Goal: Contribute content: Contribute content

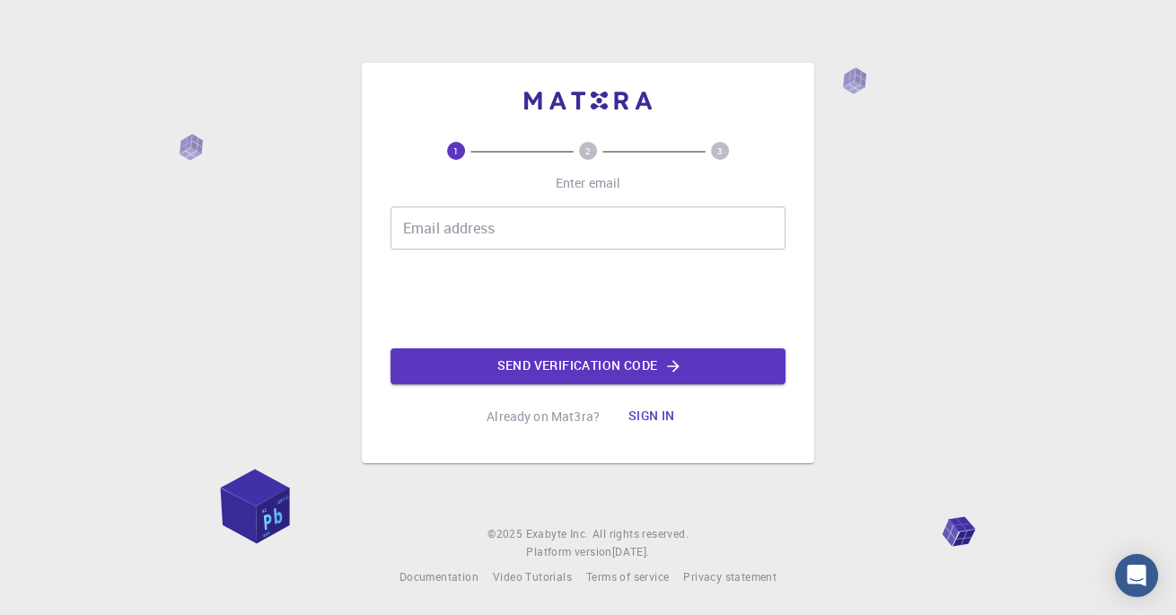
click at [660, 434] on button "Sign in" at bounding box center [651, 416] width 75 height 36
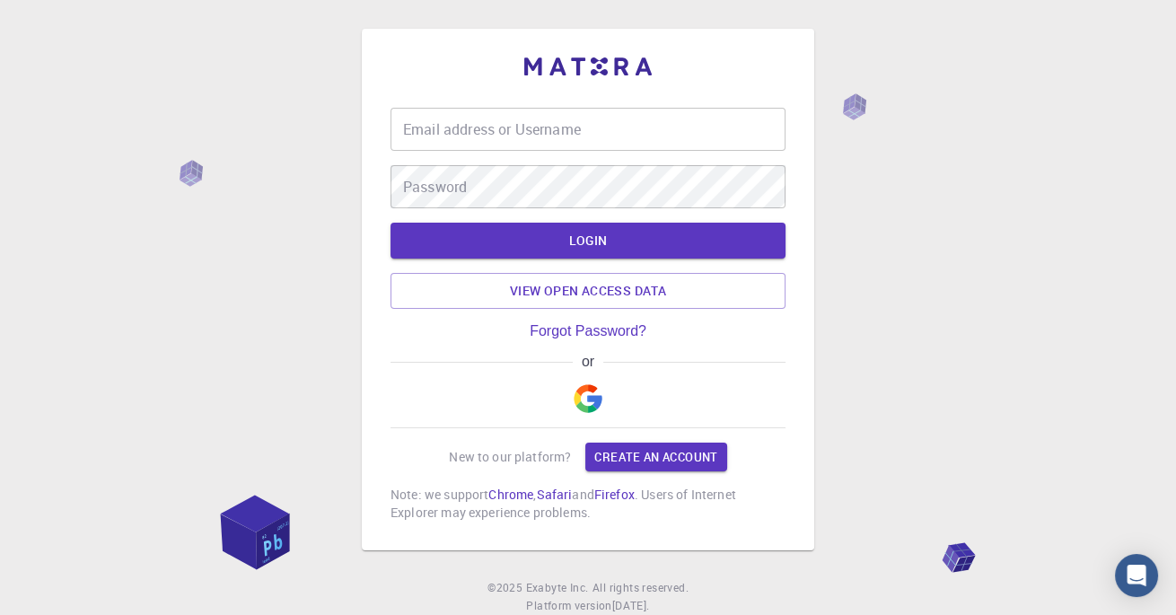
click at [525, 148] on div "Email address or Username Email address or Username" at bounding box center [587, 129] width 395 height 43
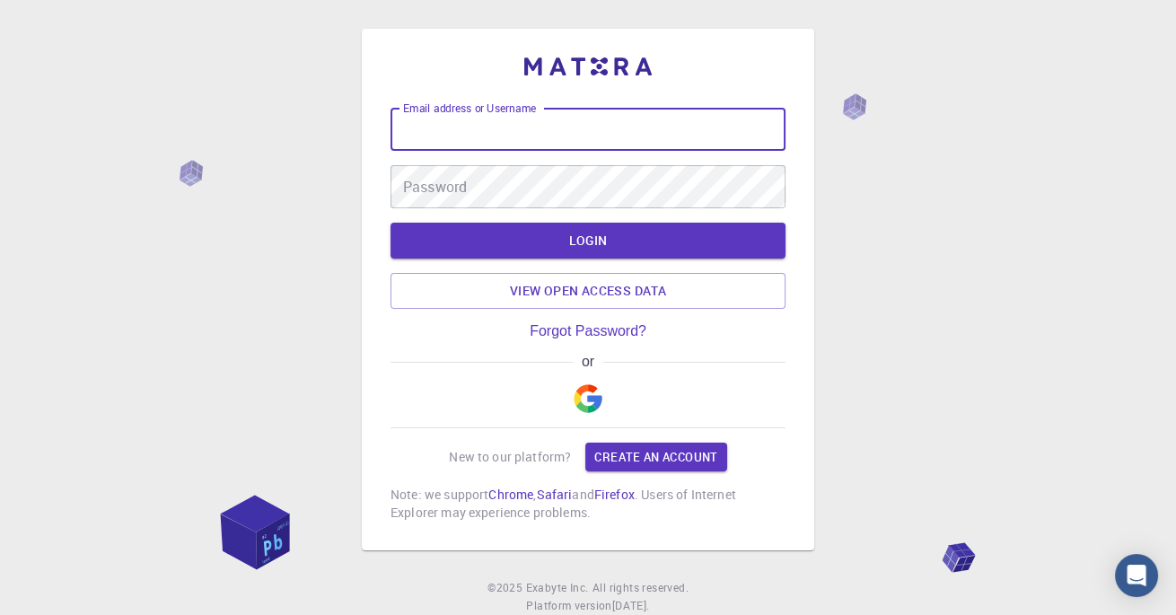
click at [578, 413] on img "button" at bounding box center [587, 398] width 29 height 29
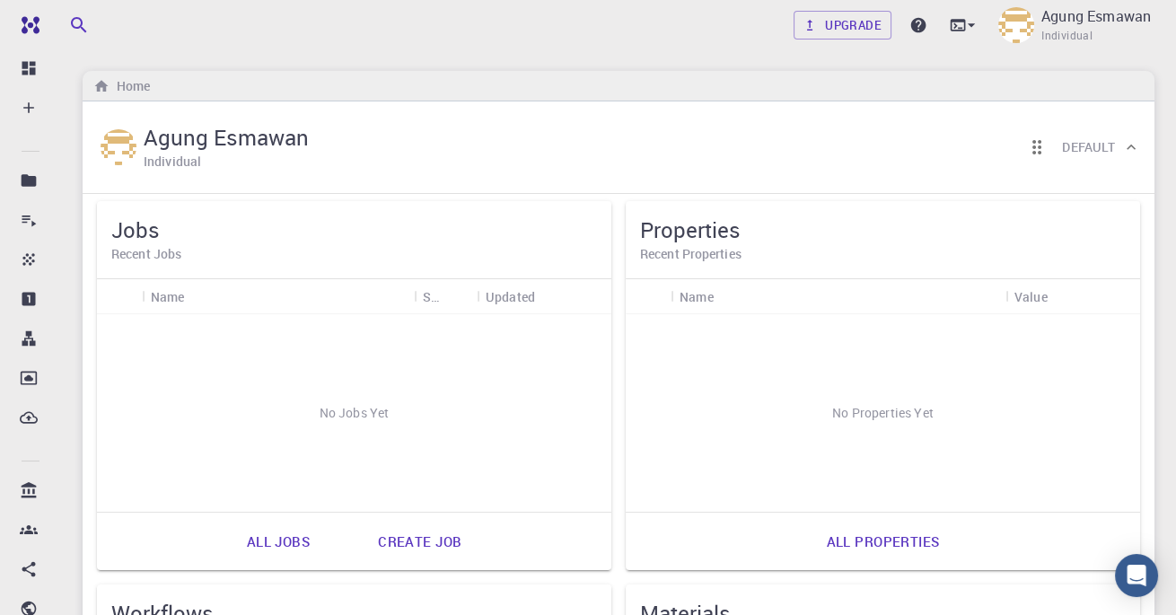
click at [803, 389] on div "No Properties Yet" at bounding box center [882, 412] width 514 height 197
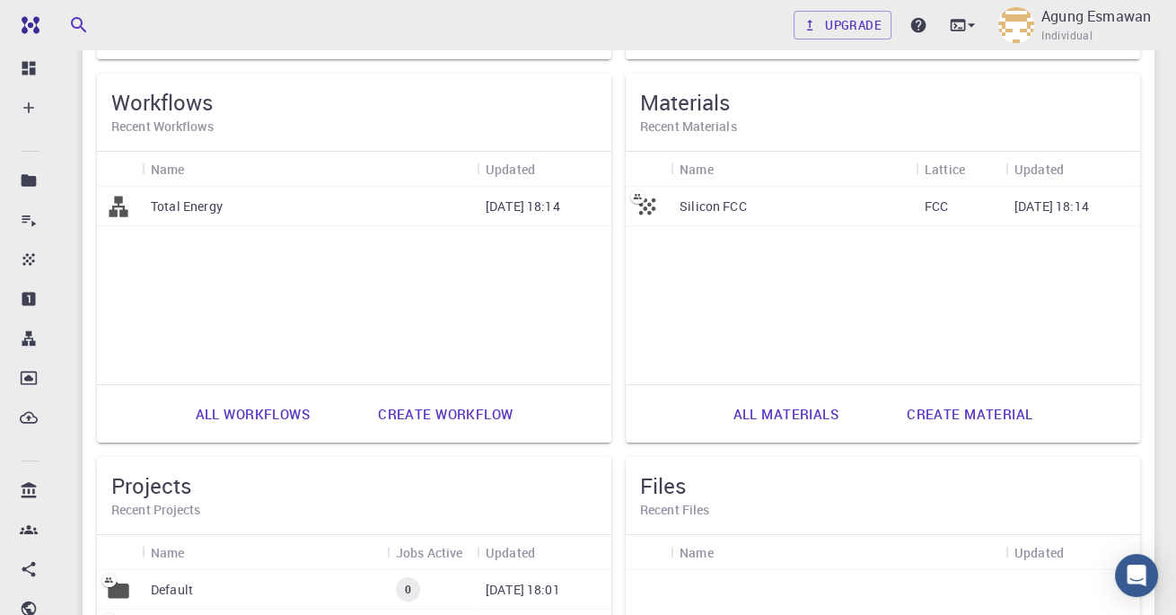
scroll to position [512, 0]
click at [925, 415] on link "Create material" at bounding box center [969, 412] width 165 height 43
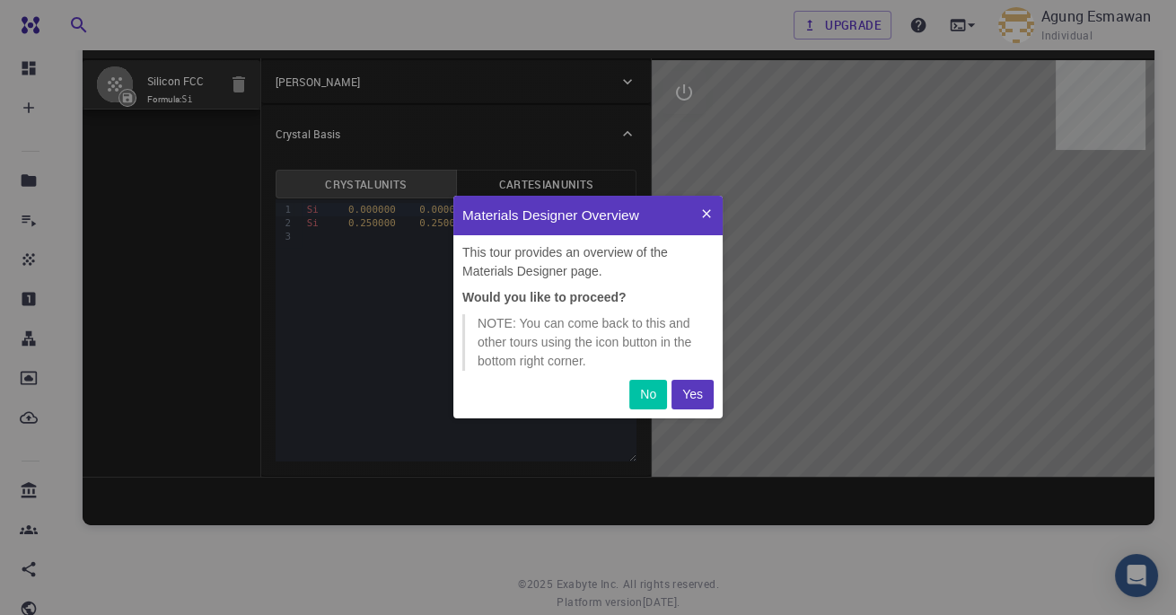
click at [709, 404] on button "Yes" at bounding box center [692, 395] width 42 height 30
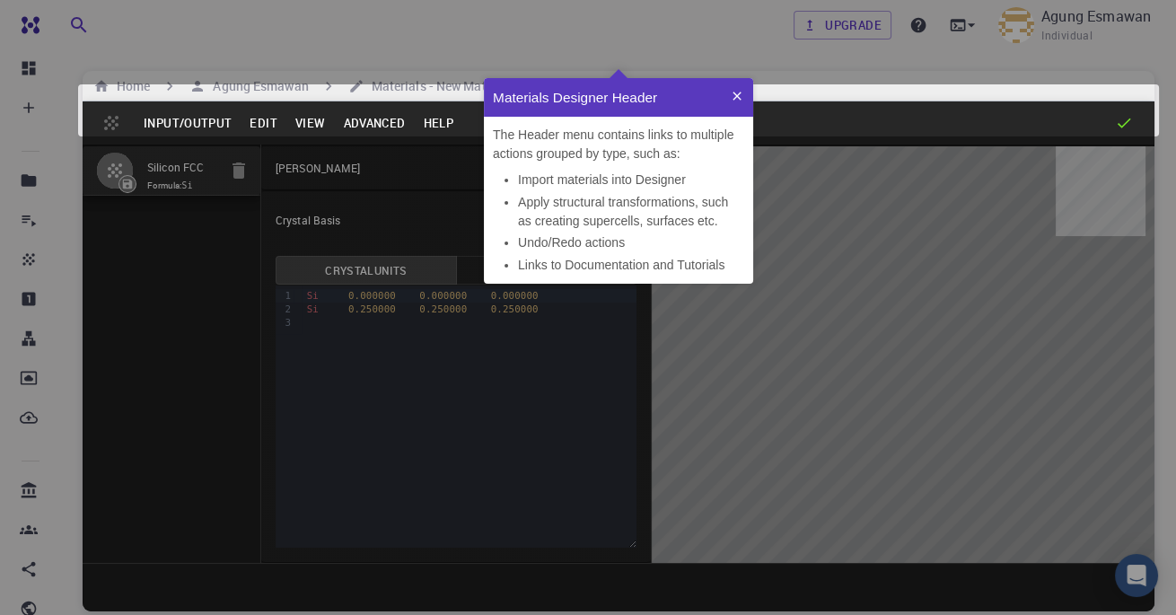
scroll to position [205, 268]
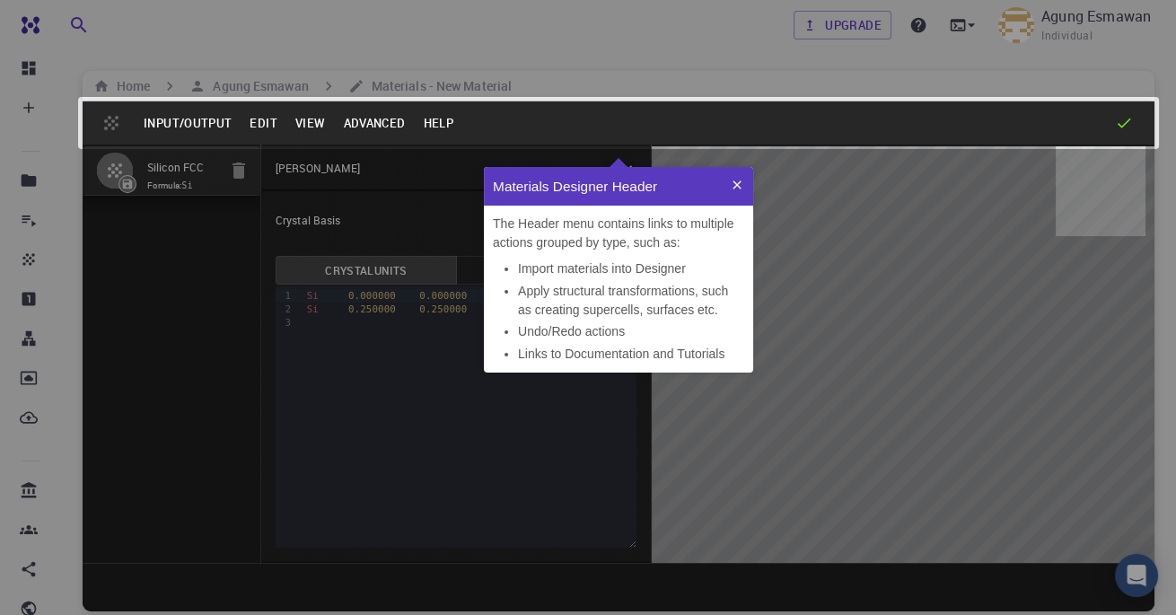
click at [700, 269] on li "Import materials into Designer" at bounding box center [631, 268] width 226 height 19
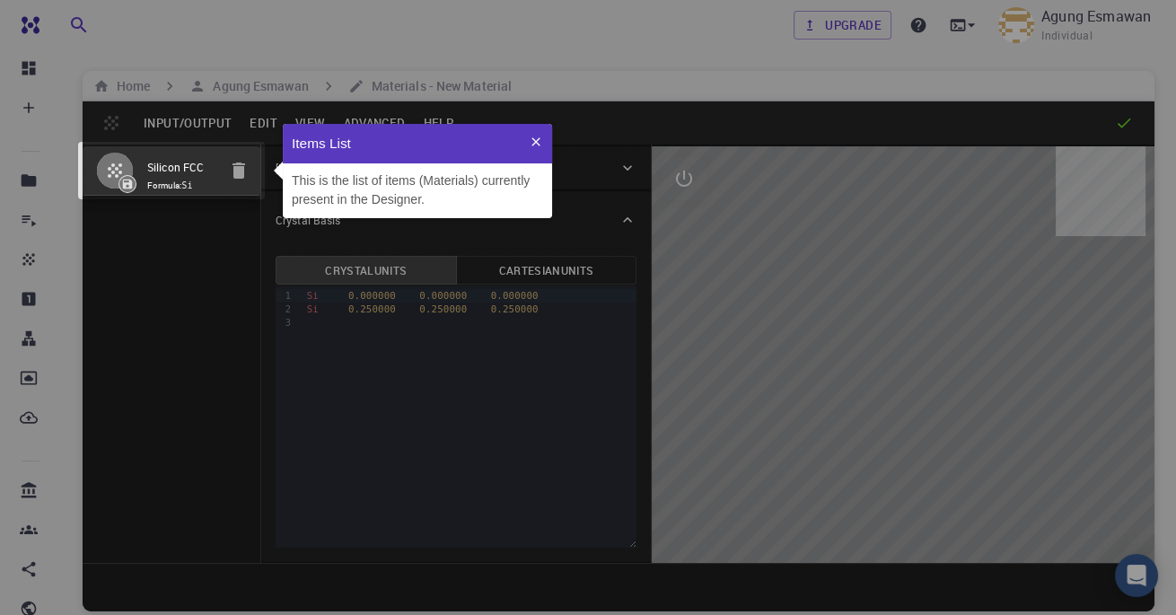
scroll to position [94, 268]
click at [508, 179] on p "This is the list of items (Materials) currently present in the Designer." at bounding box center [417, 190] width 251 height 38
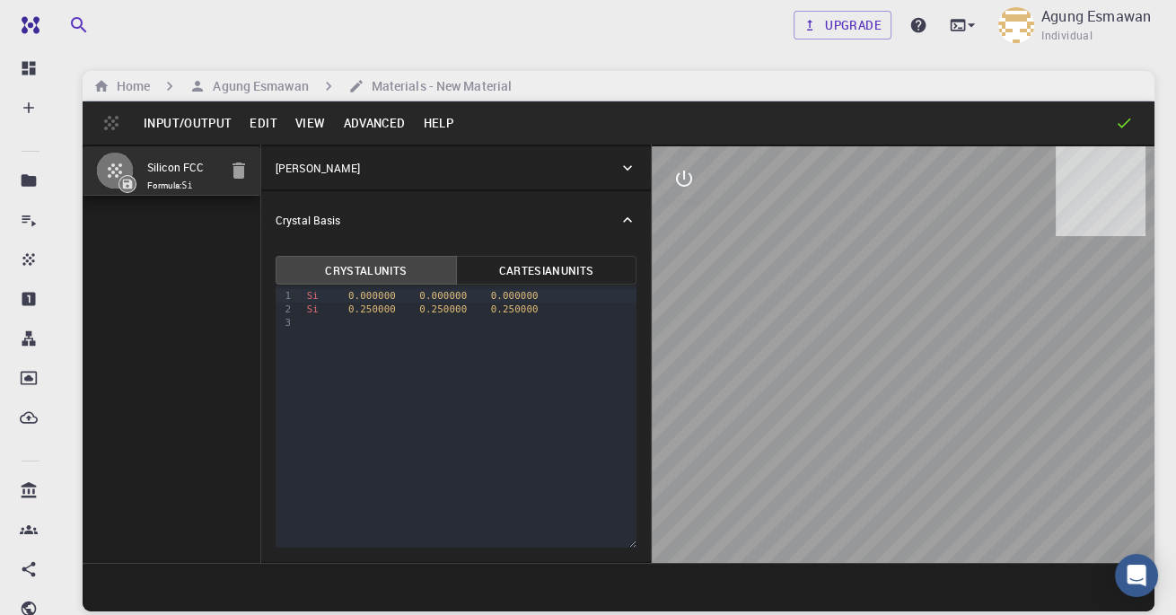
click at [670, 185] on button "interactive" at bounding box center [683, 178] width 43 height 43
click at [691, 390] on icon "edit [e]" at bounding box center [684, 394] width 22 height 22
select select "Color"
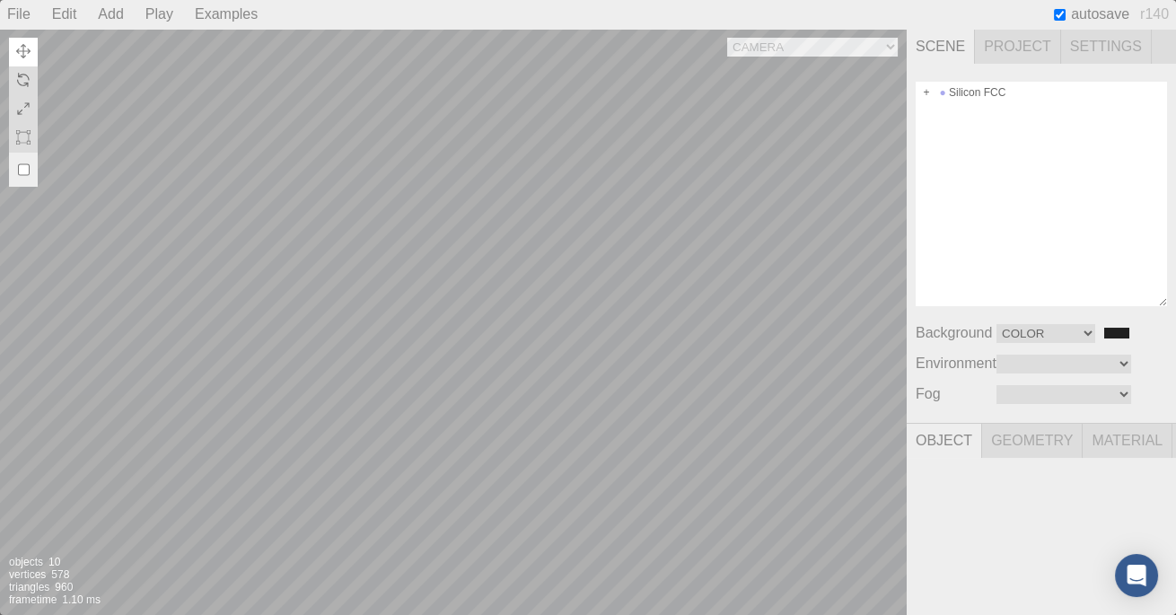
click at [153, 17] on div "Play" at bounding box center [159, 14] width 42 height 29
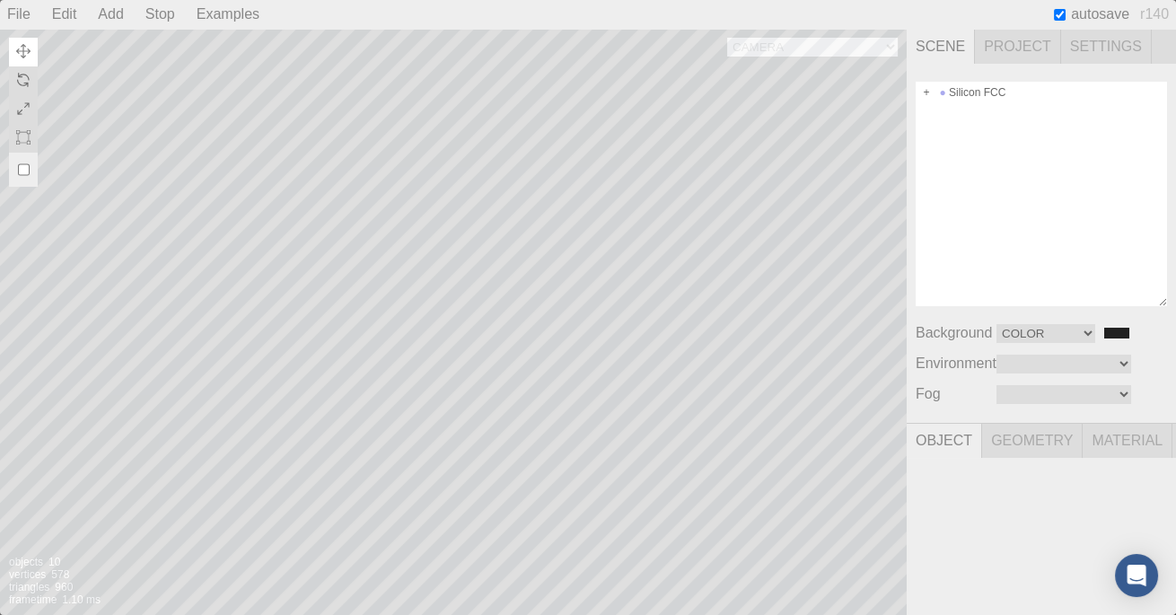
scroll to position [79, 0]
click at [154, 19] on div "Stop" at bounding box center [160, 14] width 44 height 29
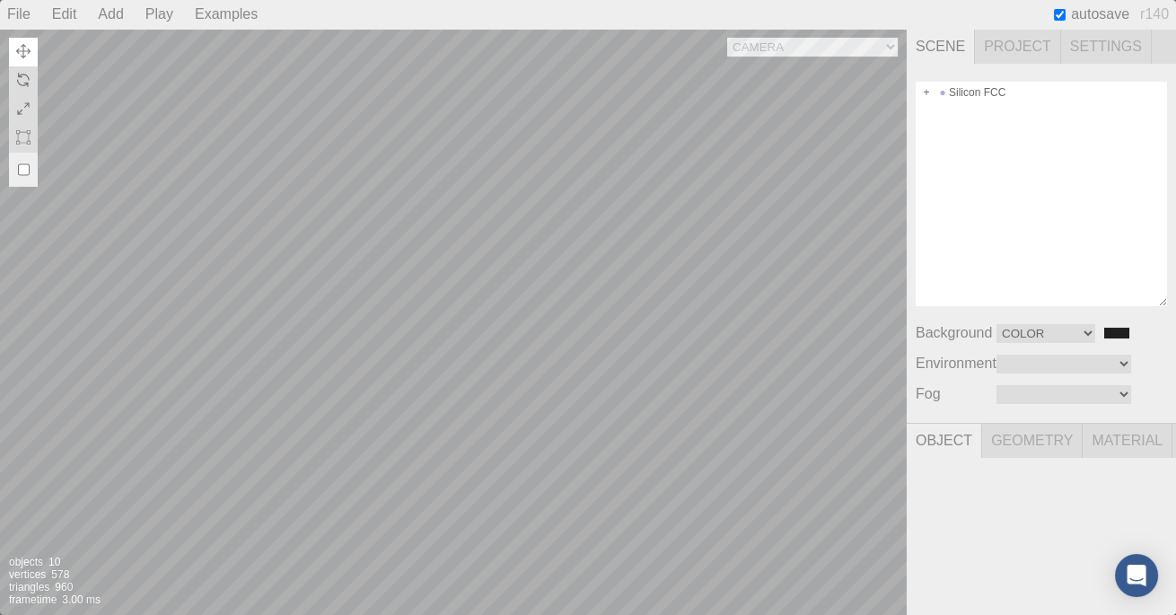
click at [155, 13] on div "Play" at bounding box center [159, 14] width 42 height 29
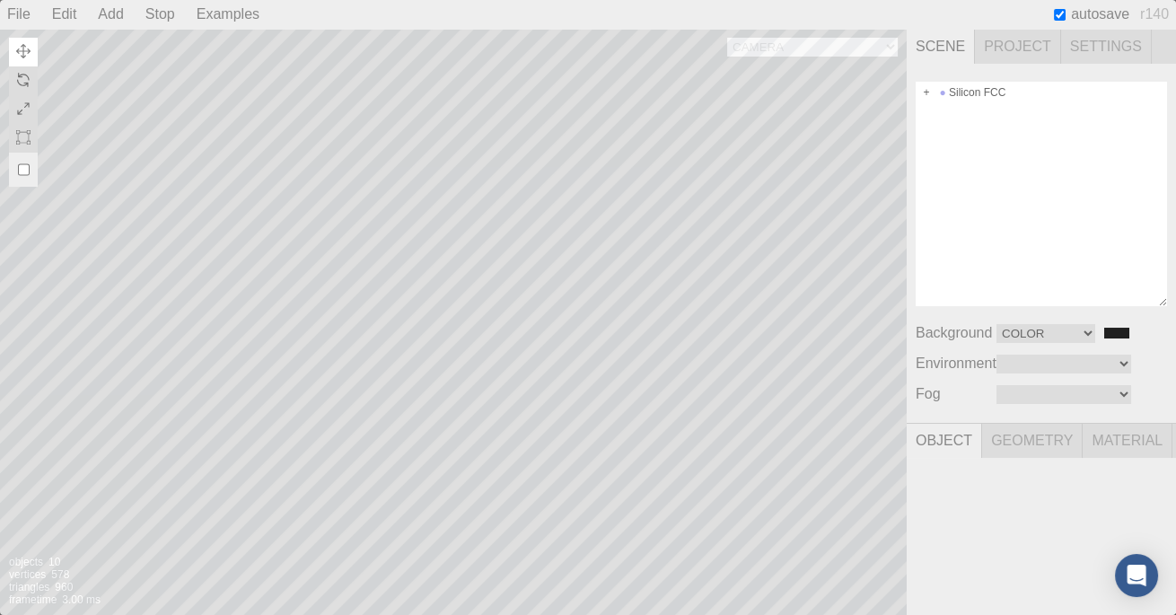
scroll to position [0, 0]
click at [162, 14] on div "Stop" at bounding box center [160, 14] width 44 height 29
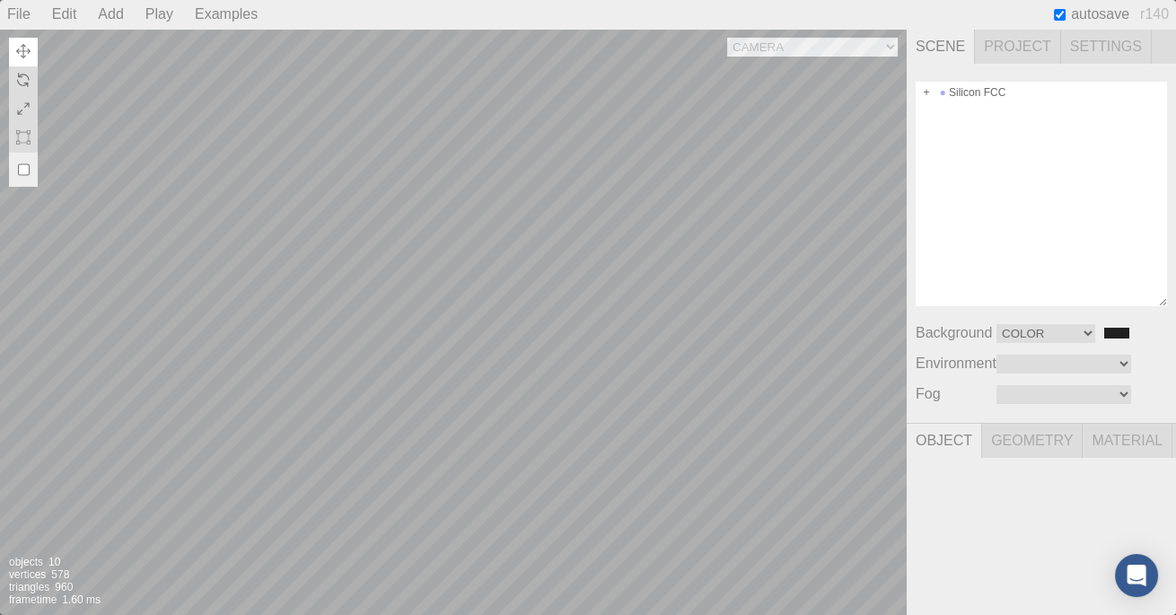
click at [13, 22] on div "File" at bounding box center [19, 14] width 38 height 29
click at [72, 4] on div "Edit" at bounding box center [64, 14] width 39 height 29
click at [0, 0] on div "Fix Color Maps" at bounding box center [0, 0] width 0 height 0
click at [880, 41] on select "Camera OrthographicCamera PerspectiveCamera" at bounding box center [812, 47] width 171 height 19
click at [856, 47] on select "Camera OrthographicCamera PerspectiveCamera" at bounding box center [812, 47] width 171 height 19
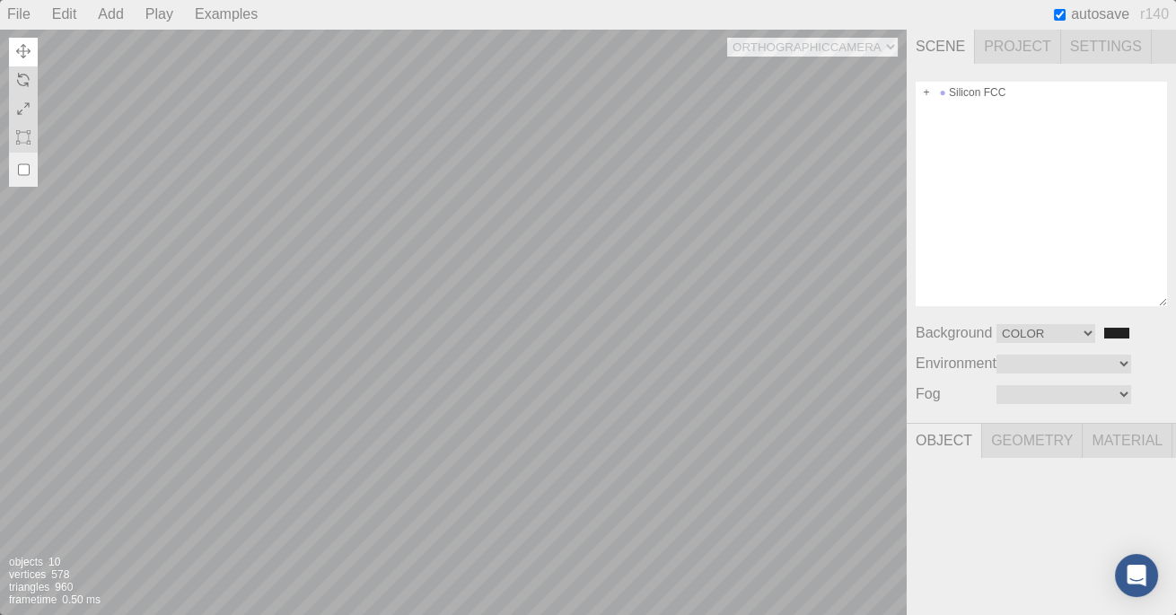
select select "c9d54add-aecd-4b07-9678-9cb1bb4dd768"
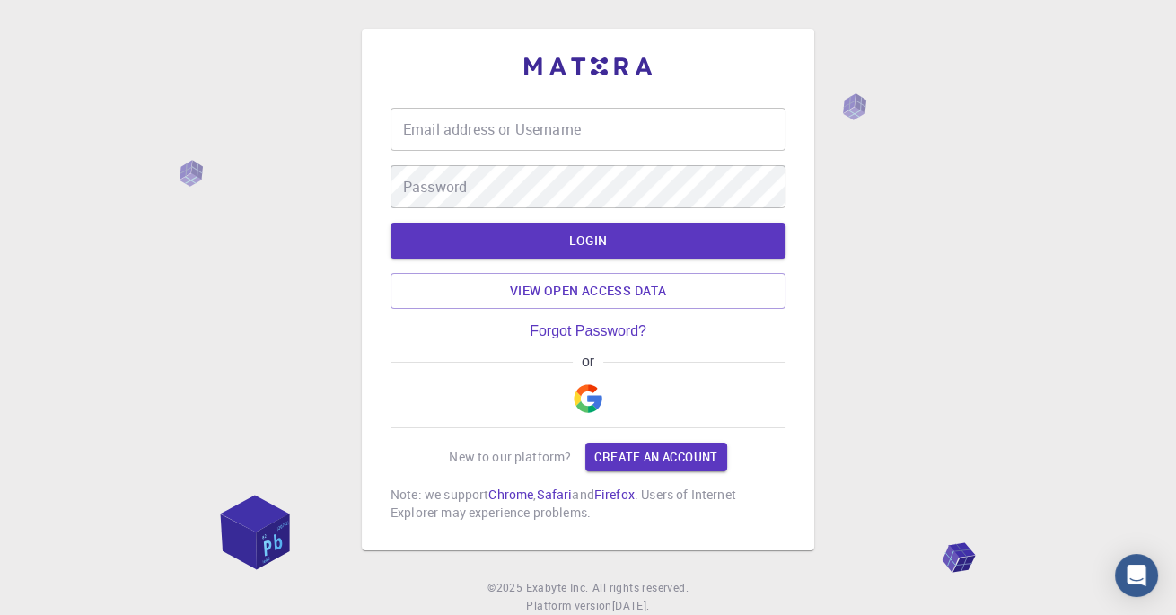
click at [587, 405] on img "button" at bounding box center [587, 398] width 29 height 29
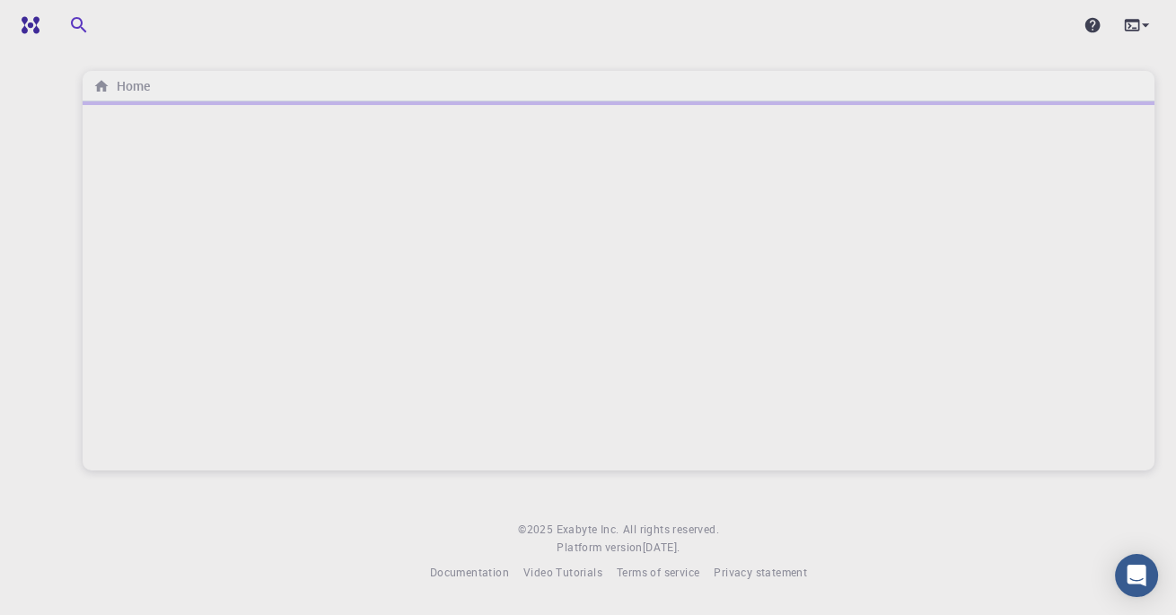
scroll to position [86, 0]
click at [1137, 43] on div at bounding box center [618, 25] width 1158 height 50
click at [1128, 26] on icon at bounding box center [1131, 25] width 15 height 12
click at [1129, 23] on div at bounding box center [588, 307] width 1176 height 615
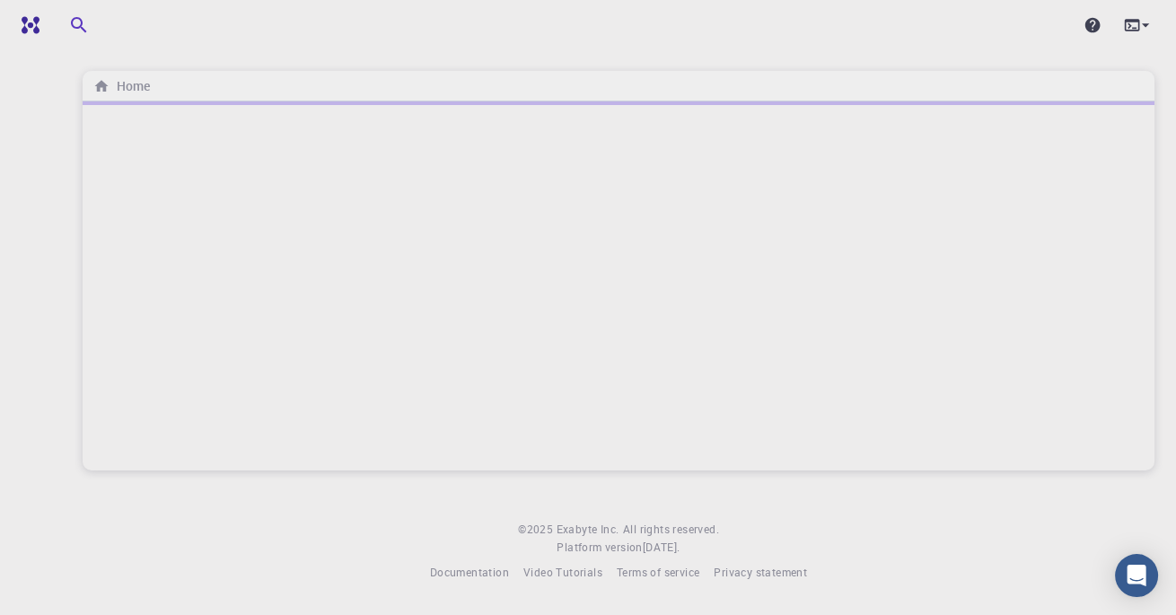
click at [1132, 29] on icon at bounding box center [1131, 25] width 15 height 12
click at [1137, 32] on div at bounding box center [588, 307] width 1176 height 615
click at [24, 31] on img at bounding box center [65, 25] width 102 height 14
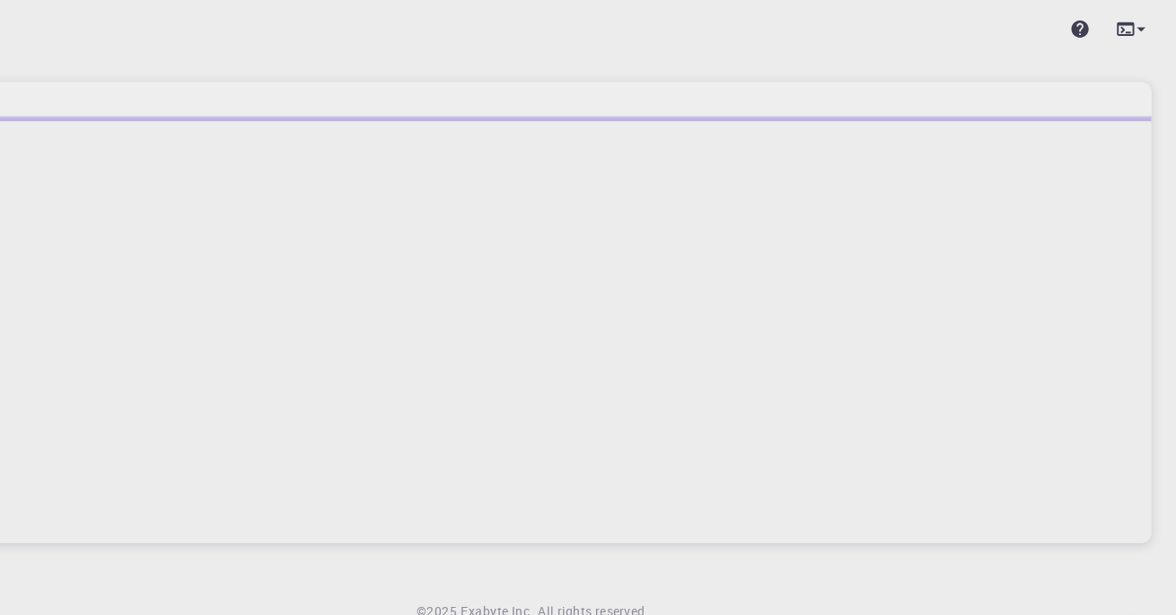
click at [393, 170] on div at bounding box center [618, 285] width 1071 height 369
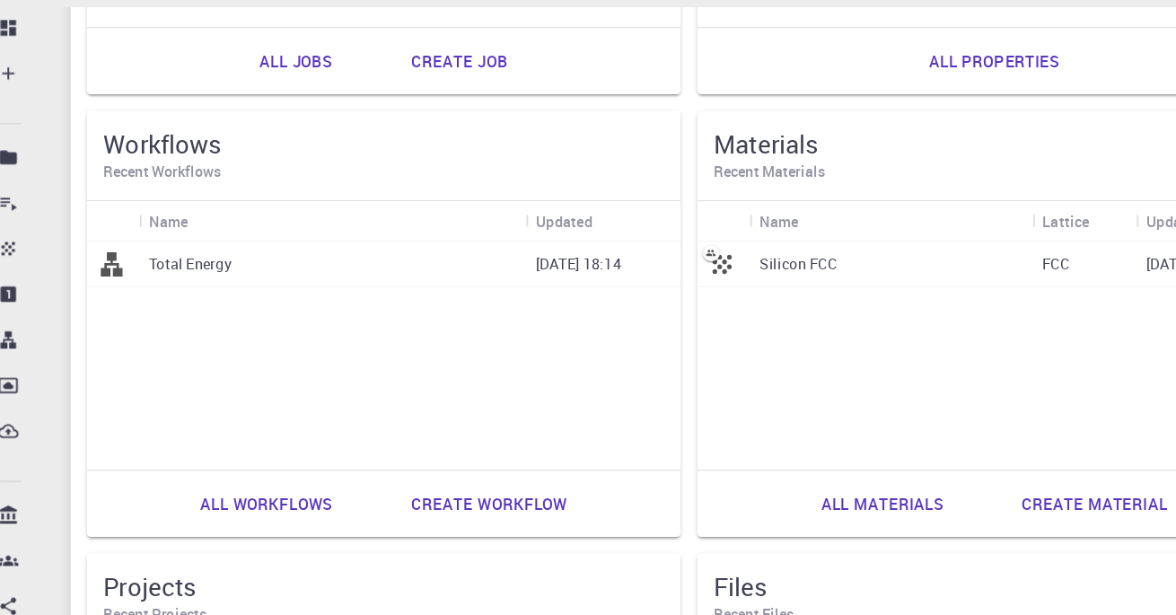
scroll to position [444, 0]
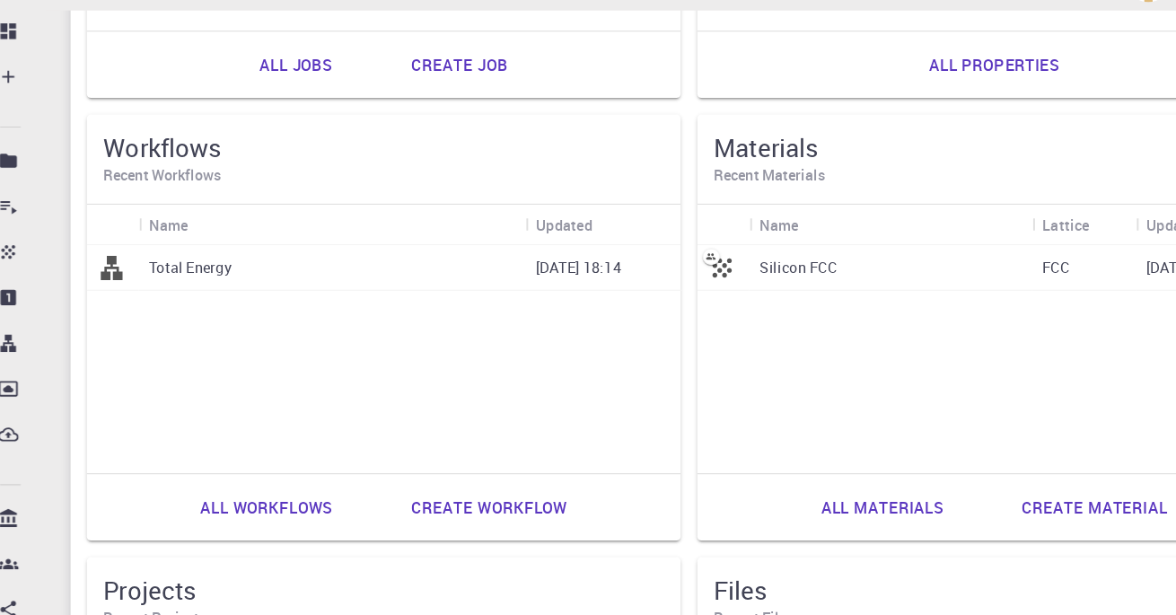
click at [459, 484] on link "Create workflow" at bounding box center [445, 480] width 174 height 43
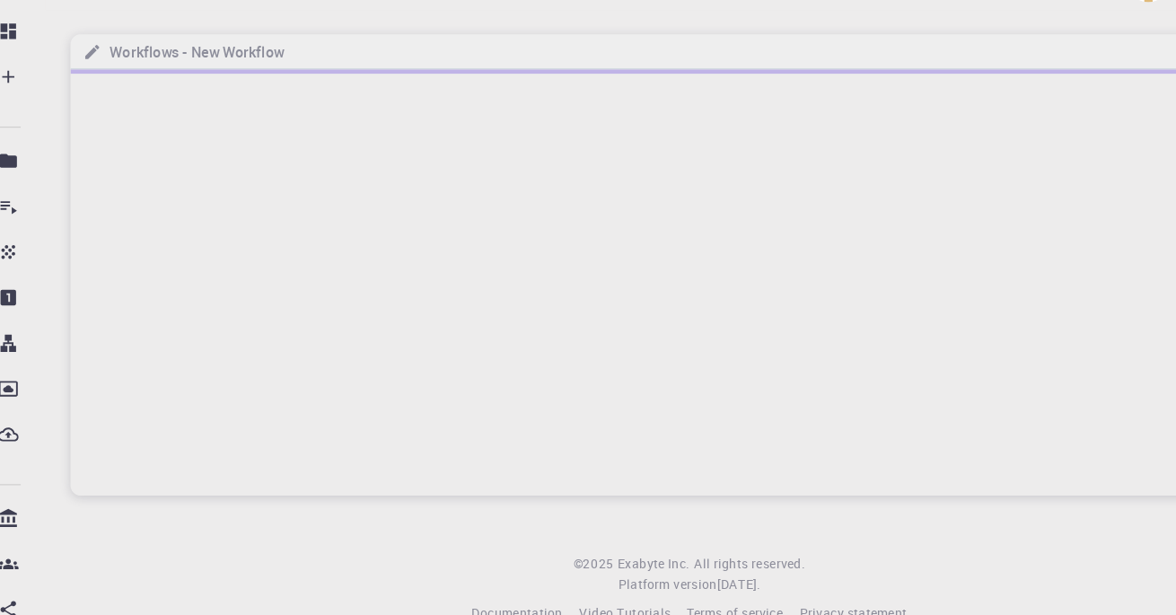
scroll to position [85, 0]
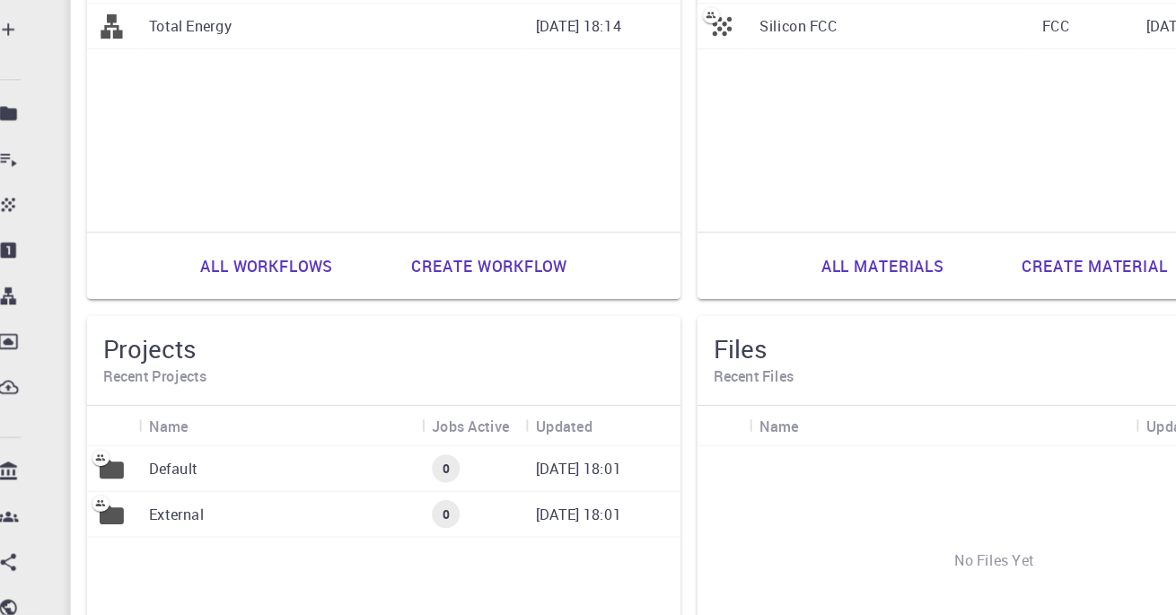
scroll to position [615, 0]
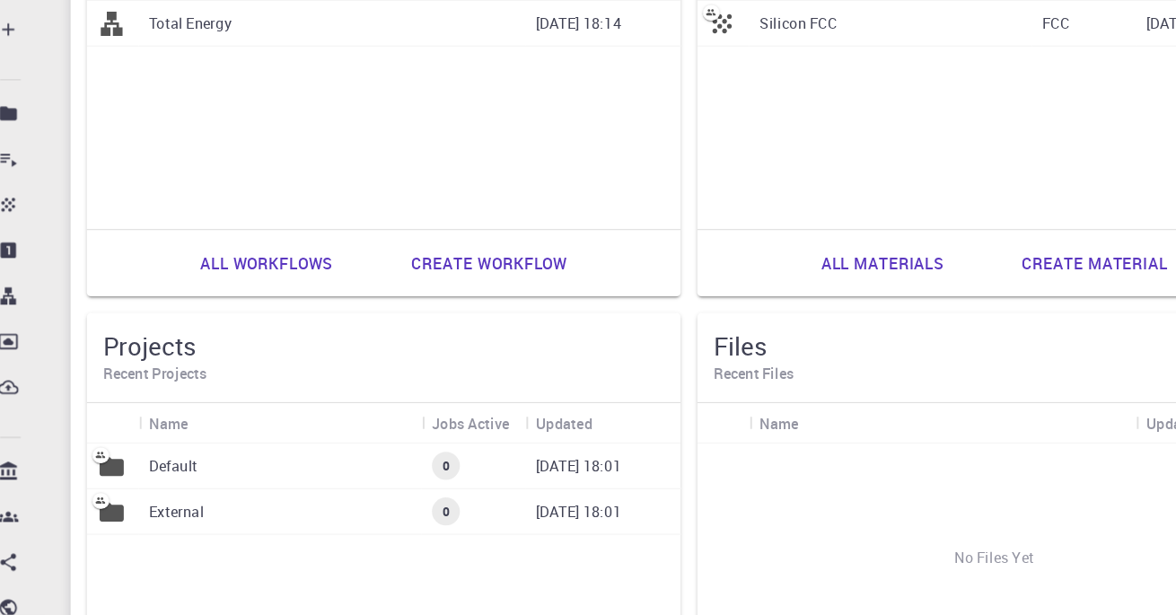
click at [926, 312] on link "Create material" at bounding box center [969, 309] width 165 height 43
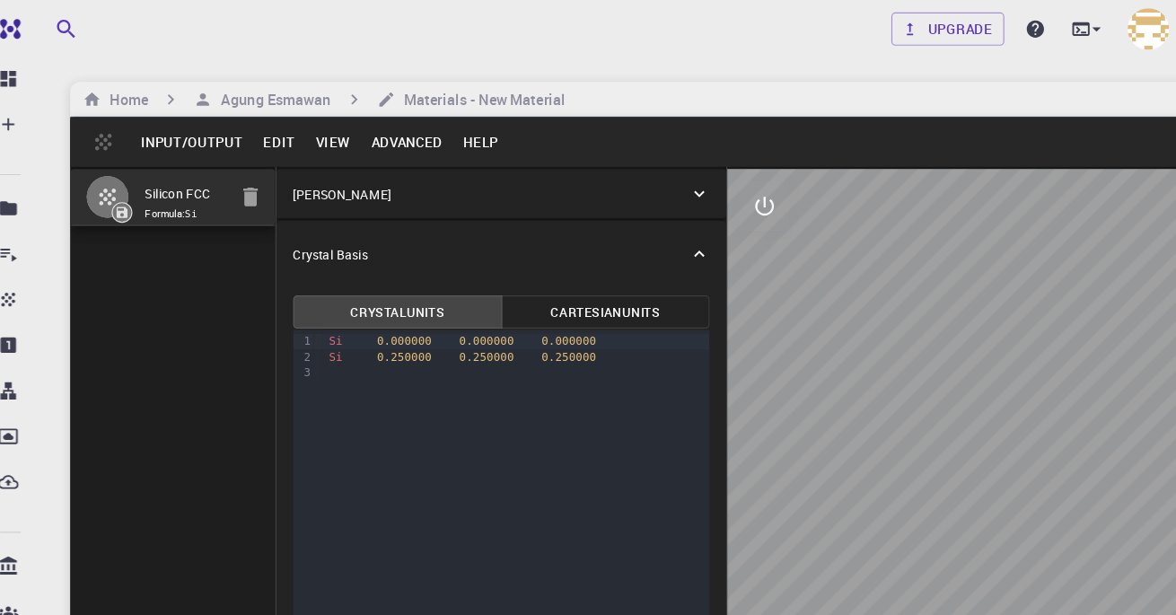
click at [254, 123] on button "Edit" at bounding box center [263, 123] width 46 height 29
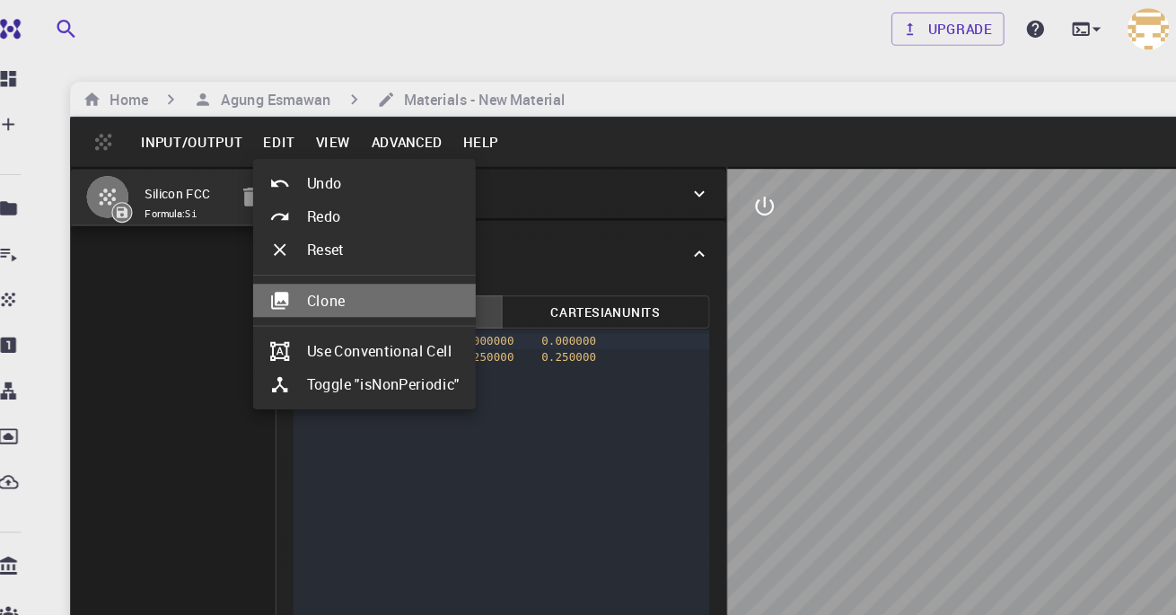
click at [346, 254] on li "Clone" at bounding box center [336, 260] width 193 height 29
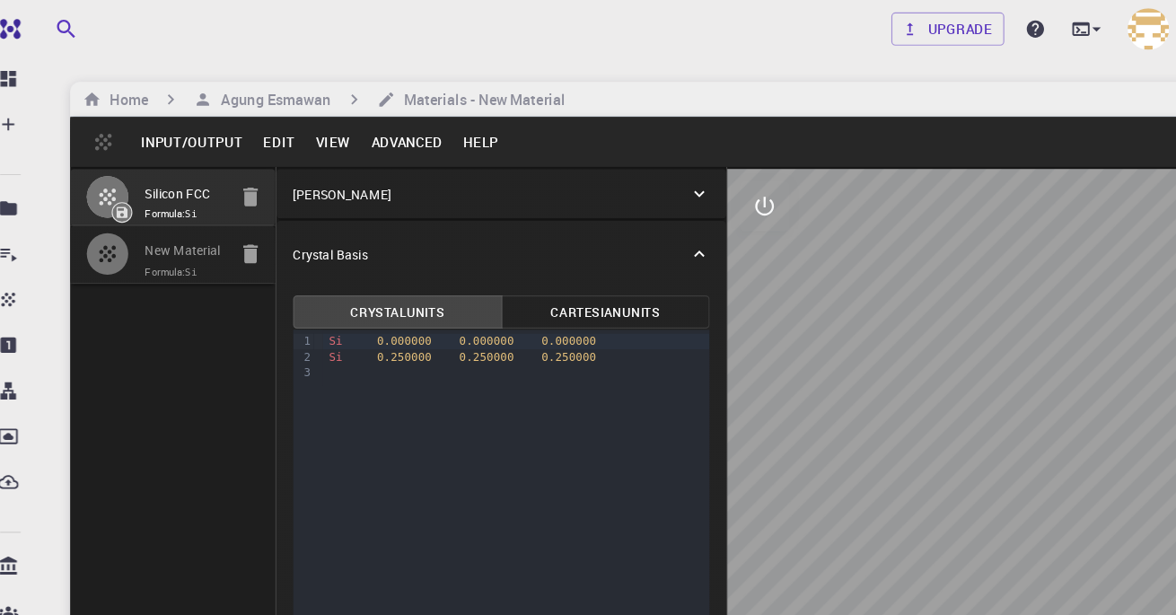
click at [173, 231] on span "Formula: Si" at bounding box center [182, 236] width 70 height 14
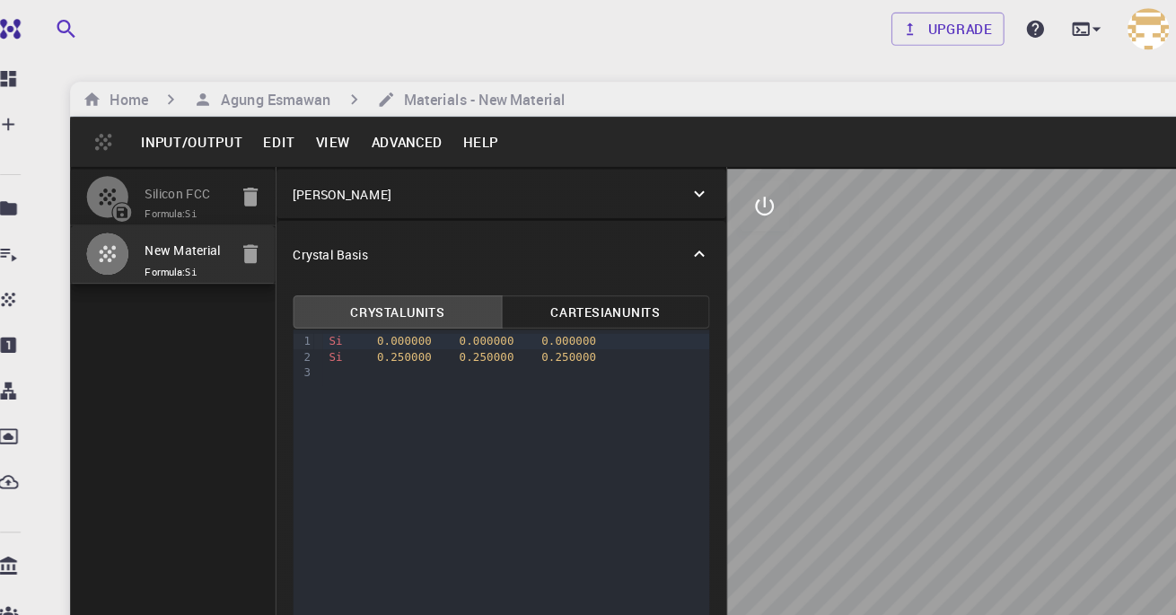
click at [177, 232] on span "Formula: Si" at bounding box center [182, 236] width 70 height 14
click at [433, 133] on button "Help" at bounding box center [438, 123] width 48 height 29
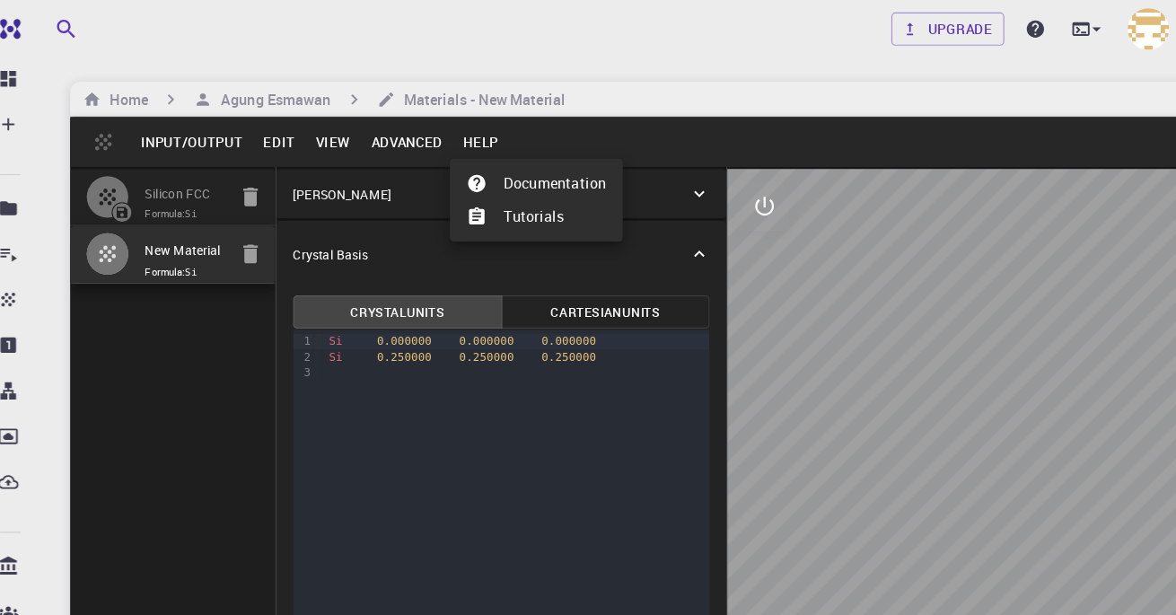
click at [188, 224] on div at bounding box center [588, 307] width 1176 height 615
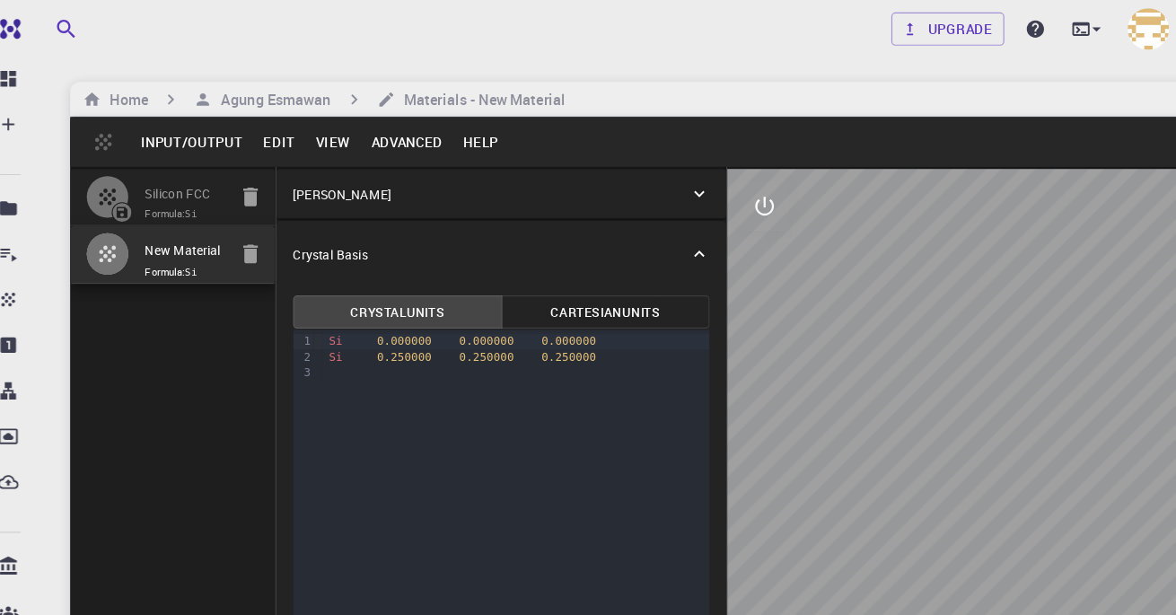
click at [109, 216] on icon "button" at bounding box center [115, 220] width 14 height 14
click at [175, 240] on span "Formula: Si" at bounding box center [182, 236] width 70 height 14
click at [192, 208] on input "New Material" at bounding box center [182, 217] width 70 height 21
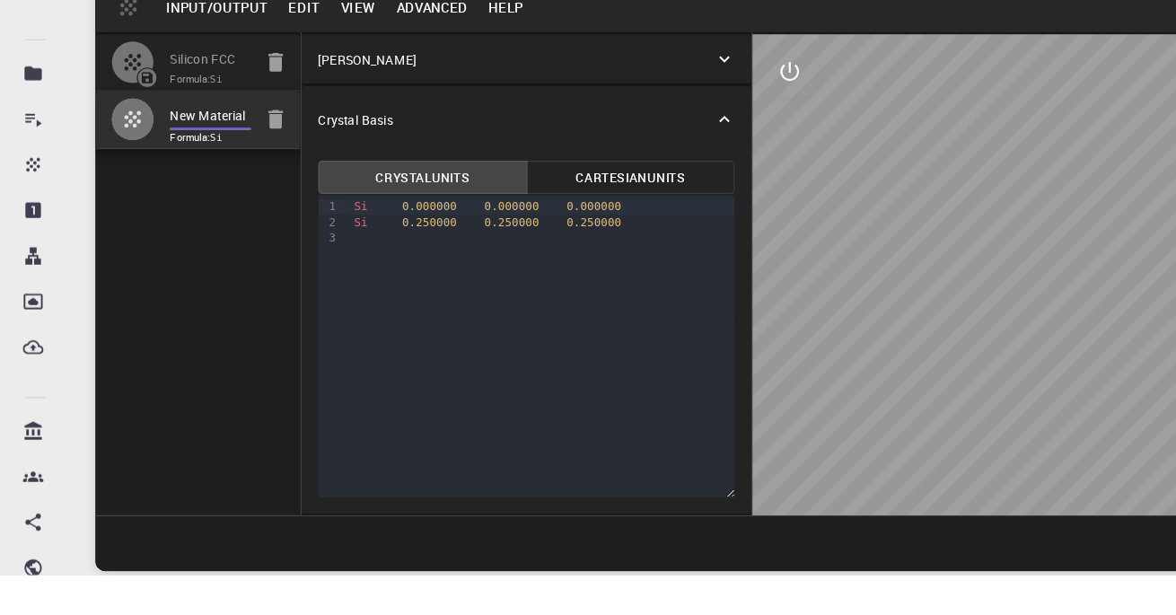
click at [209, 214] on input "New Material" at bounding box center [182, 217] width 70 height 21
type input "Ne"
type input "Fe"
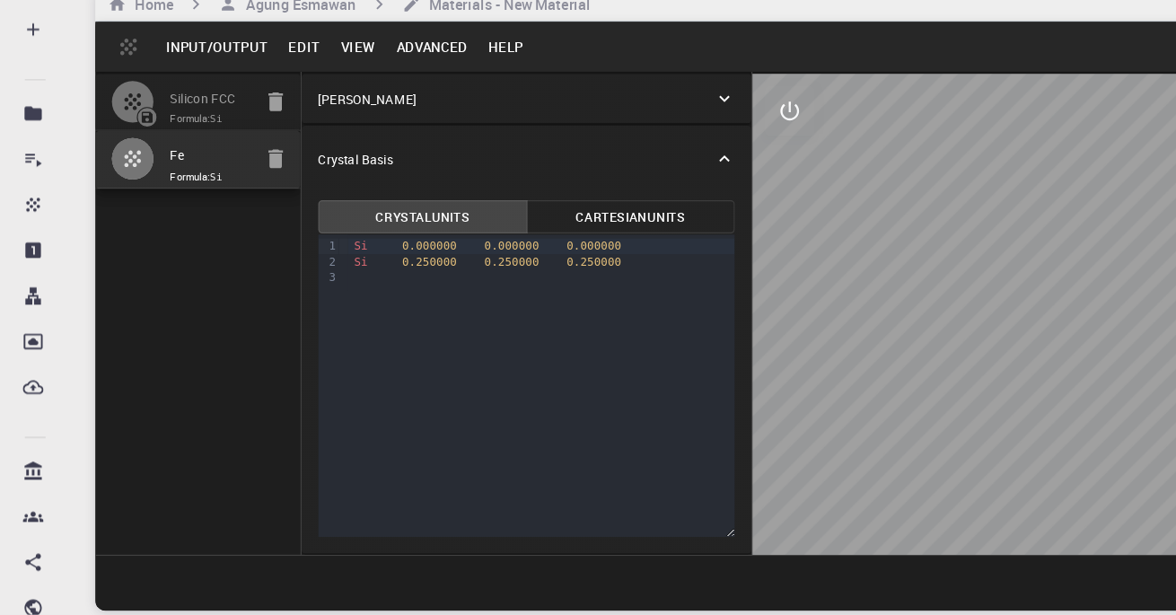
click at [188, 211] on input "Fe" at bounding box center [182, 217] width 70 height 21
type input "Fe3O4"
click at [897, 129] on div at bounding box center [797, 123] width 670 height 18
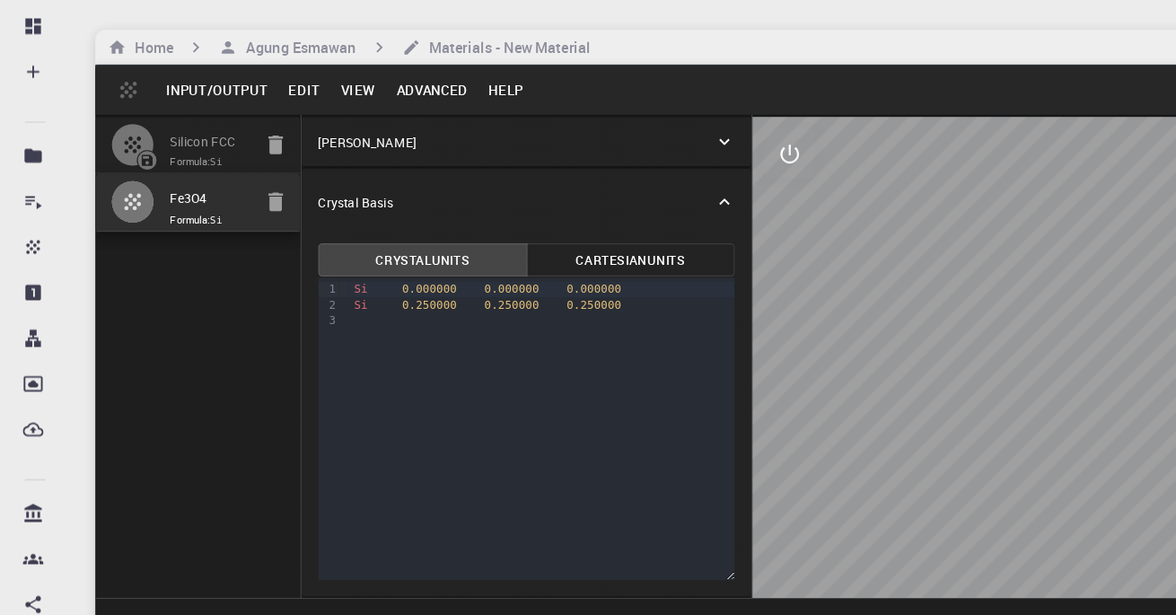
click at [559, 271] on button "Cartesian Units" at bounding box center [546, 270] width 181 height 29
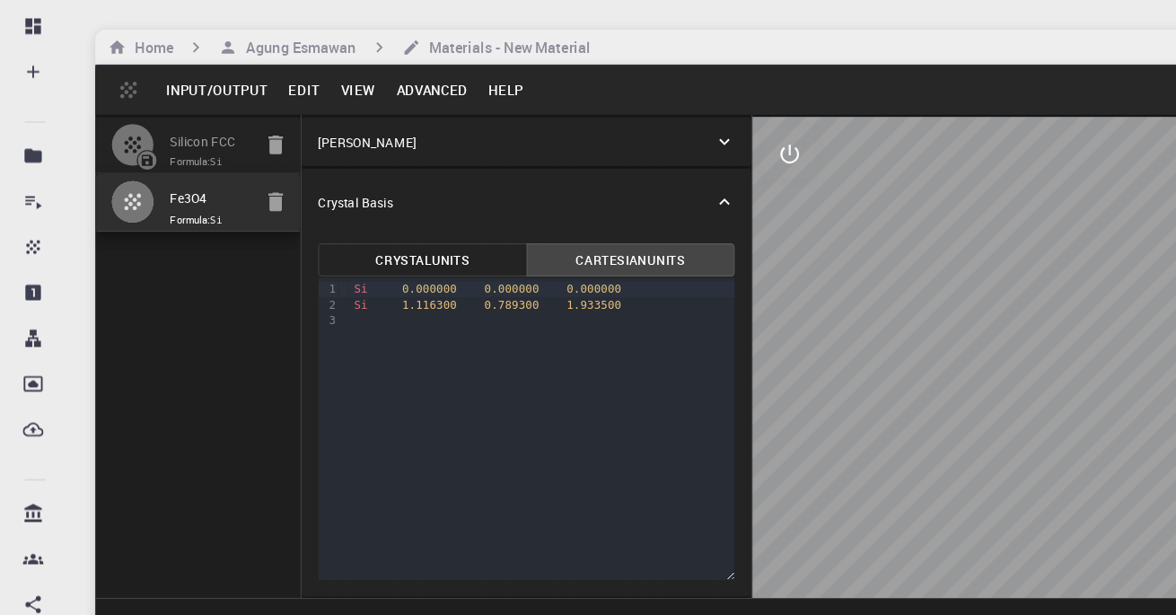
click at [389, 275] on button "Crystal Units" at bounding box center [365, 270] width 181 height 29
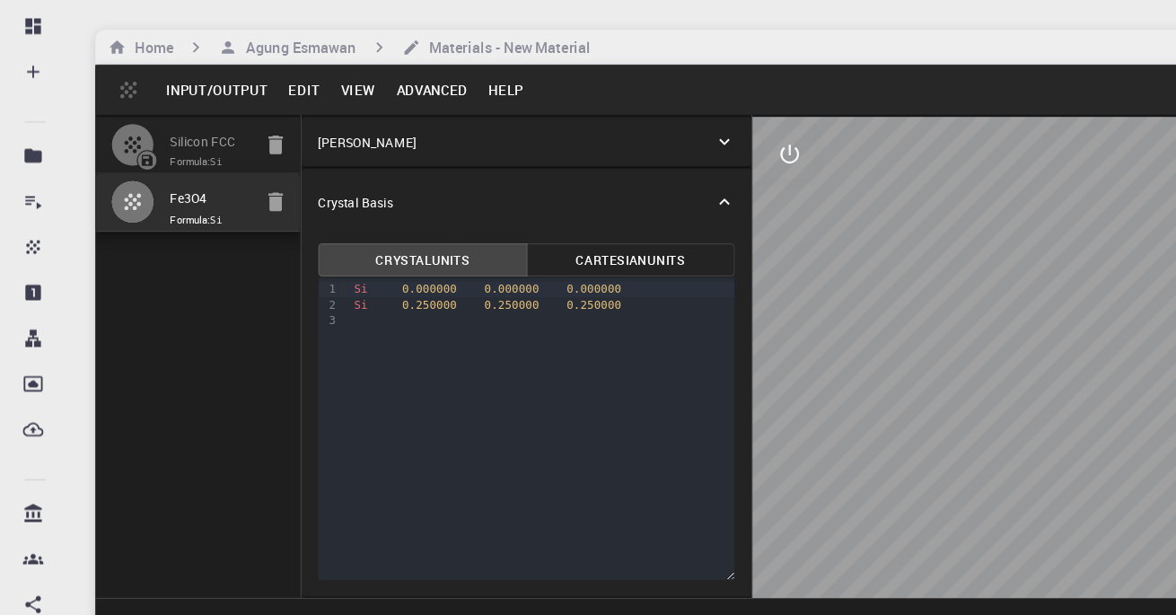
click at [627, 220] on icon at bounding box center [627, 220] width 18 height 18
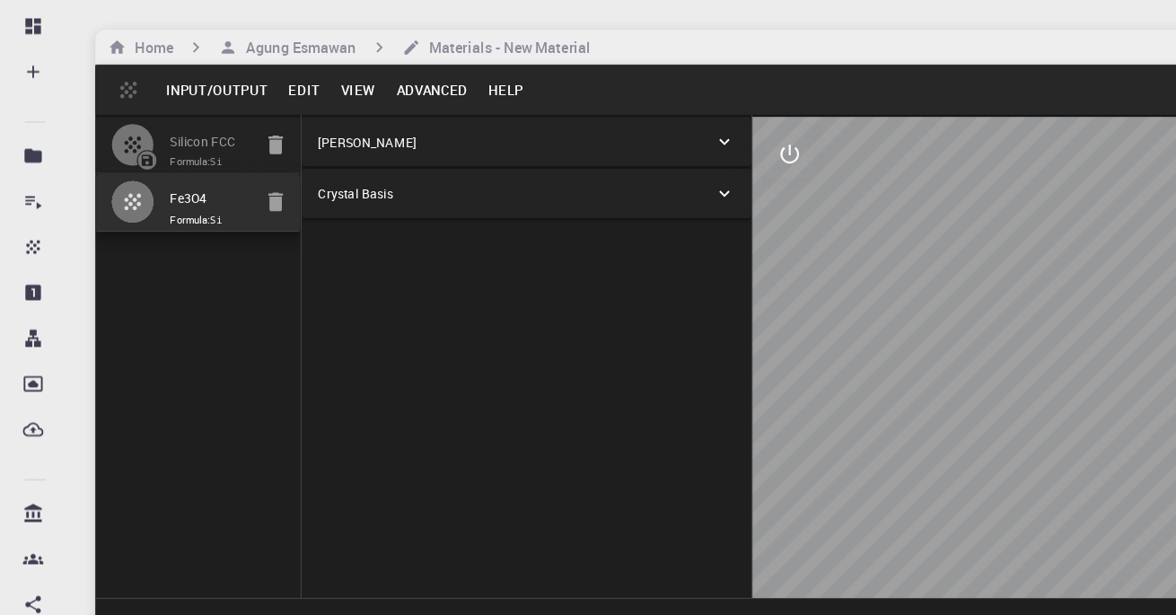
click at [627, 212] on icon at bounding box center [627, 213] width 18 height 18
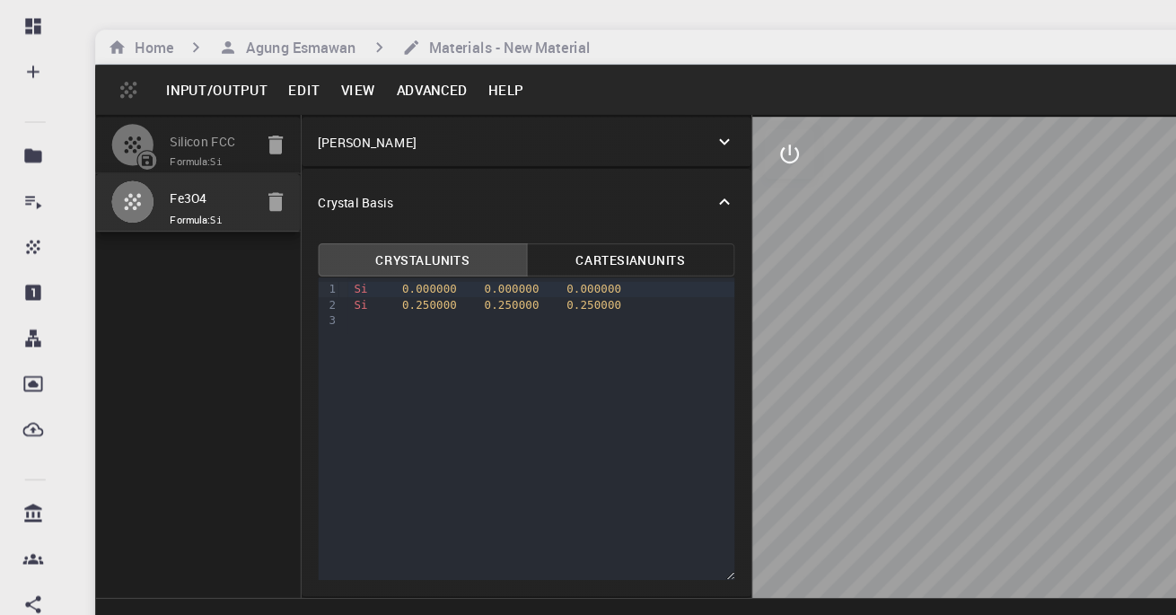
click at [629, 170] on icon at bounding box center [627, 168] width 18 height 18
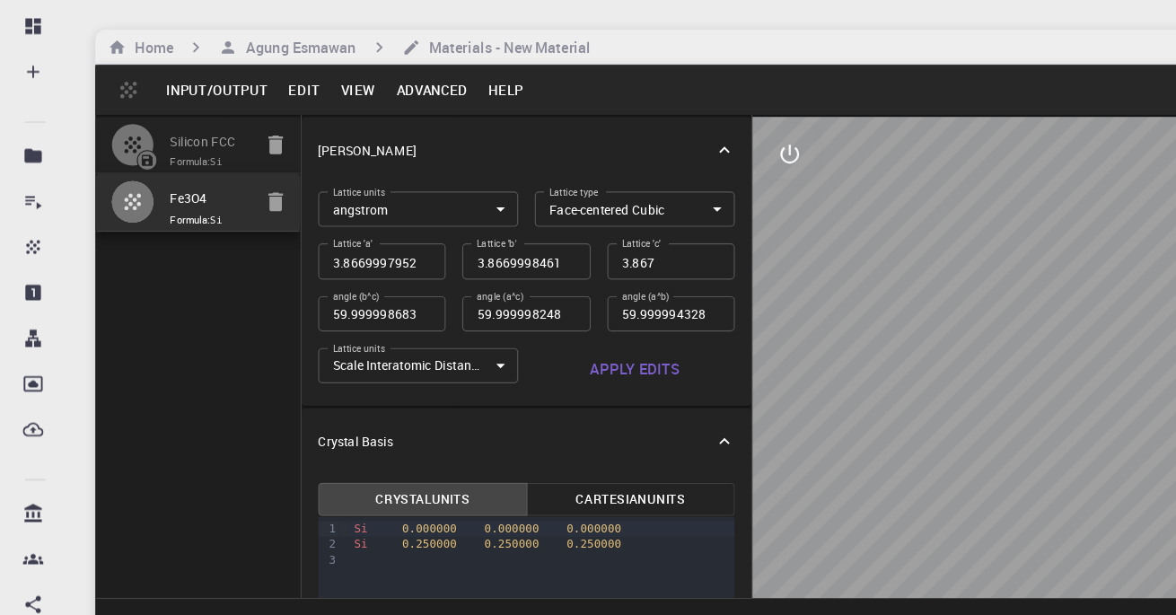
click at [607, 223] on body "Free Dashboard Create New Job New Material Create Material Upload File Import f…" at bounding box center [588, 375] width 1176 height 751
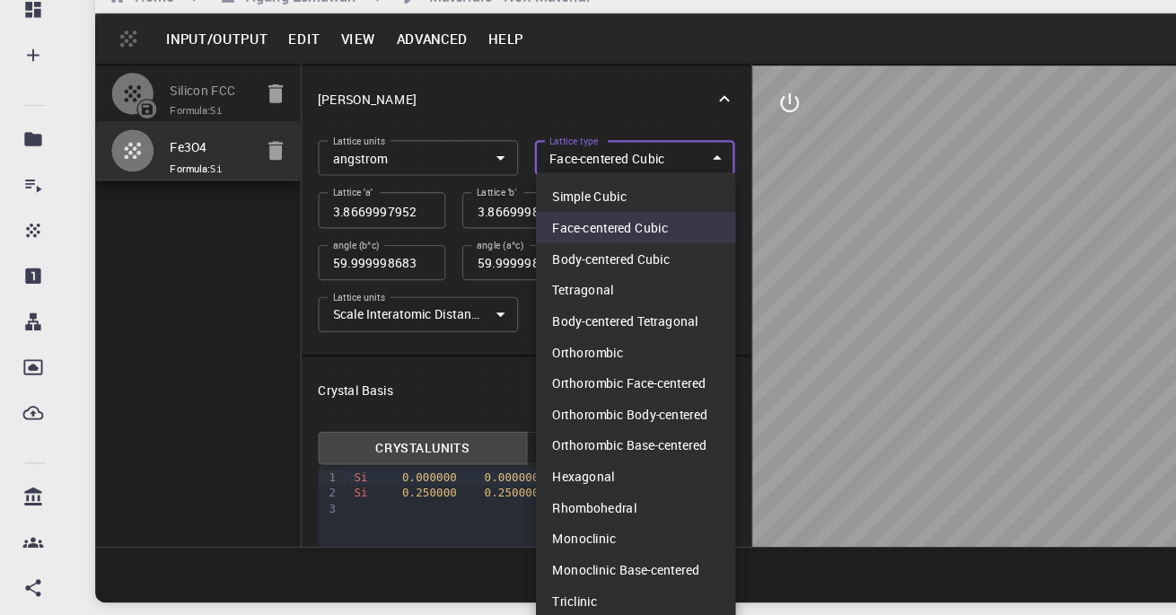
scroll to position [30, 0]
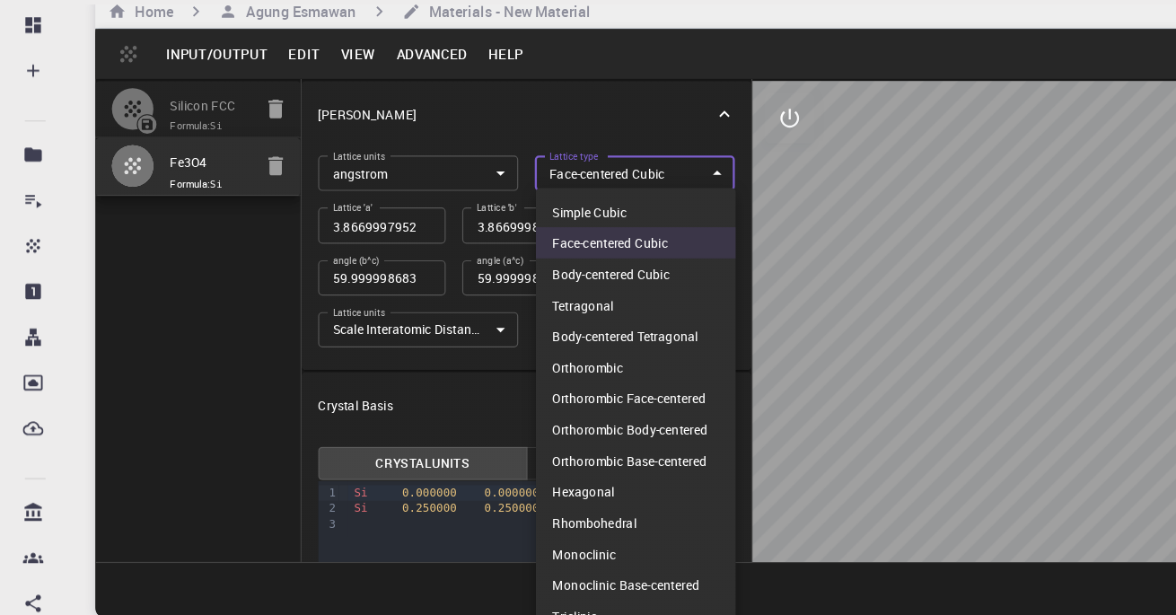
click at [575, 254] on li "Face-centered Cubic" at bounding box center [550, 256] width 173 height 27
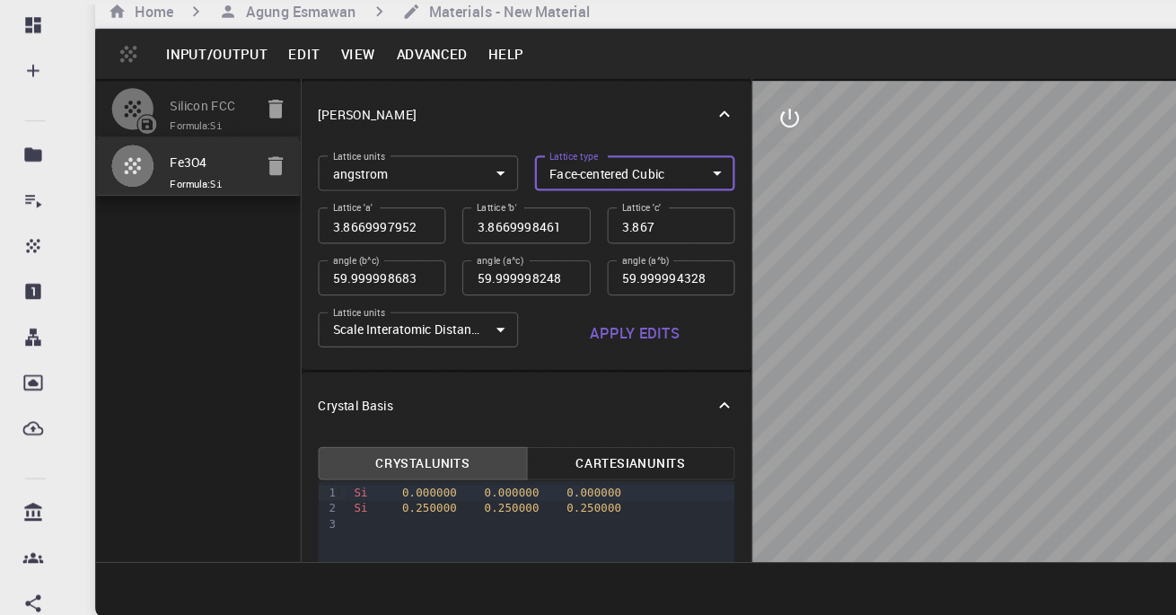
click at [354, 331] on body "Free Dashboard Create New Job New Material Create Material Upload File Import f…" at bounding box center [588, 345] width 1176 height 751
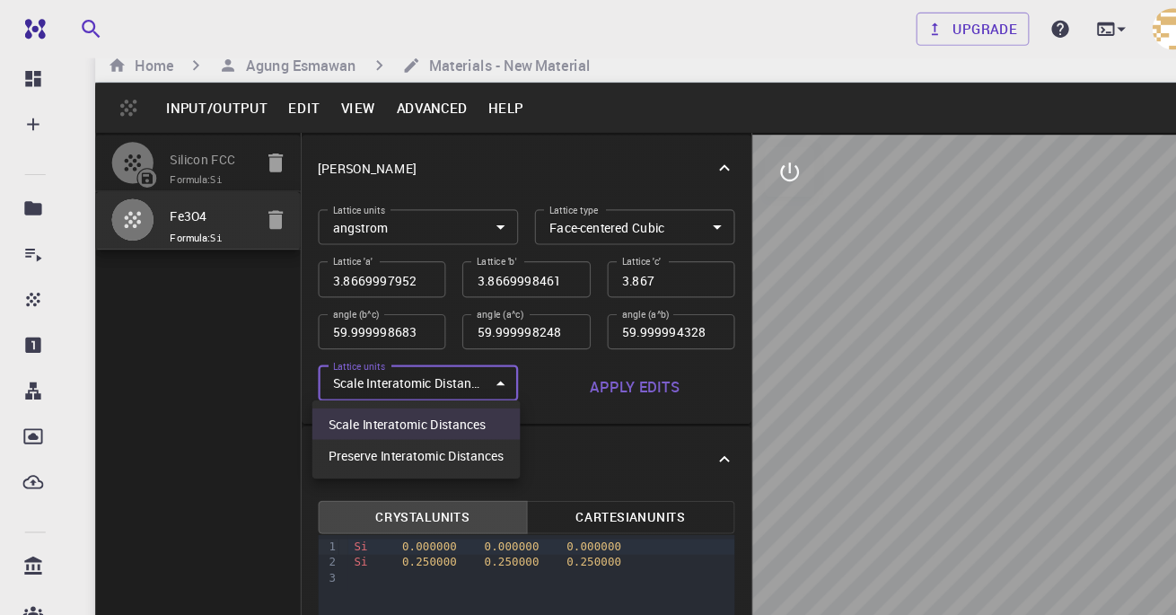
click at [425, 286] on div at bounding box center [588, 307] width 1176 height 615
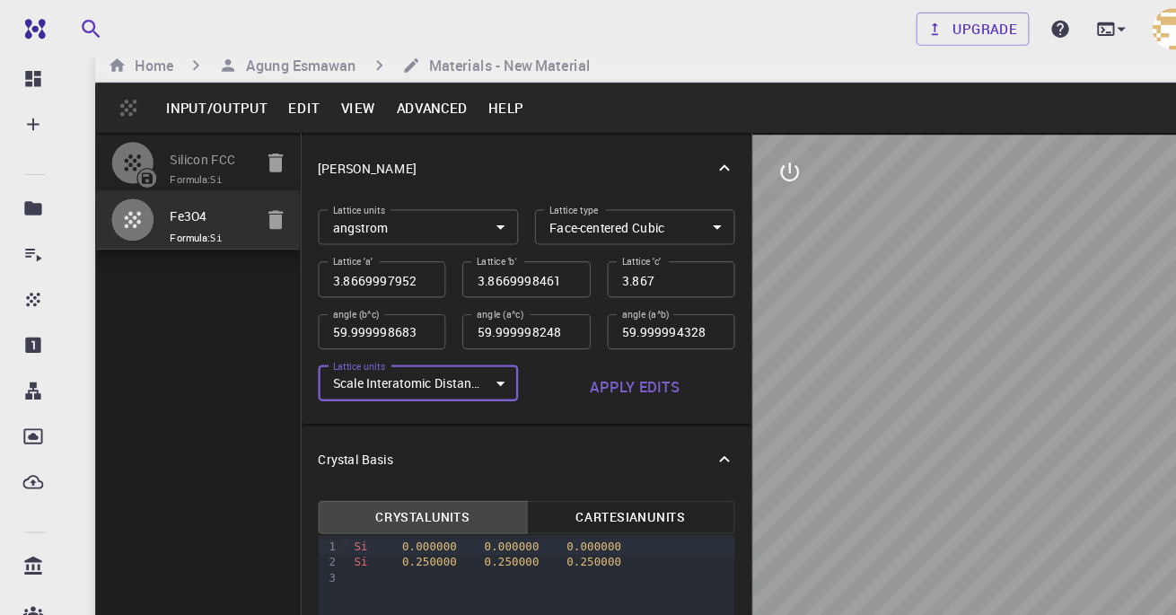
click at [419, 339] on body "Free Dashboard Create New Job New Material Create Material Upload File Import f…" at bounding box center [588, 345] width 1176 height 751
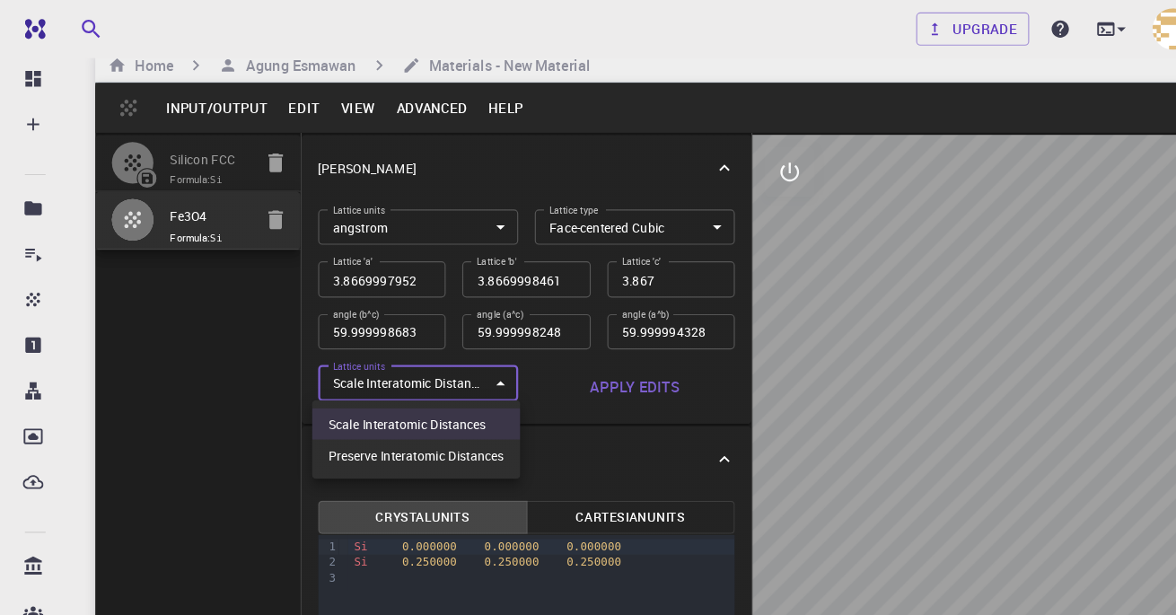
click at [490, 331] on div at bounding box center [588, 307] width 1176 height 615
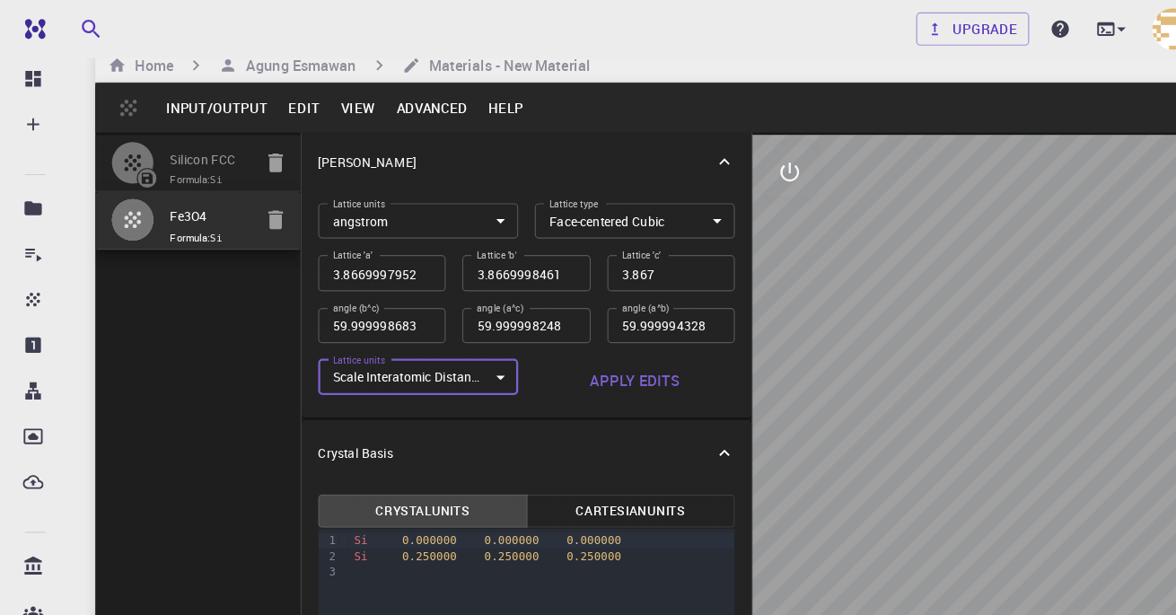
scroll to position [5, 0]
click at [613, 194] on body "Free Dashboard Create New Job New Material Create Material Upload File Import f…" at bounding box center [588, 345] width 1176 height 751
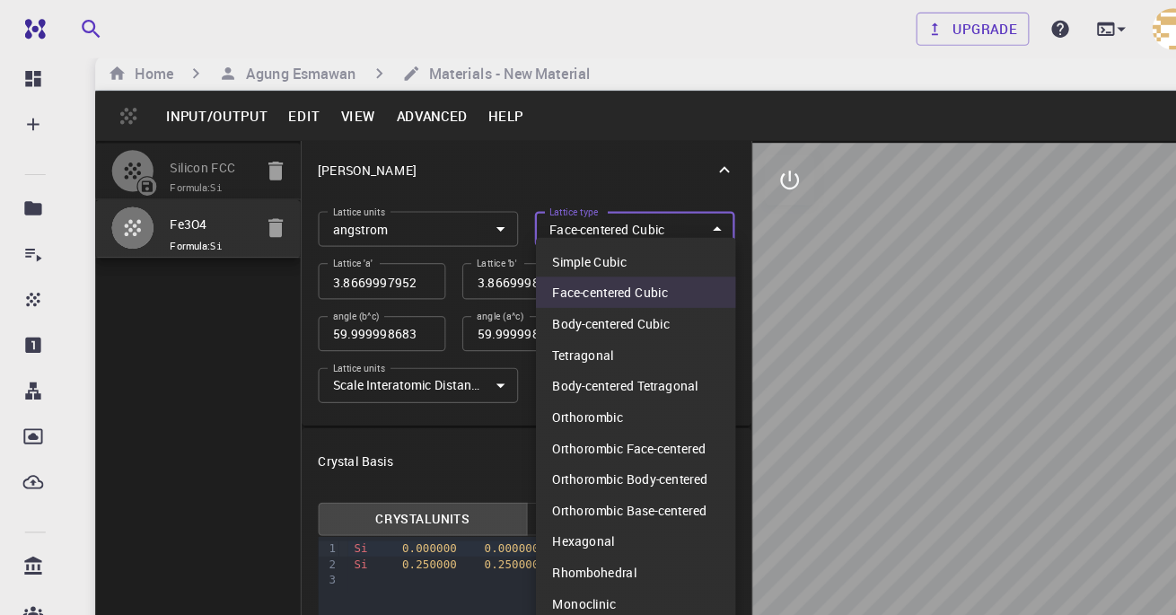
scroll to position [22, 0]
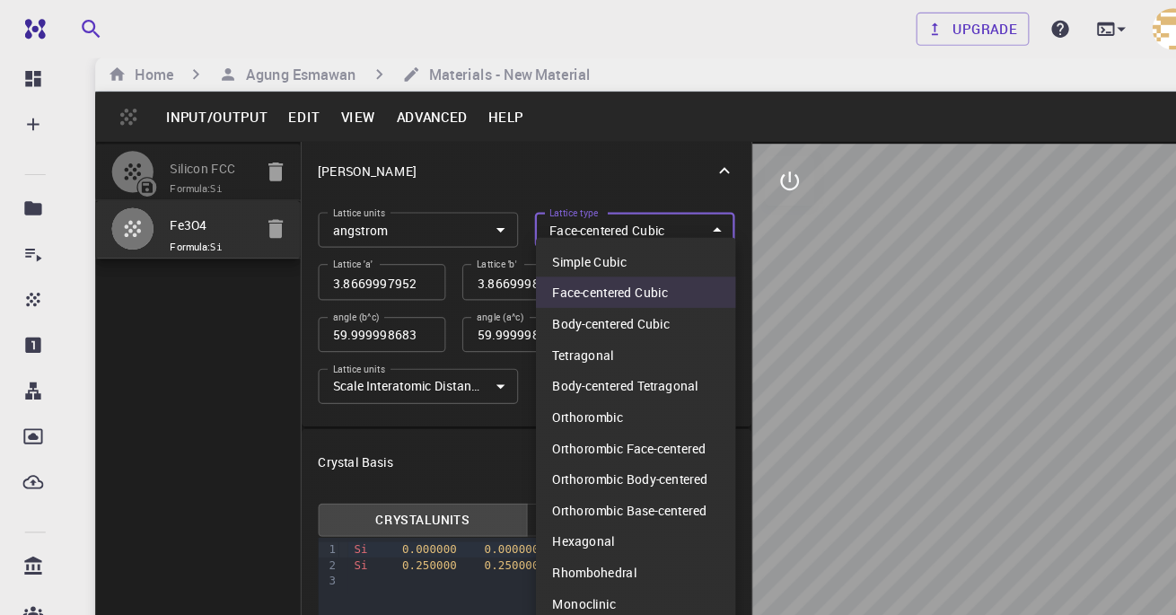
click at [728, 110] on div at bounding box center [588, 307] width 1176 height 615
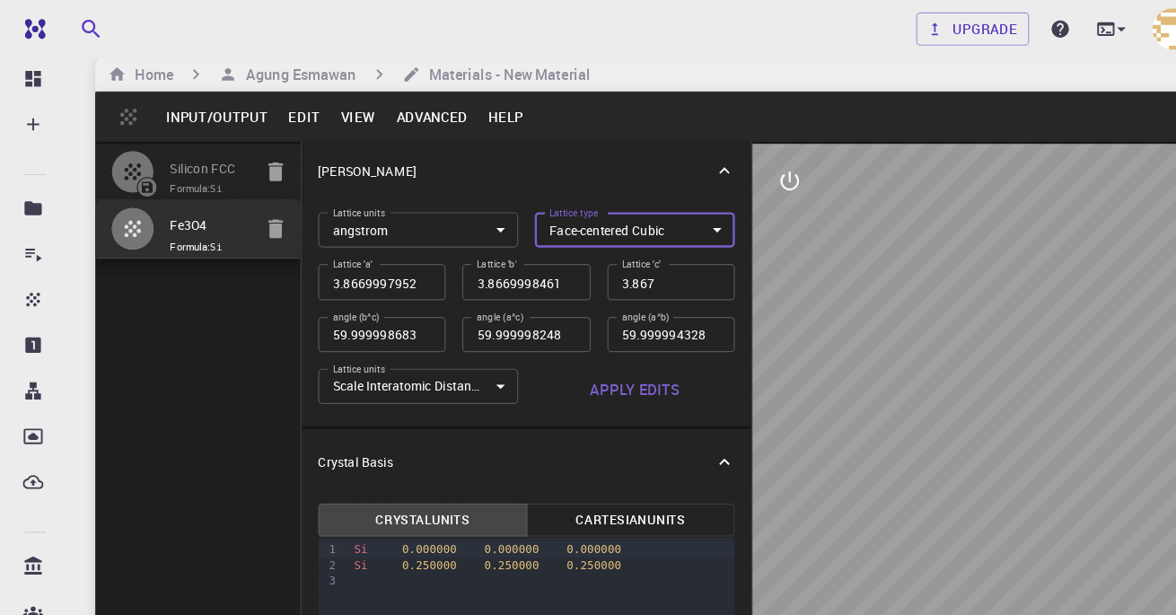
click at [367, 247] on input "3.8669997952417843" at bounding box center [330, 244] width 110 height 31
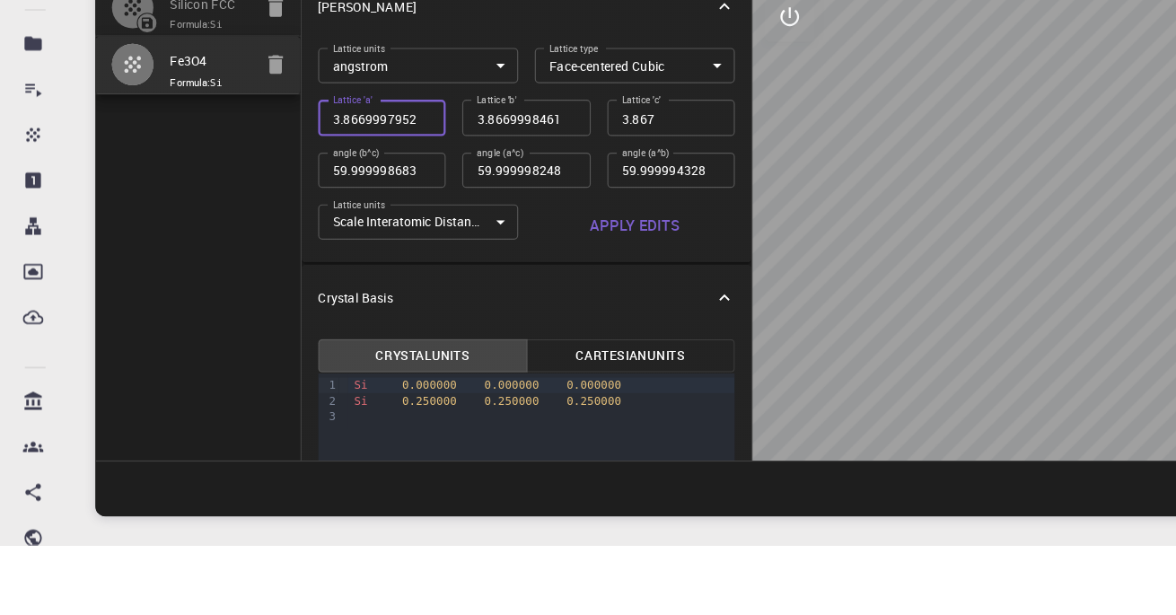
scroll to position [0, 21]
type input "3.866999795"
type input "60"
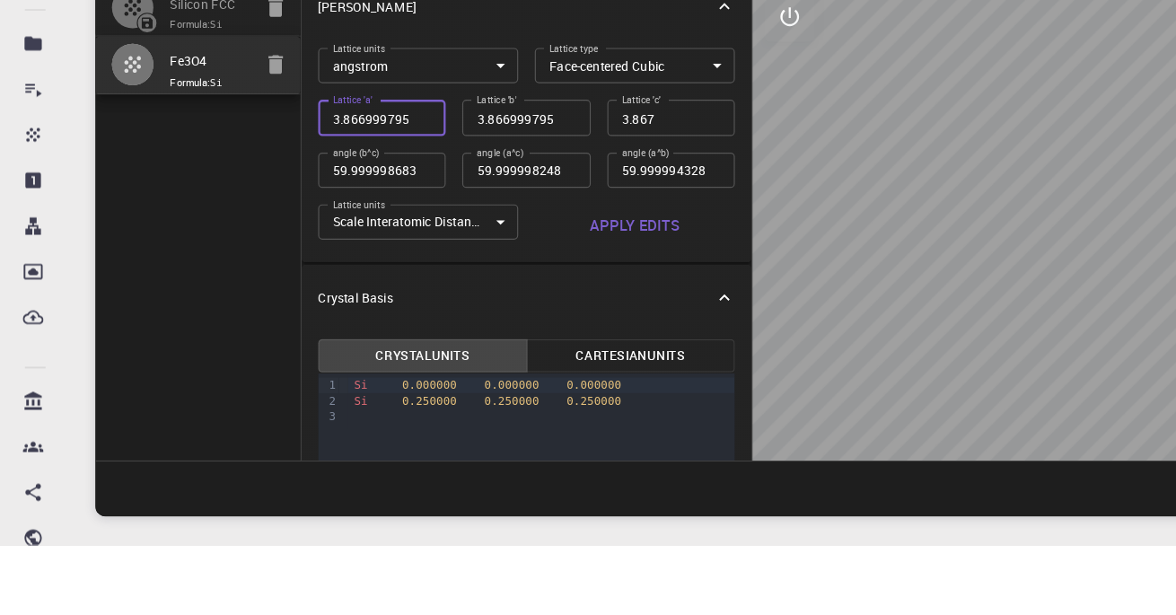
type input "60"
type input "3.86699979"
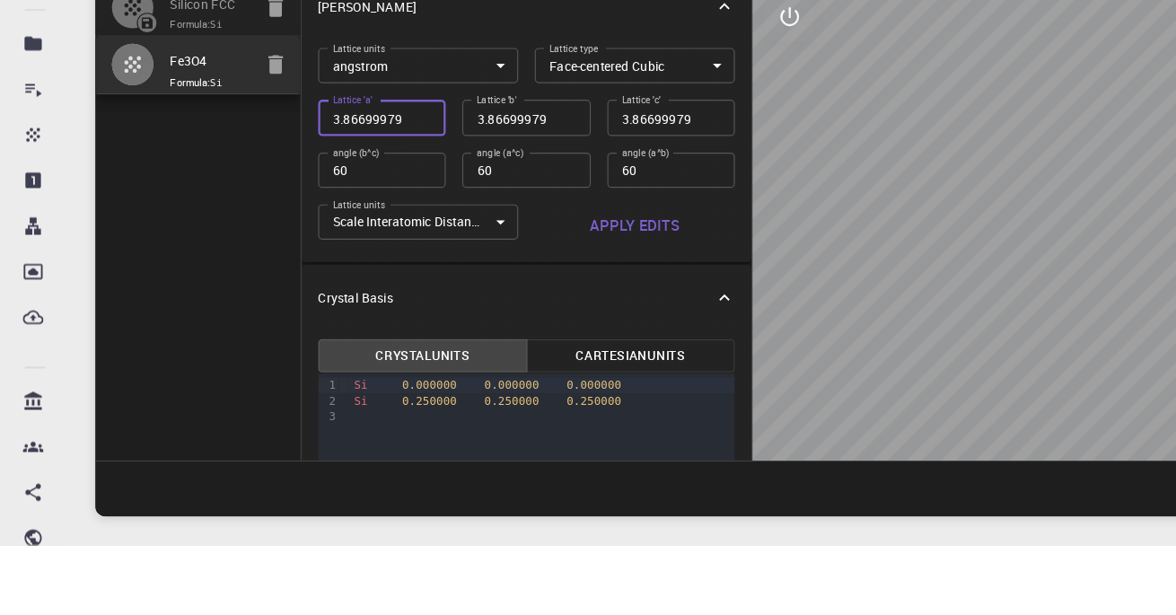
scroll to position [0, 0]
type input "3.8669997"
type input "3.866999"
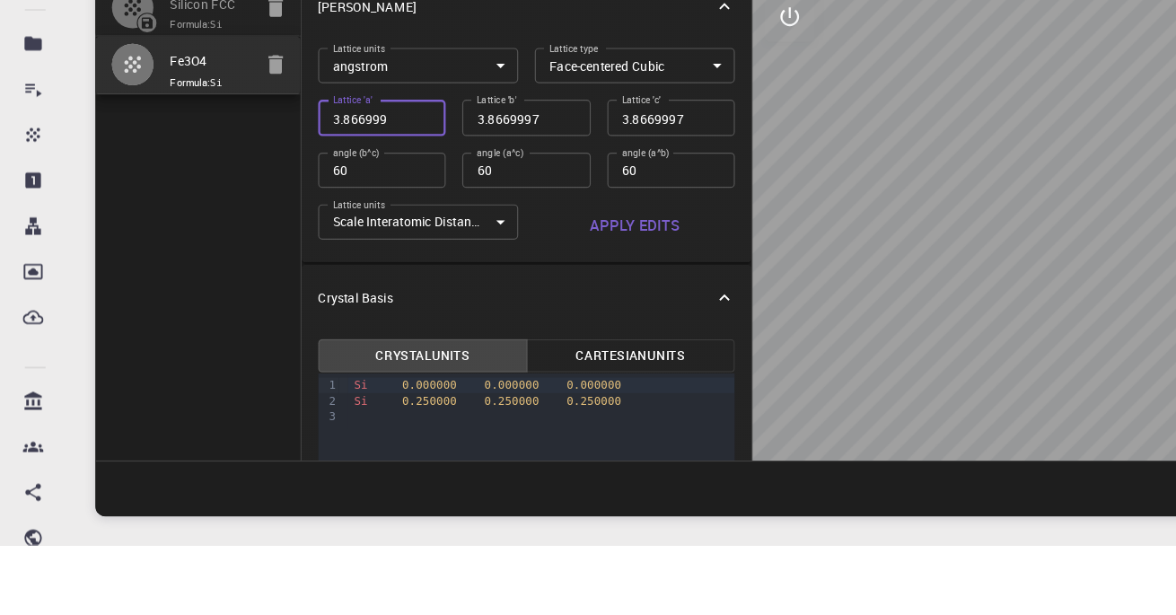
type input "3.866999"
type input "3.86699"
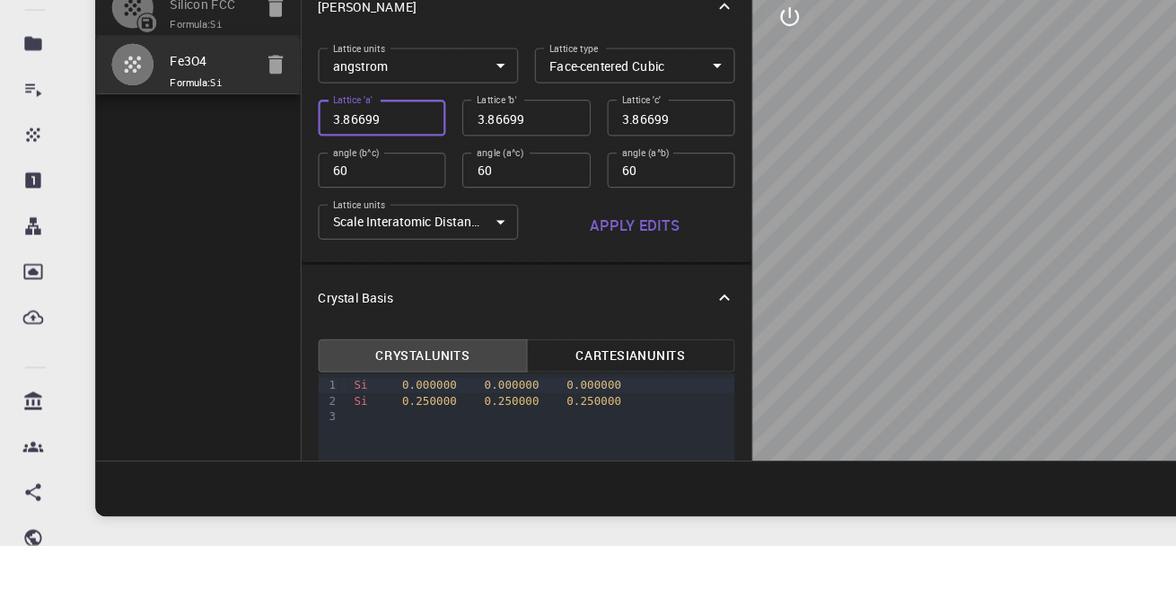
type input "3.8669"
type input "3.866"
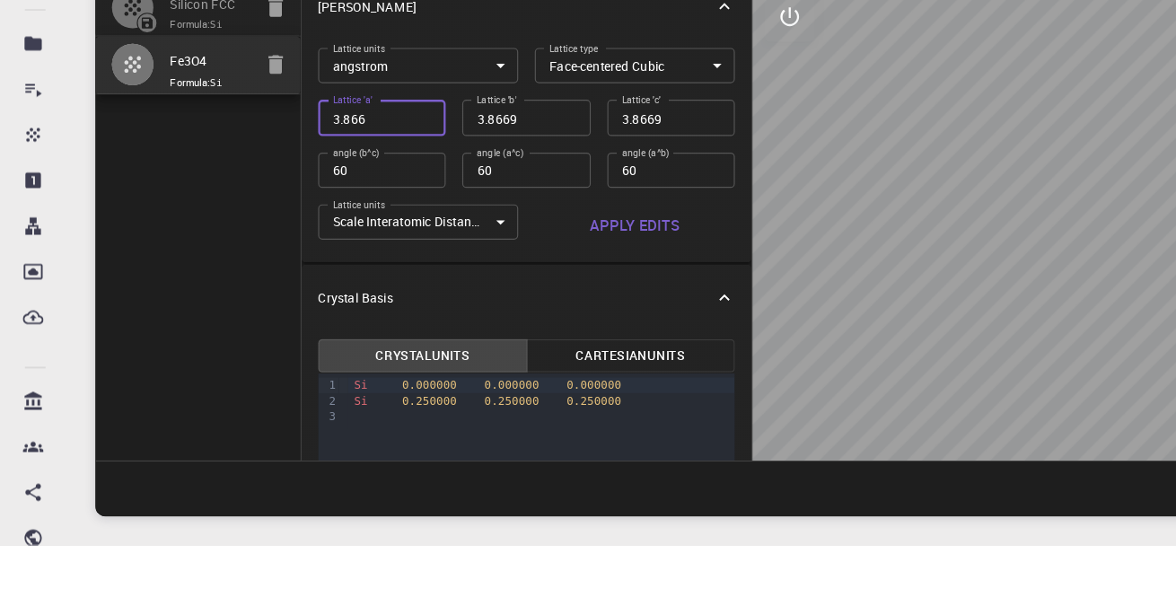
type input "3.866"
type input "3.86"
type input "3.8"
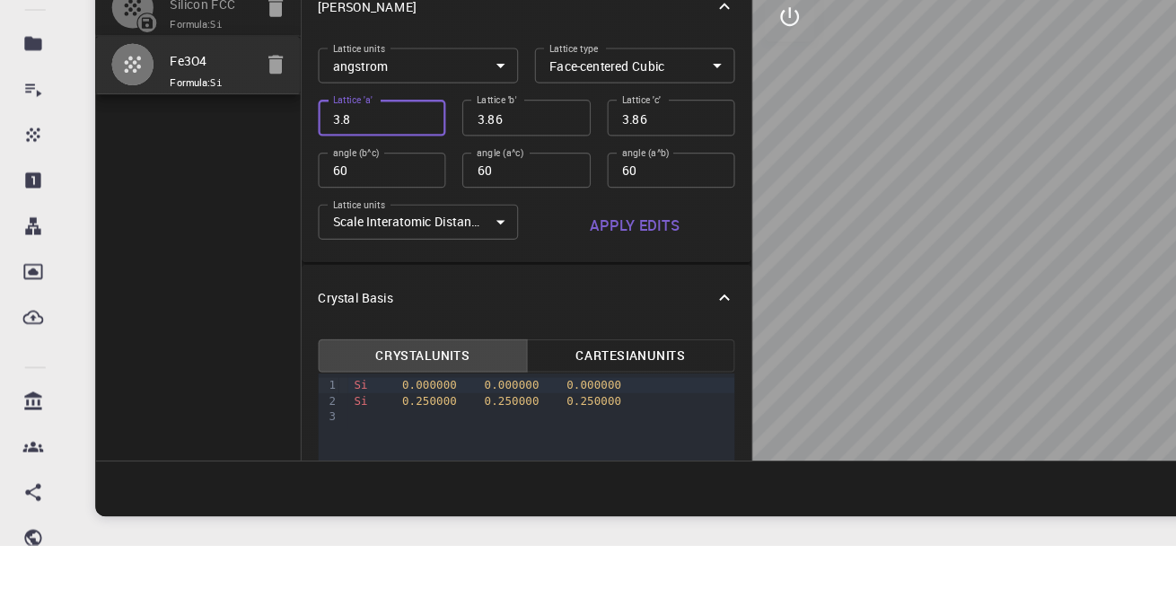
type input "3.8"
type input "3"
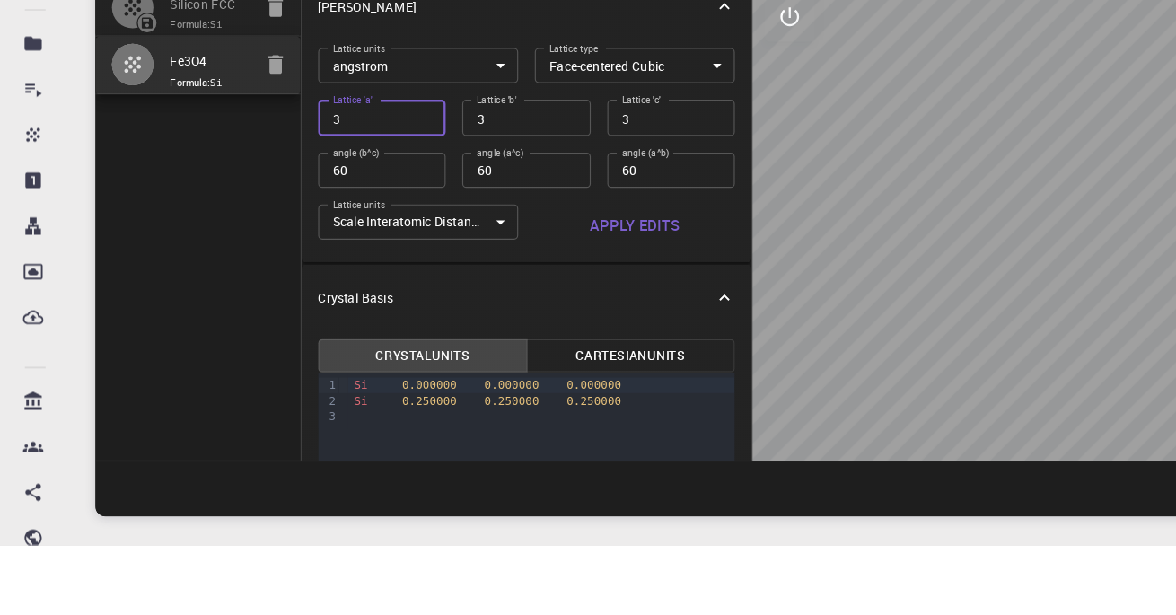
paste input "8.396"
type input "38.396"
click at [299, 239] on input "38.396" at bounding box center [330, 244] width 110 height 31
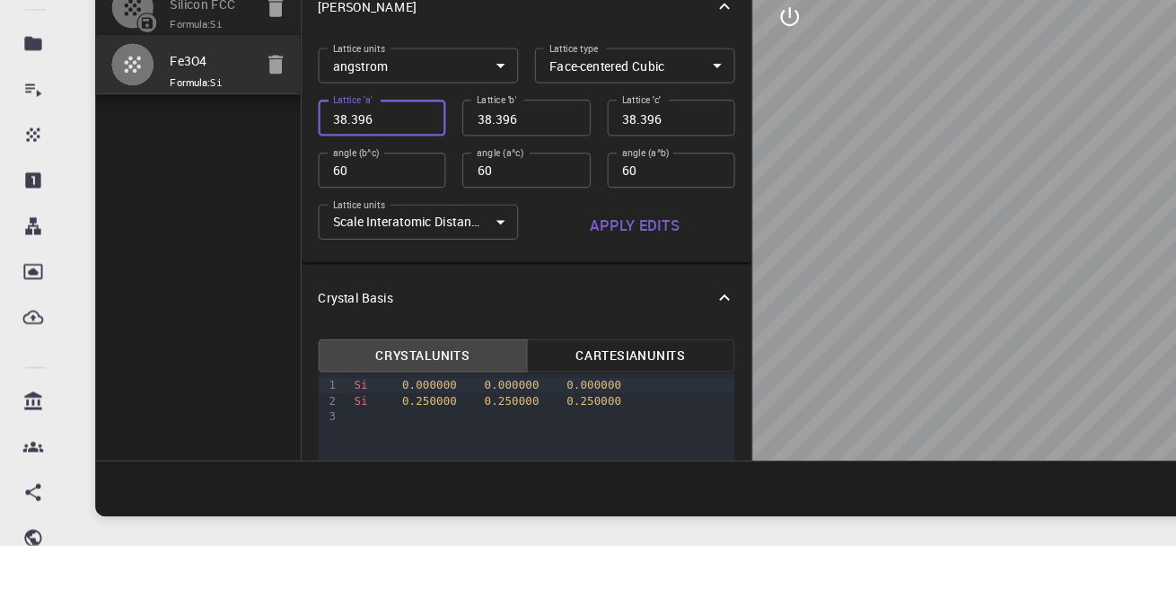
type input "3.396"
type input ".396"
type input "0.396"
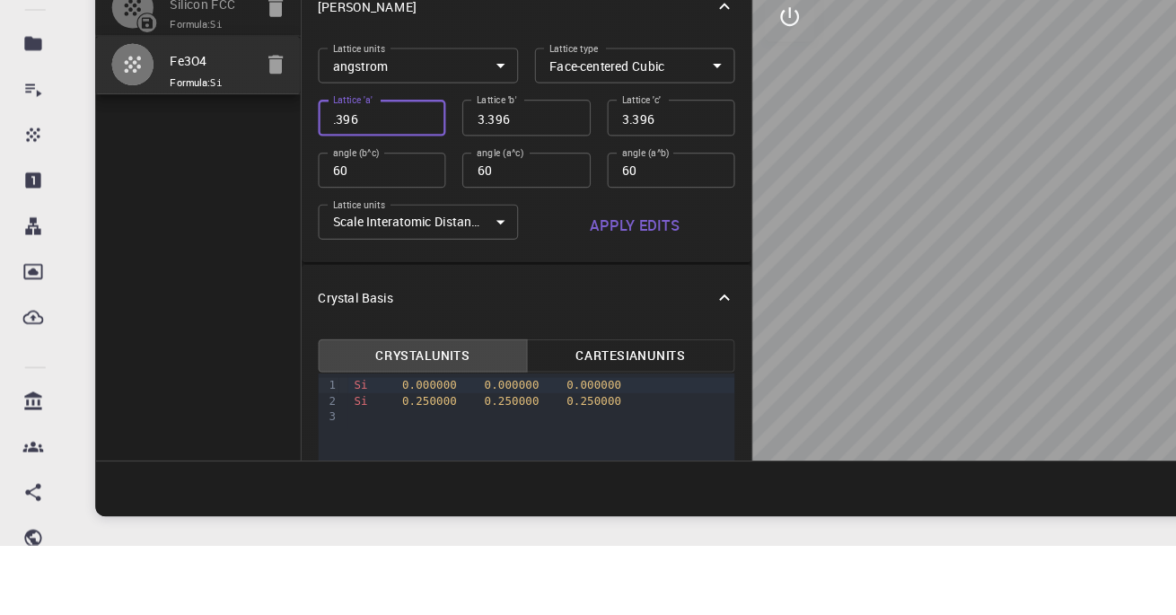
type input "0.396"
type input "8.396"
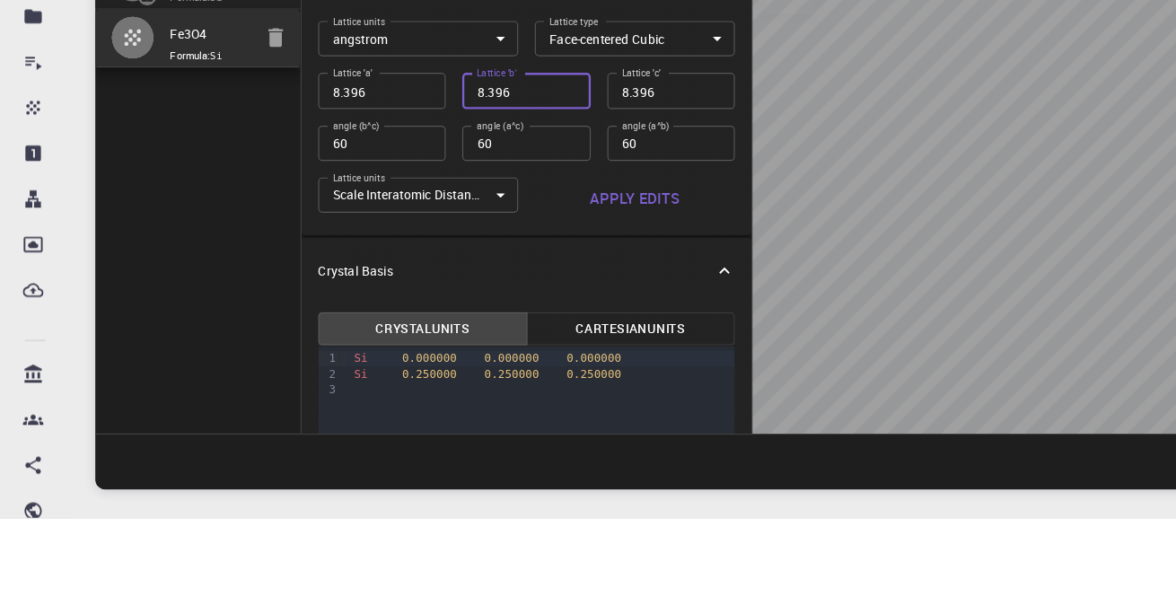
scroll to position [22, 0]
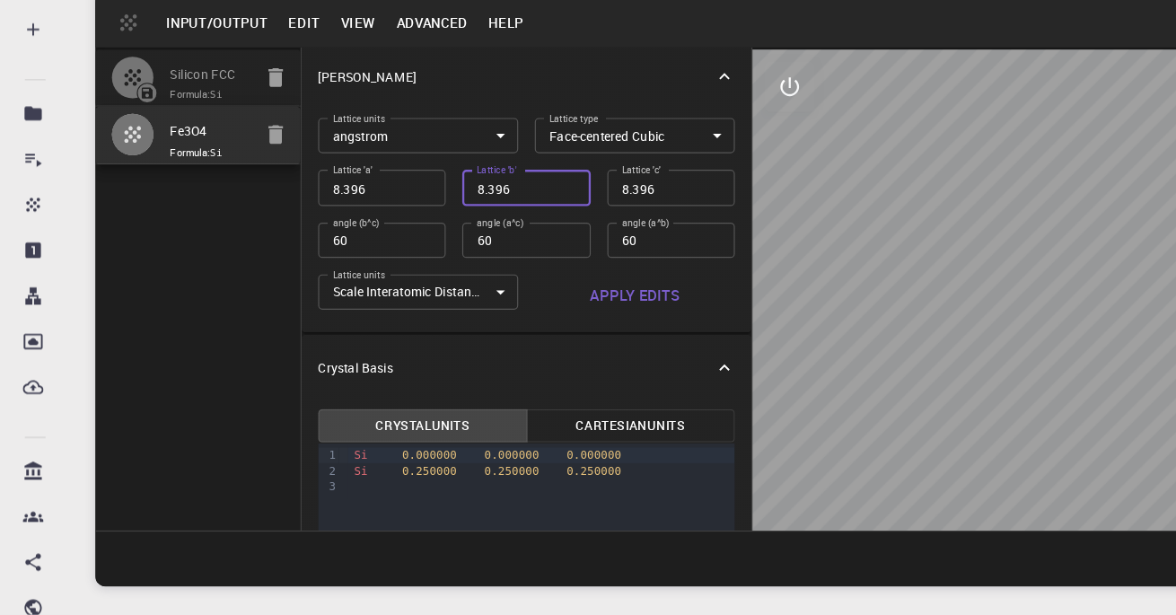
click at [352, 283] on input "60" at bounding box center [330, 290] width 110 height 31
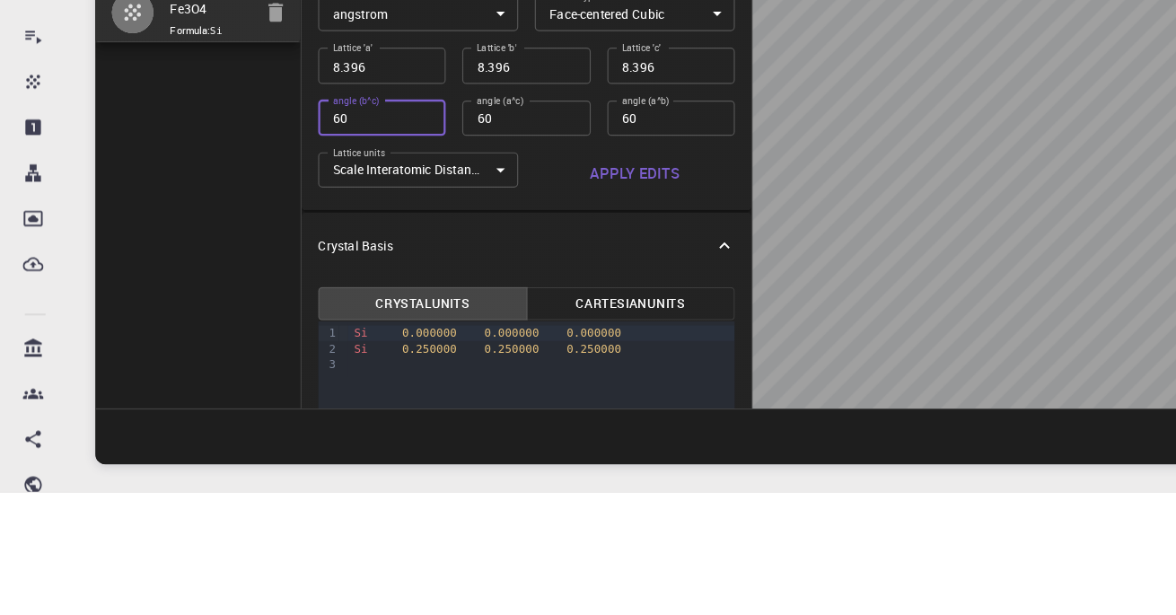
scroll to position [21, 0]
type input "5.936868535"
type input "60"
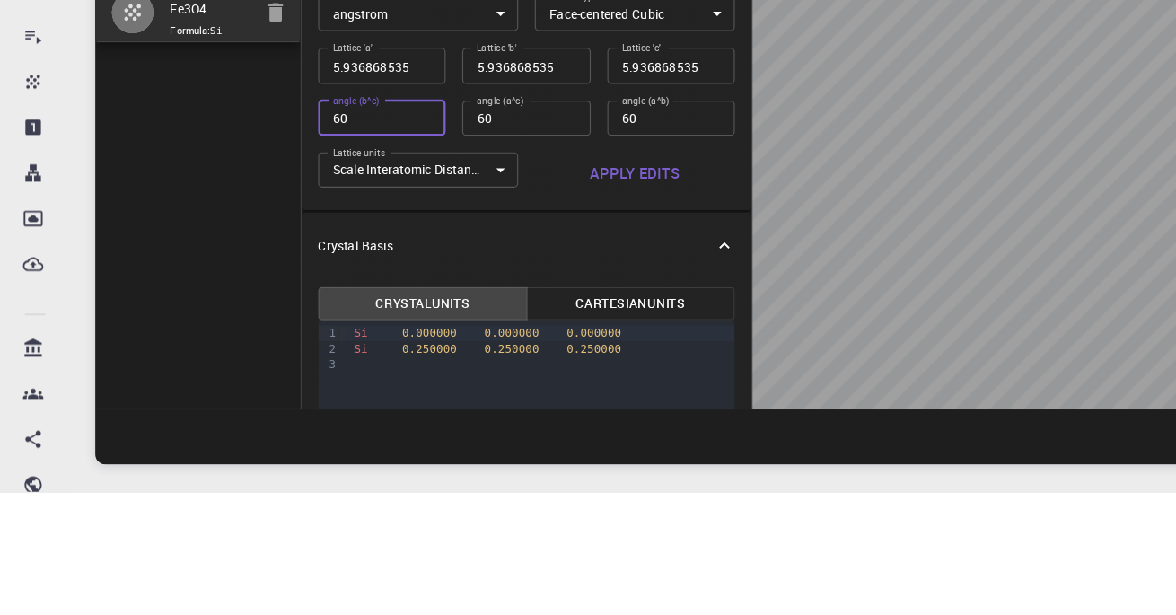
type input "4.198"
type input "60"
type input "2.968434267"
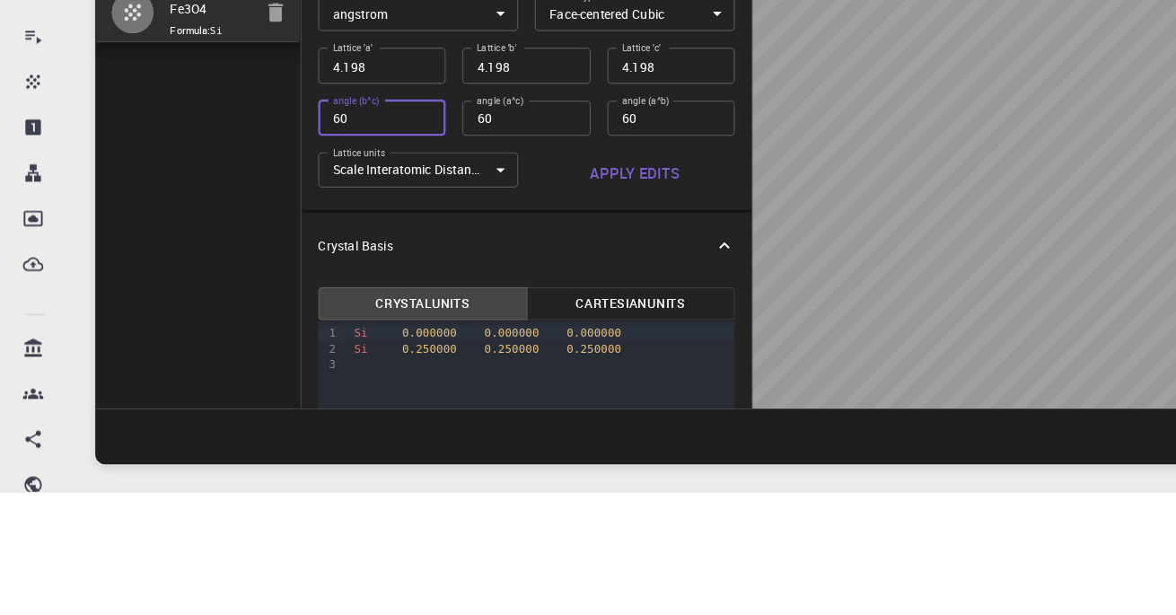
type input "2.968434267"
type input "60"
type input "2.099"
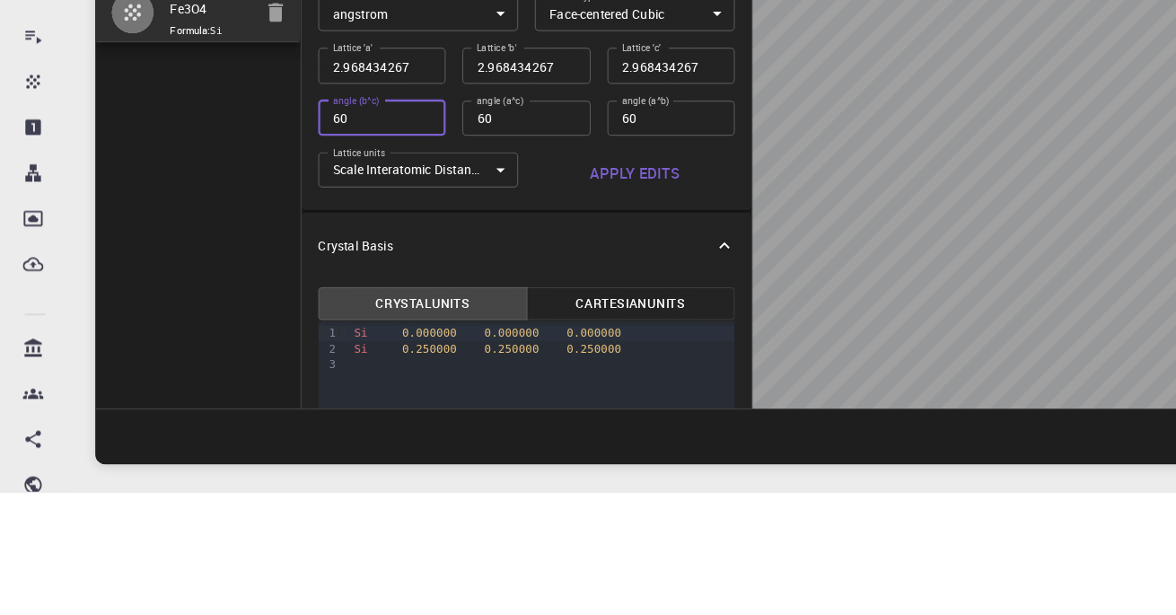
type input "2.099"
type input "60"
type input "1.484217134"
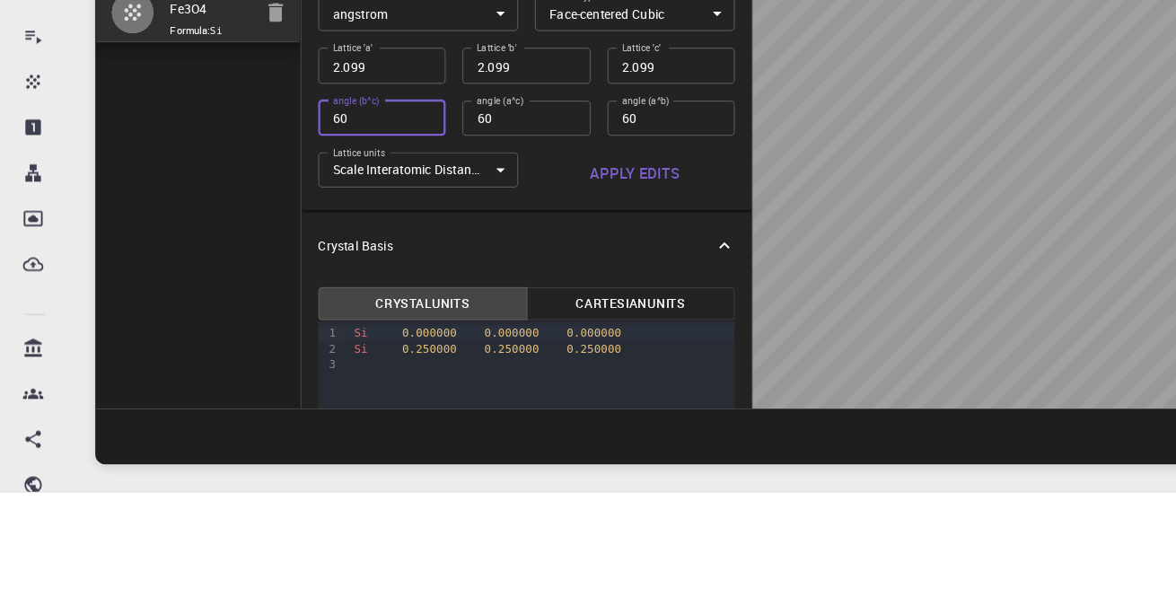
type input "60"
type input "1.0495"
type input "60"
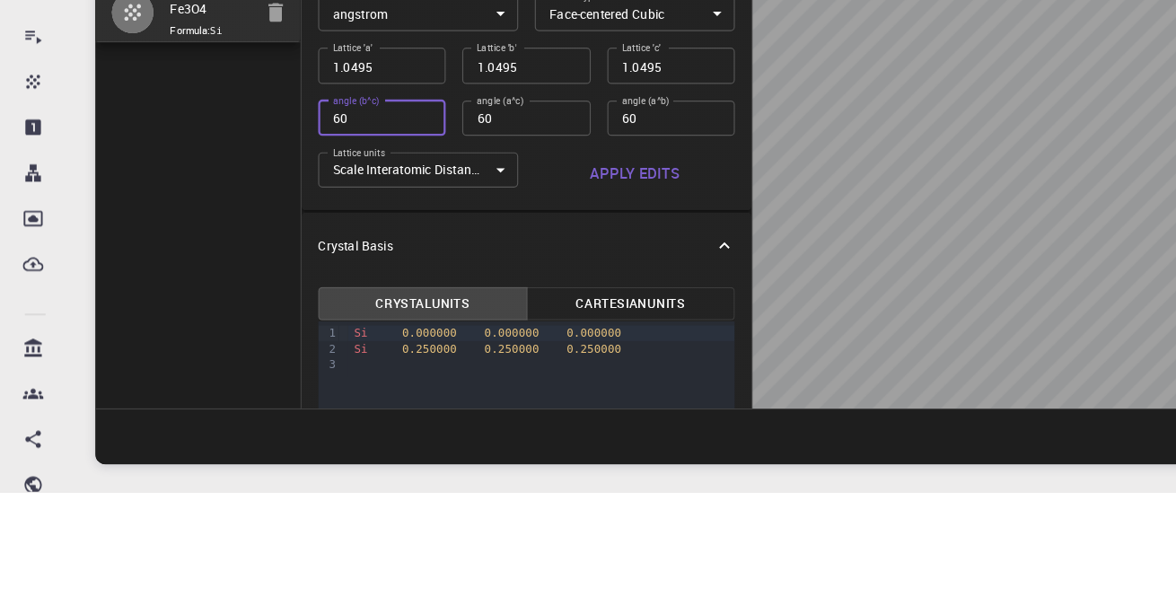
type input "0.742108567"
type input "60"
type input "0.52475"
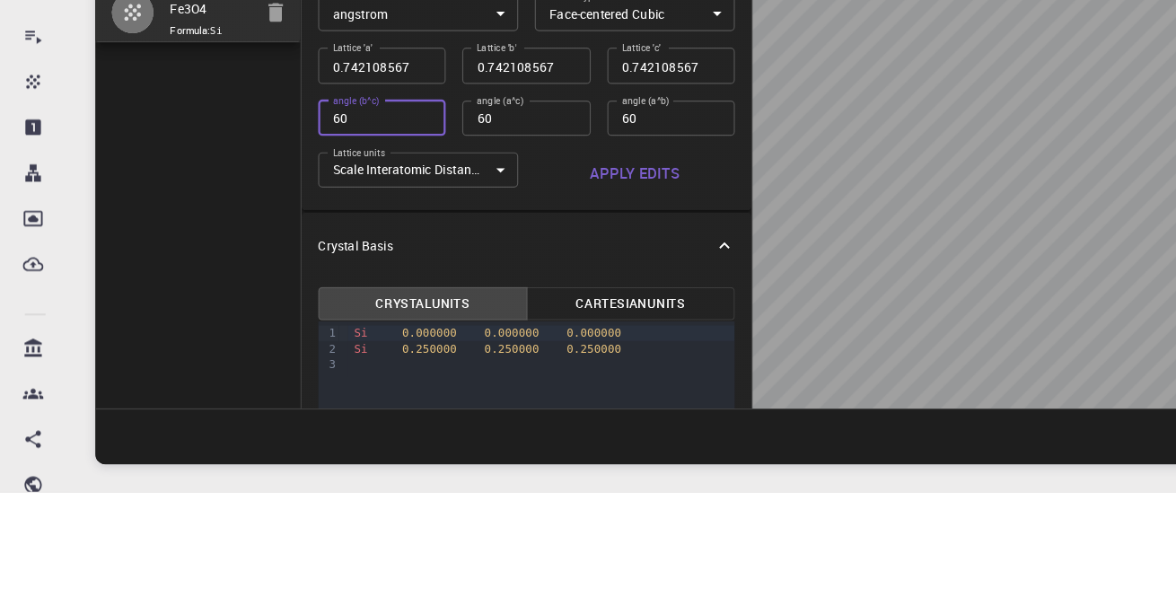
type input "0.52475"
type input "60"
type input "0.371054283"
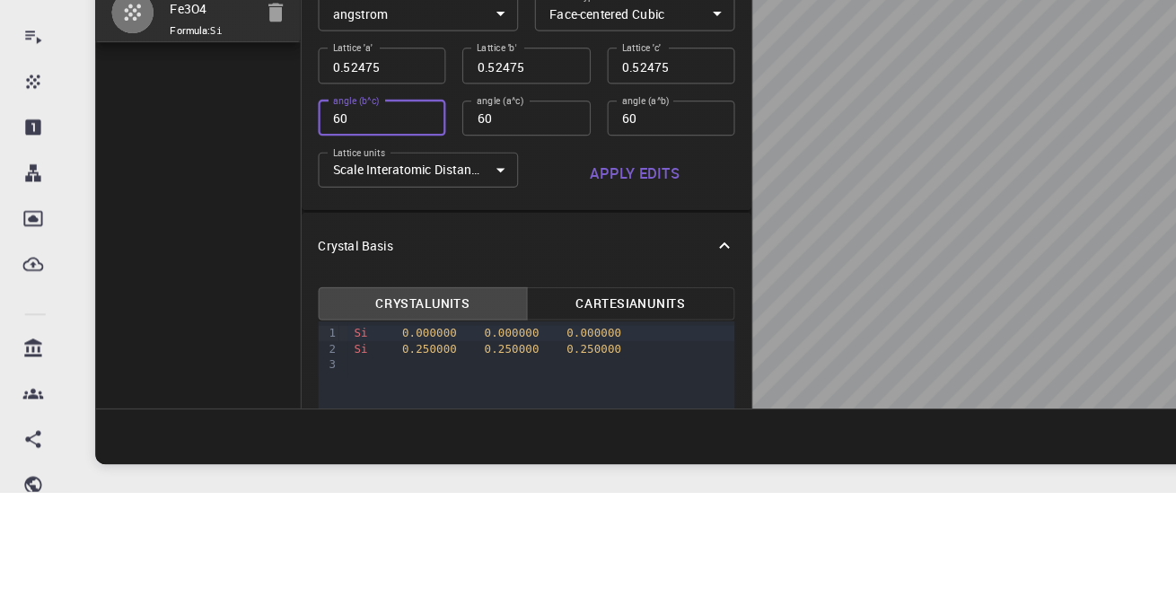
type input "0.371054283"
type input "60"
type input "0.262375"
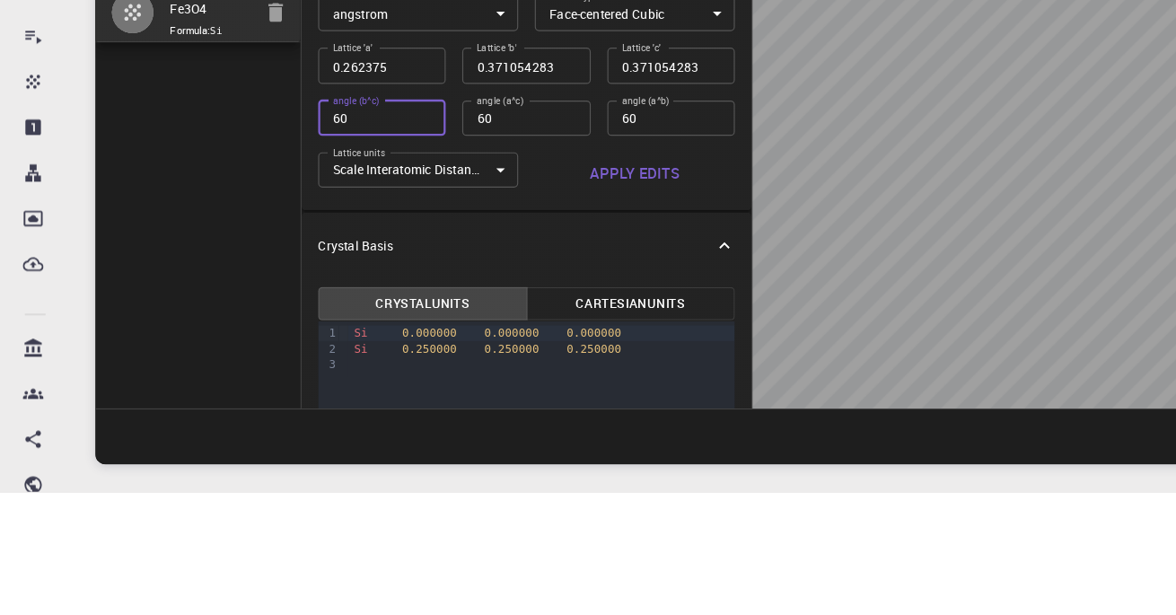
type input "60"
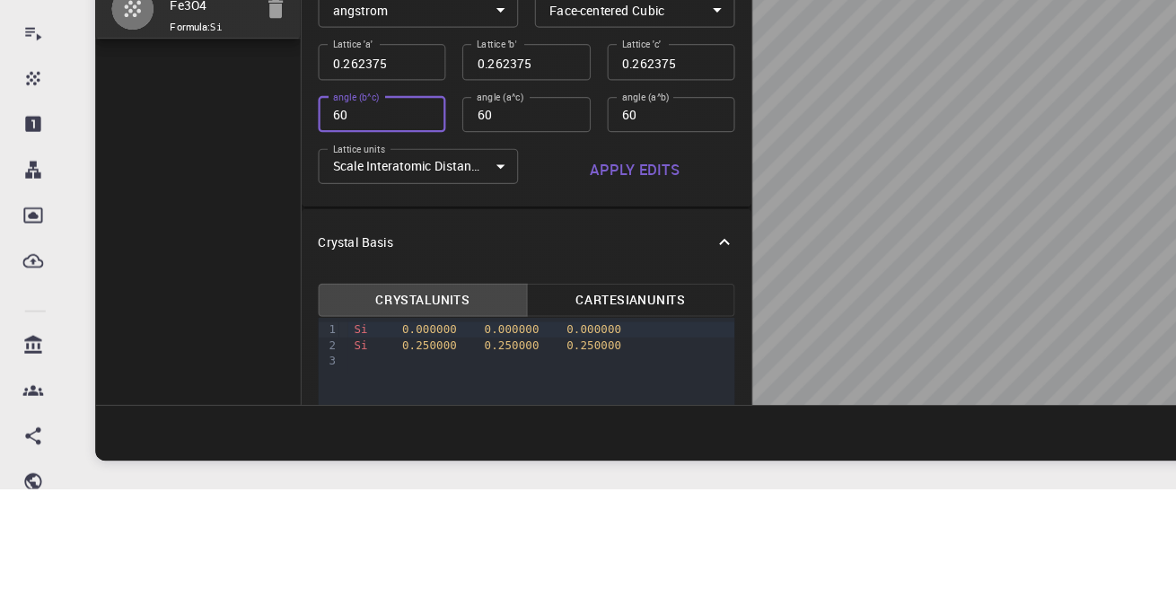
click at [469, 283] on input "60" at bounding box center [455, 290] width 110 height 31
type input "0.185527142"
type input "60"
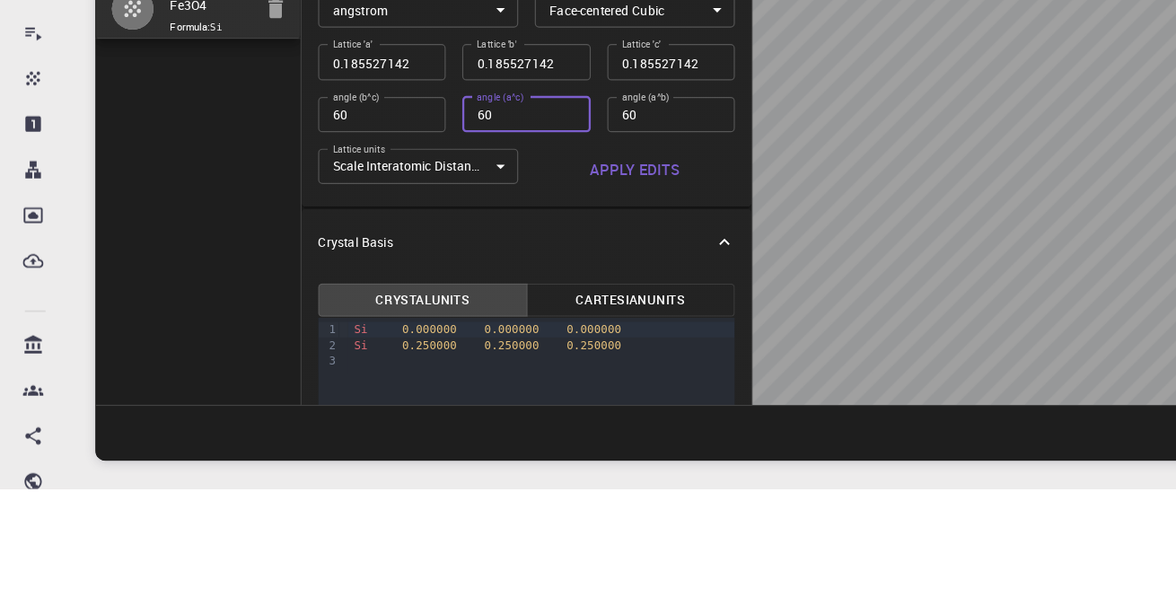
type input "0.1311875"
type input "60"
type input "0.092763571"
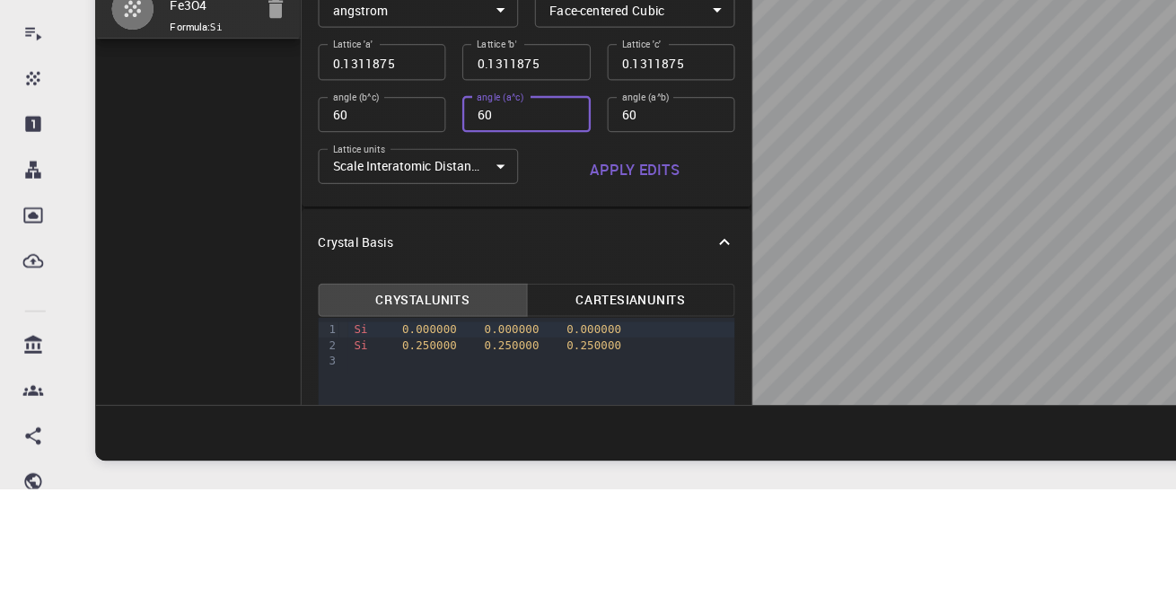
type input "0.092763571"
type input "60"
type input "0.06559375"
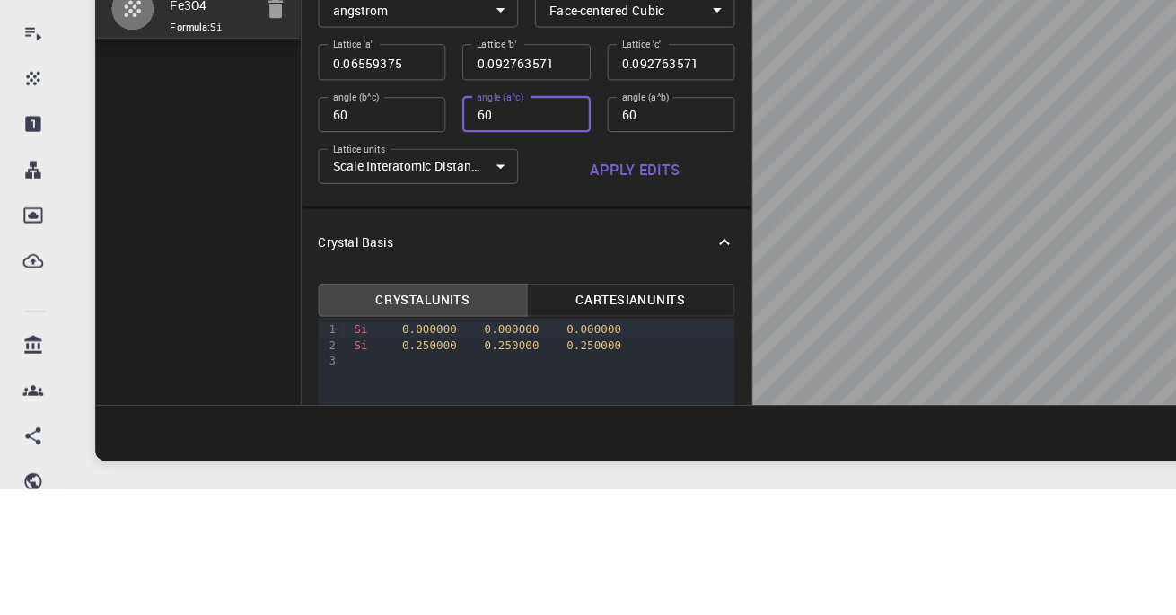
type input "0.06559375"
type input "60"
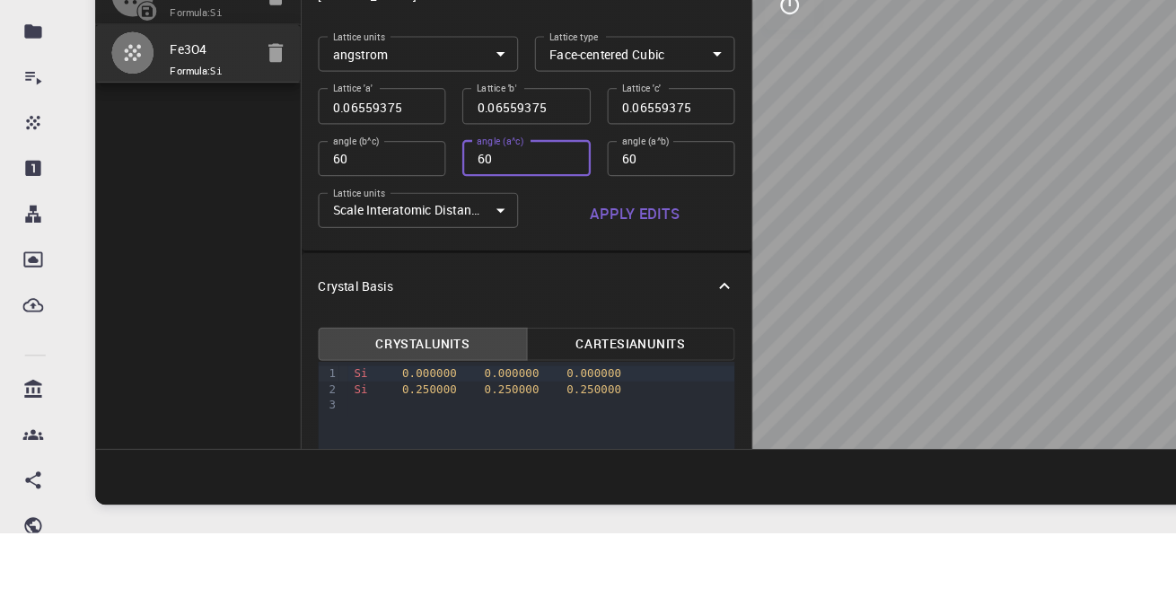
click at [332, 246] on input "0.06559375" at bounding box center [330, 245] width 110 height 31
paste input "8.396"
type input "8.396"
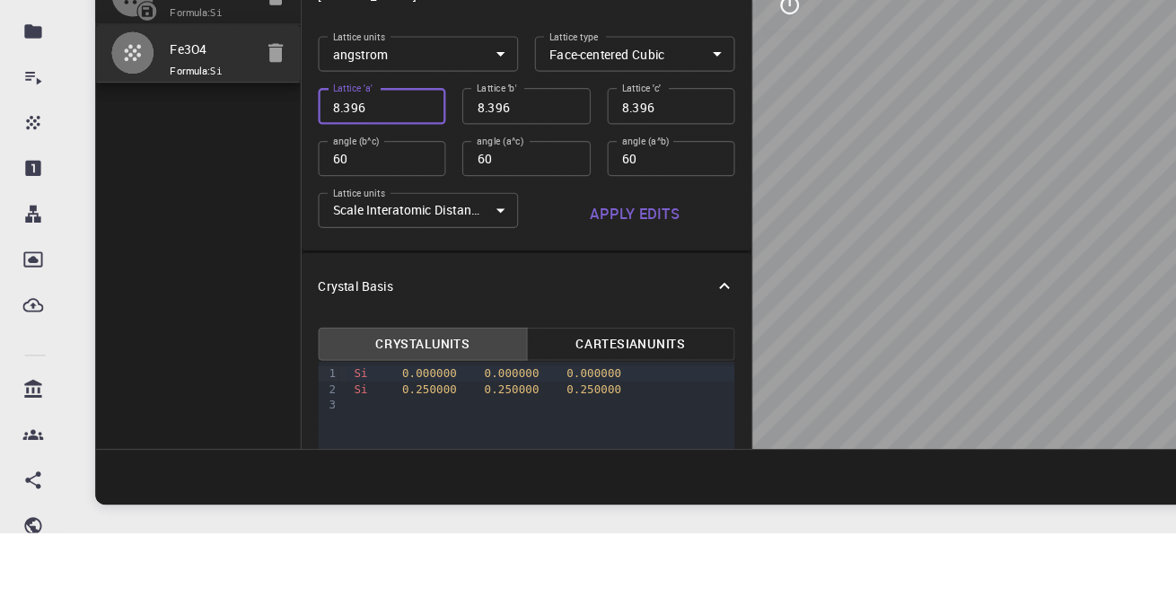
click at [293, 241] on input "8.396" at bounding box center [330, 245] width 110 height 31
click at [297, 248] on input "8.396" at bounding box center [330, 245] width 110 height 31
type input "8396"
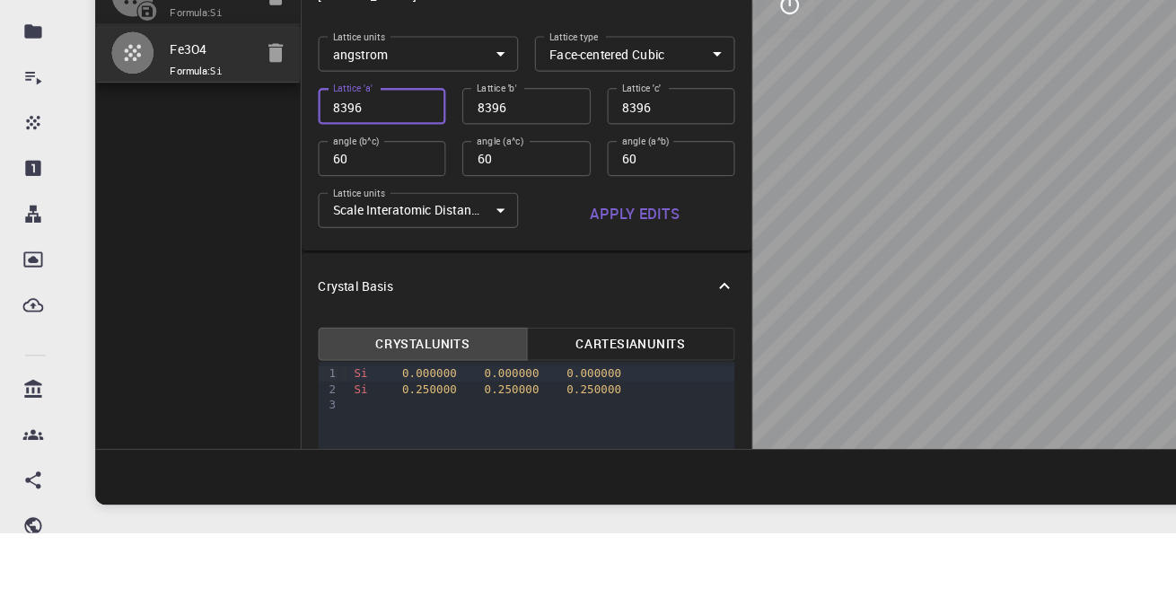
type input "8.396"
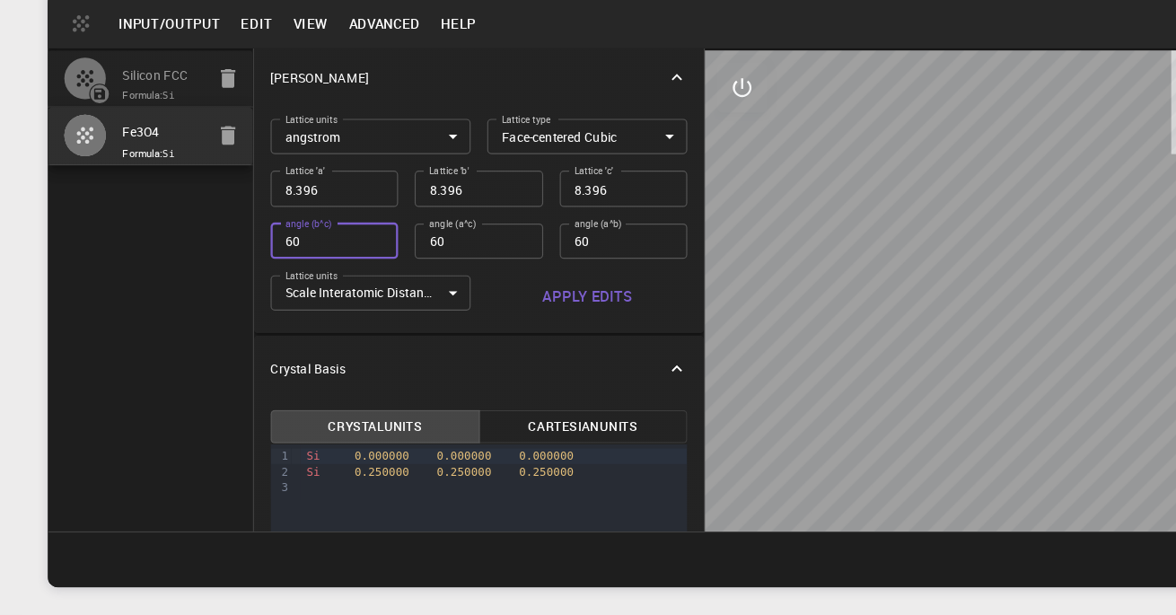
click at [507, 500] on div at bounding box center [470, 503] width 336 height 13
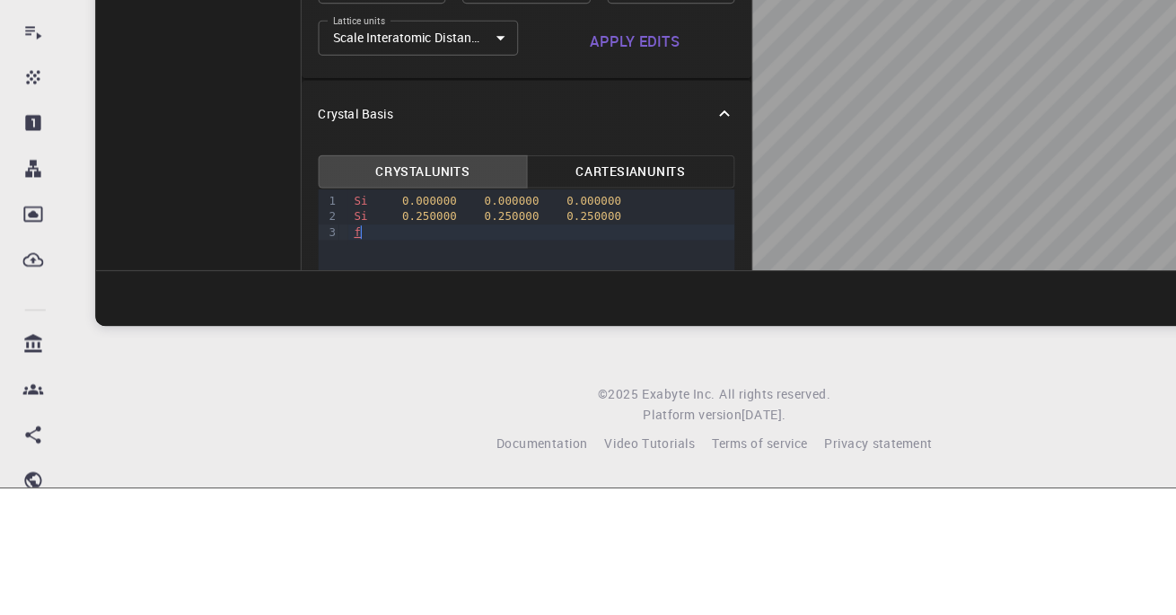
scroll to position [222, 0]
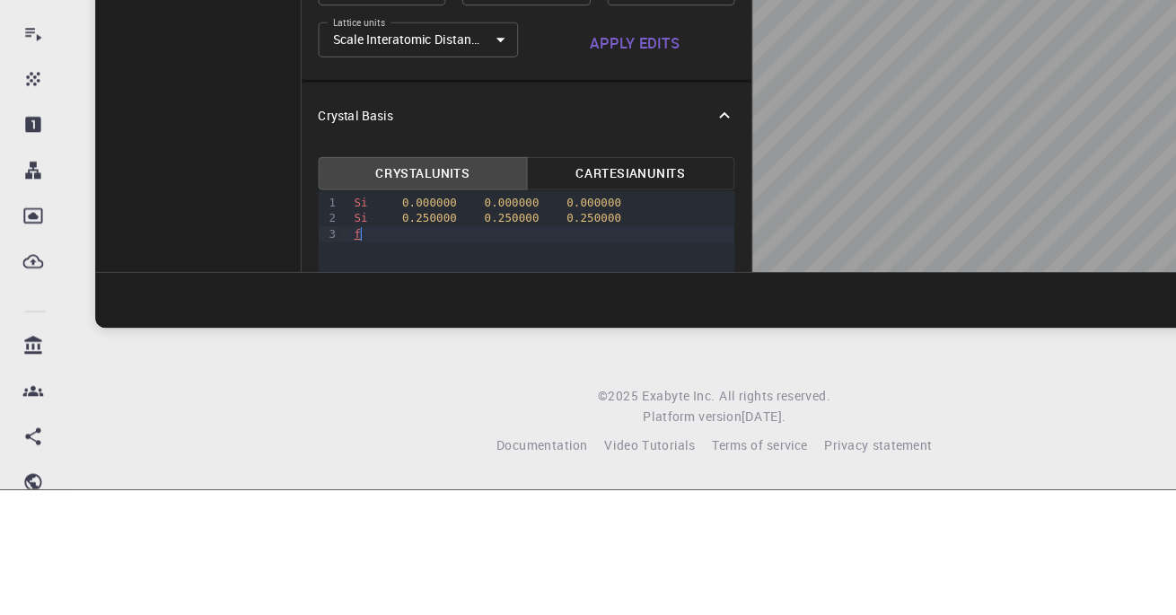
click at [323, 360] on div "Si 0.000000 0.000000 0.000000" at bounding box center [470, 366] width 336 height 13
click at [319, 360] on div "Si 0.000000 0.000000 0.000000" at bounding box center [470, 366] width 336 height 13
click at [310, 388] on span "f" at bounding box center [310, 394] width 6 height 12
type input "3.8669997952417843"
type input "3.8669998461227024"
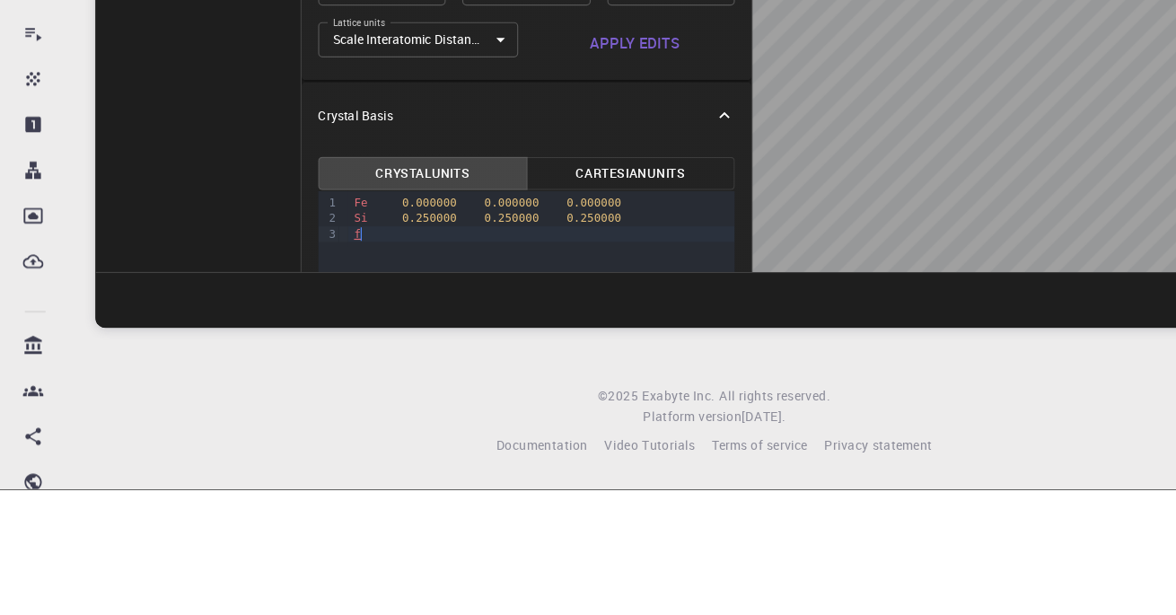
type input "3.867"
type input "59.9999986836772"
type input "59.999998248423154"
type input "59.99999432867027"
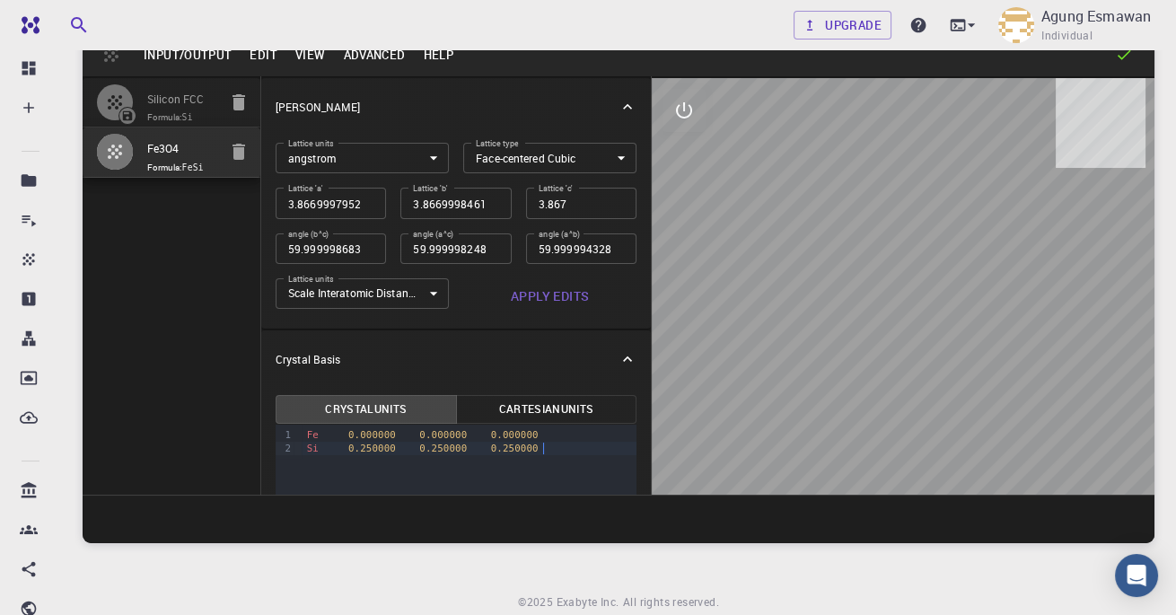
scroll to position [66, 0]
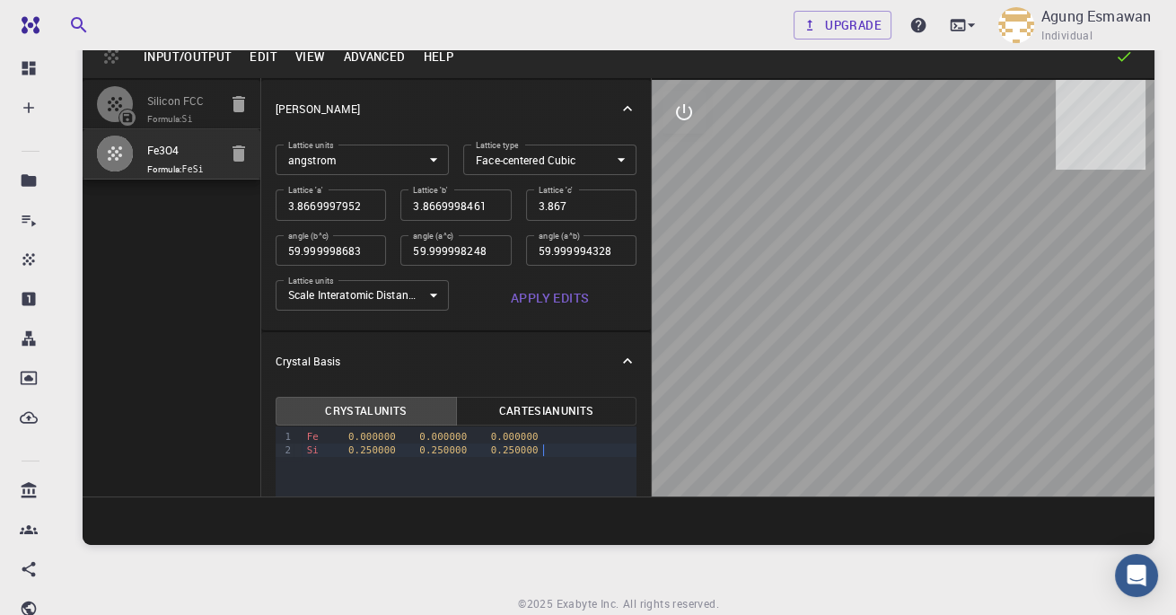
click at [316, 434] on span "Fe" at bounding box center [313, 437] width 12 height 12
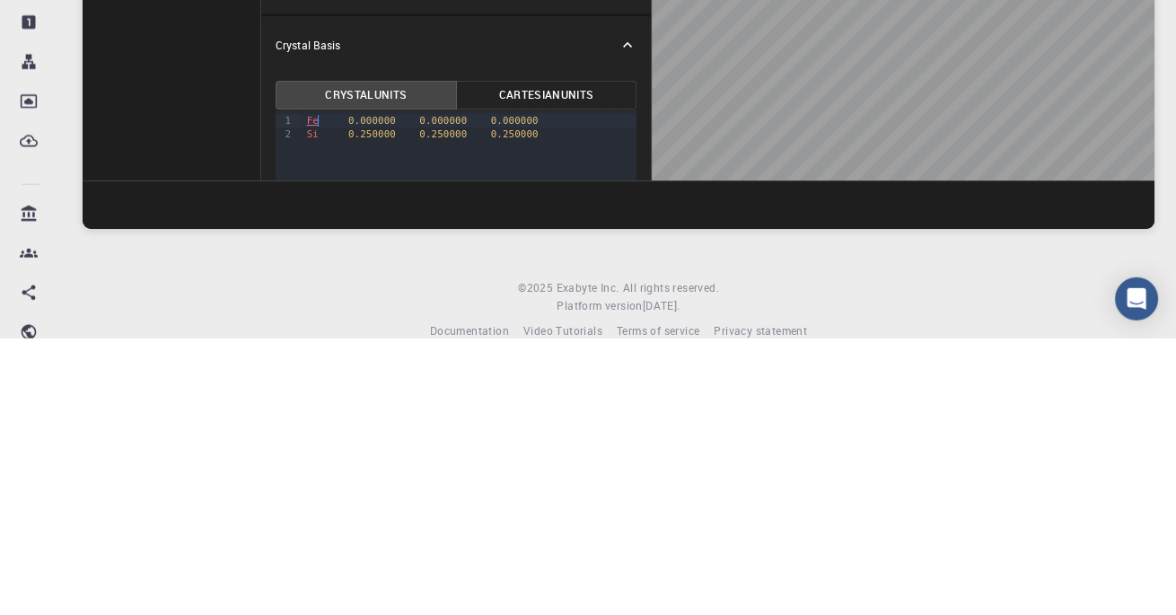
scroll to position [106, 0]
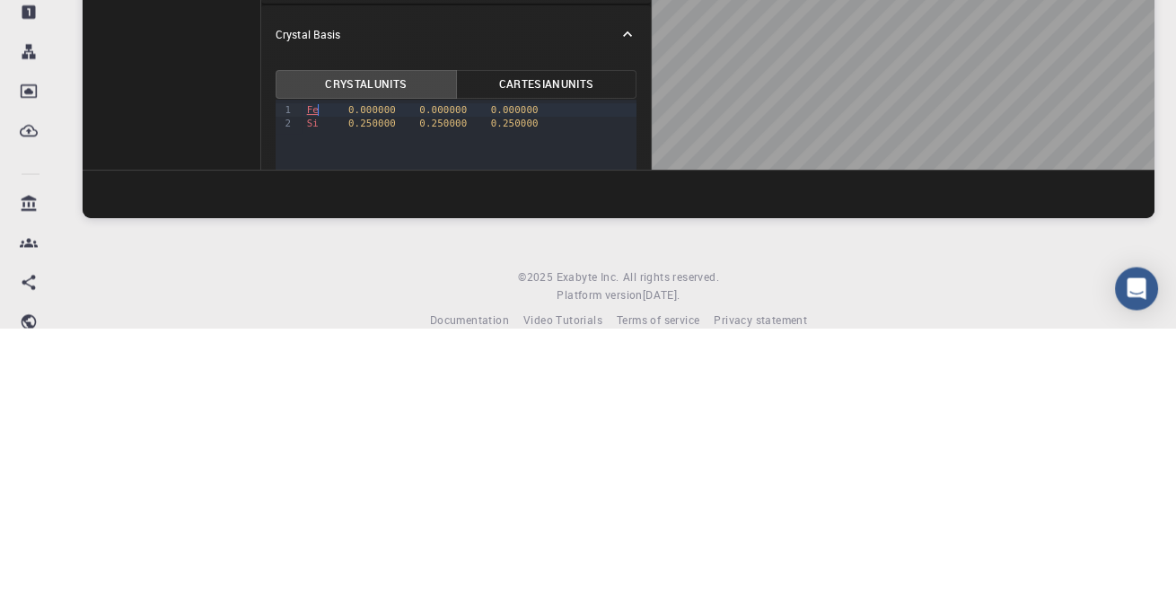
click at [304, 402] on div "Fe 0.000000 0.000000 0.000000" at bounding box center [470, 396] width 336 height 13
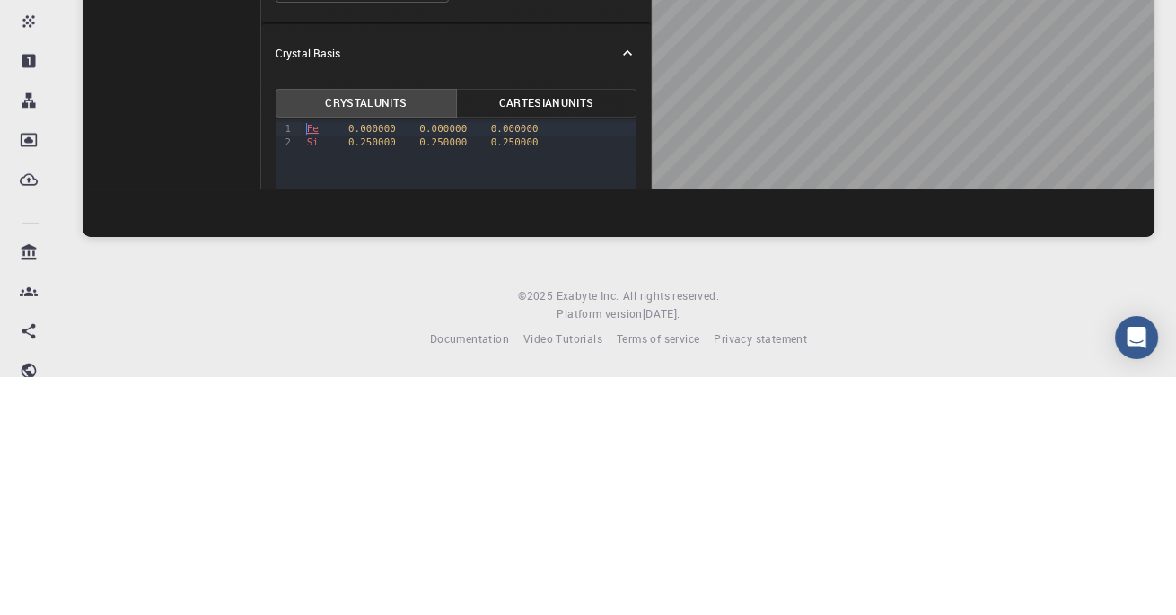
scroll to position [222, 0]
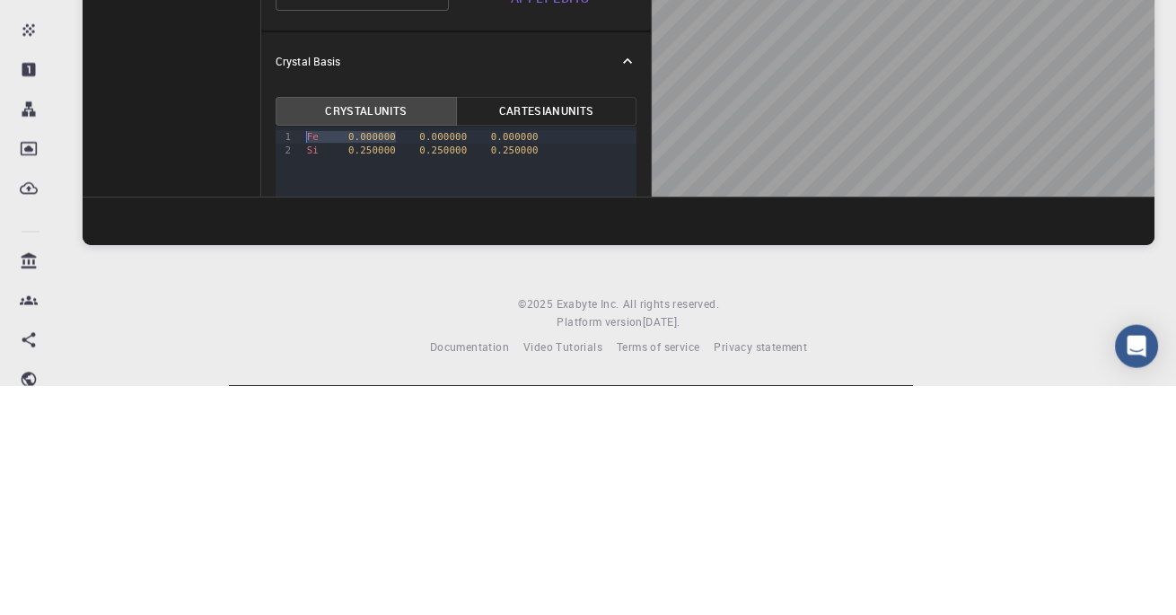
copy div "Fe 0.000000"
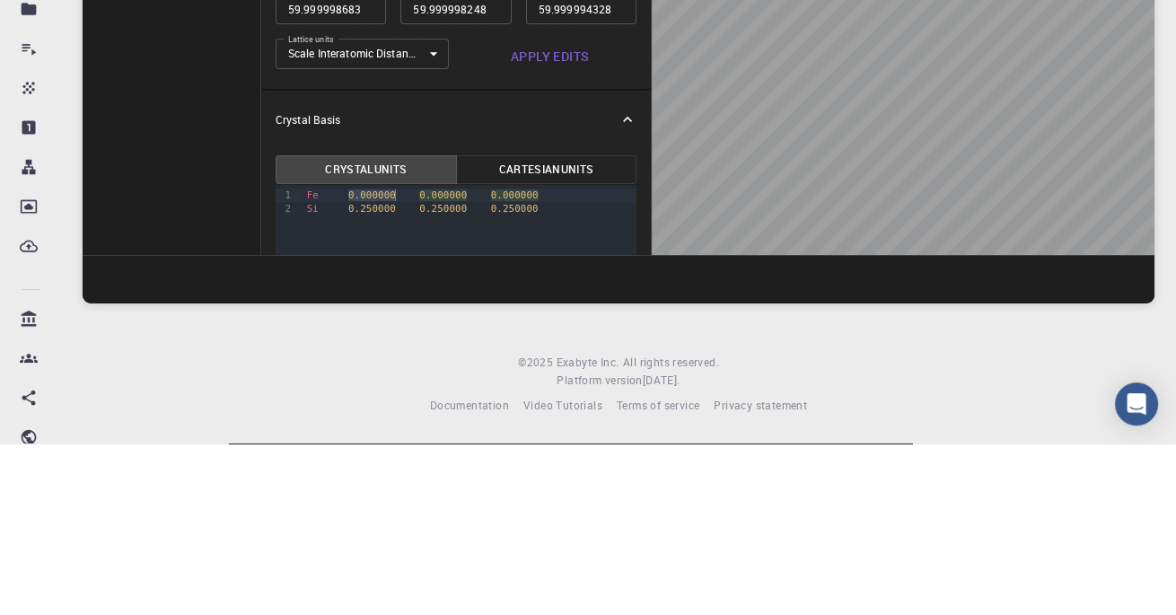
click at [496, 356] on div "Fe 0.000000 0.000000 0.000000 Si 0.250000 0.250000 0.250000" at bounding box center [470, 373] width 336 height 34
click at [504, 361] on span "0.000000" at bounding box center [515, 367] width 48 height 12
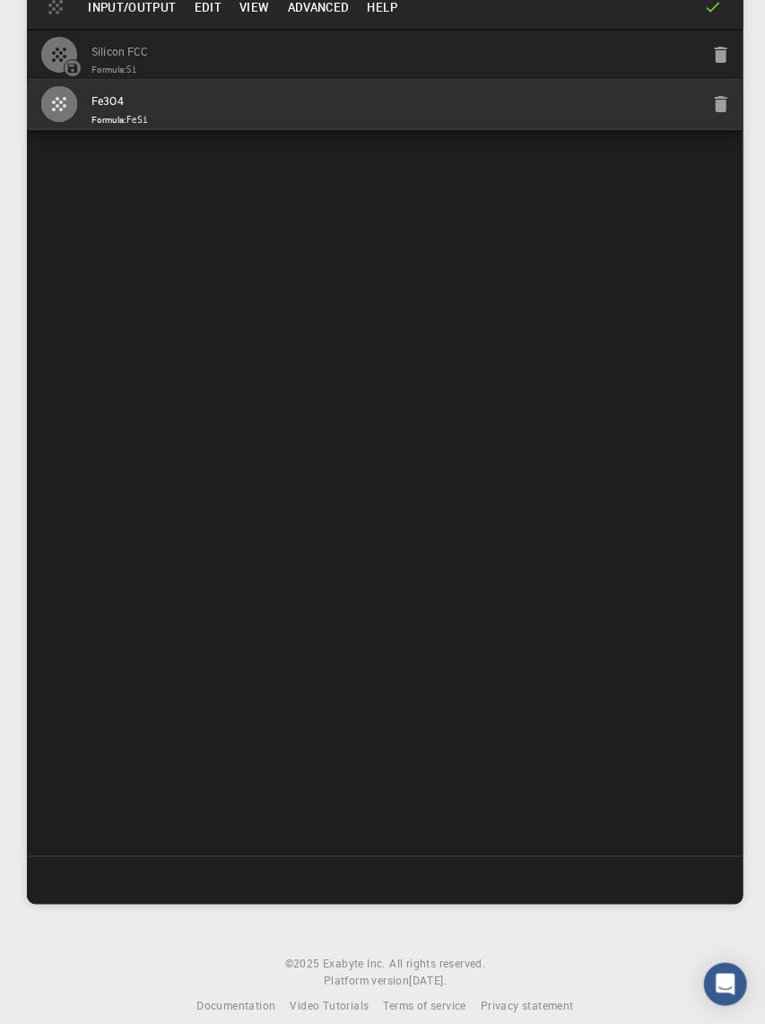
scroll to position [0, 0]
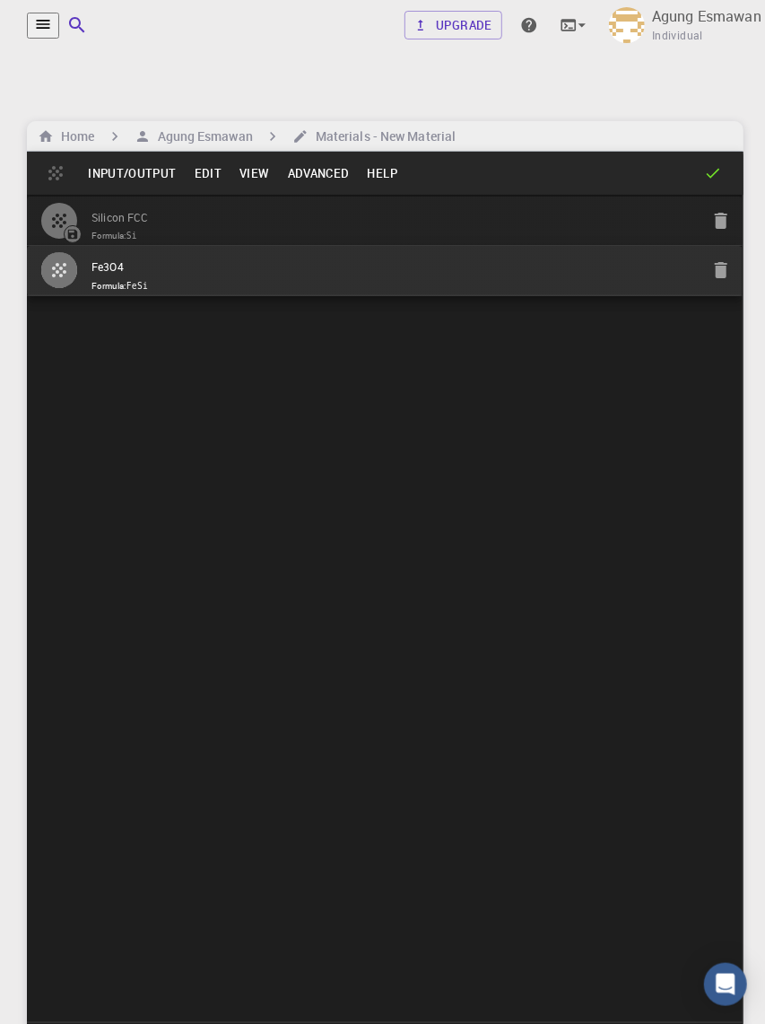
click at [405, 279] on span "Formula: FeSi" at bounding box center [396, 286] width 608 height 14
click at [403, 279] on span "Formula: FeSi" at bounding box center [396, 286] width 608 height 14
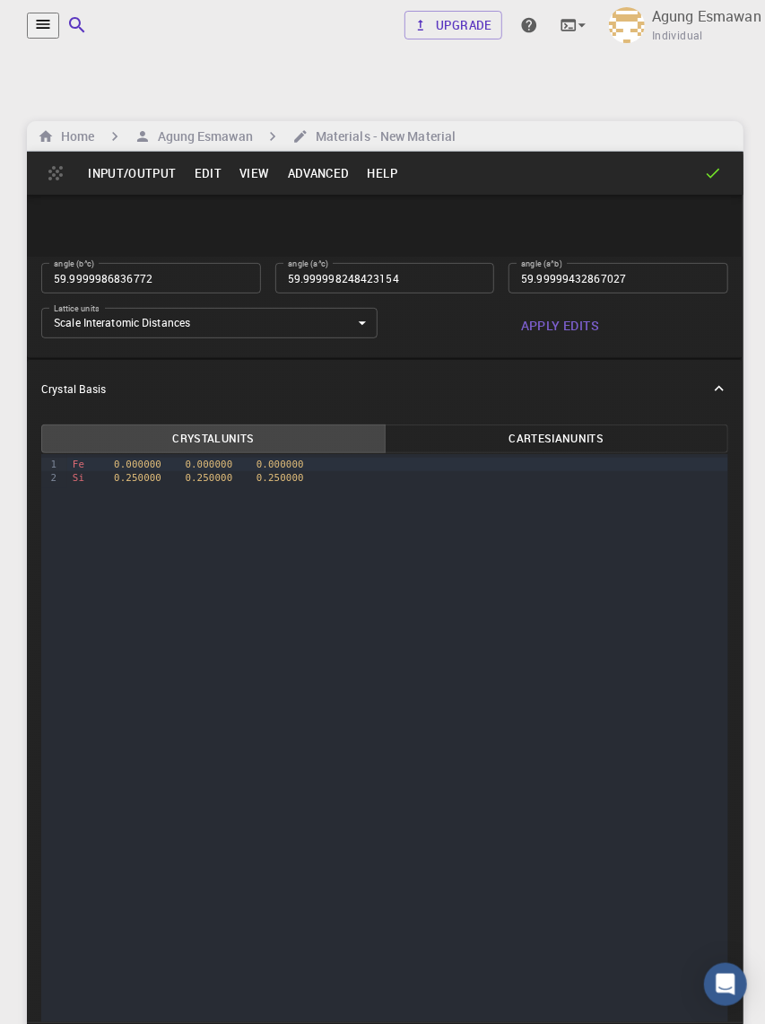
scroll to position [152, 0]
click at [86, 470] on div "Fe 0.000000 0.000000 0.000000" at bounding box center [397, 463] width 661 height 13
click at [308, 554] on div "9 1 2 › Fe 0.000000 0.000000 0.000000 Si 0.250000 0.250000 0.250000" at bounding box center [384, 788] width 687 height 671
click at [248, 612] on div "9 1 2 › Fe 0.000000 0.000000 0.000000 Si 0.250000 0.250000 0.250000" at bounding box center [384, 788] width 687 height 671
click at [309, 484] on div "Si 0.250000 0.250000 0.250000" at bounding box center [397, 476] width 661 height 13
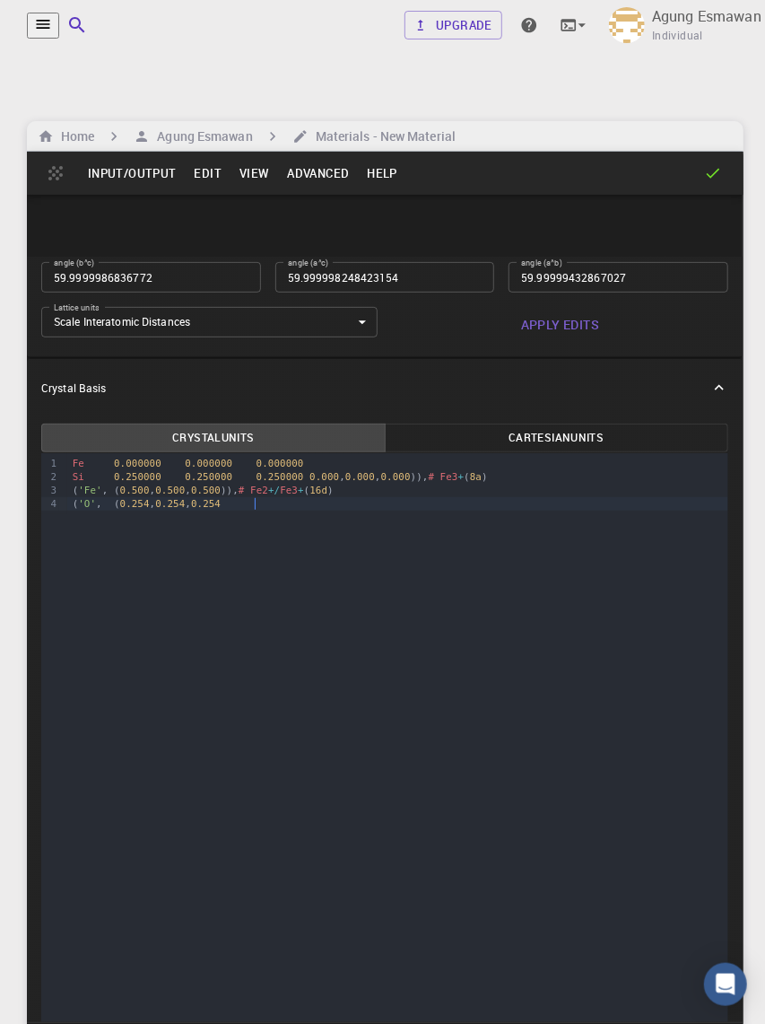
click at [95, 497] on div "( 'Fe' , ( 0.500 , 0.500 , 0.500 )), # Fe2 +/ Fe3 + ( 16d )" at bounding box center [397, 490] width 661 height 13
click at [102, 496] on span "'Fe'" at bounding box center [113, 491] width 23 height 12
click at [527, 470] on div "Fe 0.000000 0.000000 0.000000" at bounding box center [397, 463] width 661 height 13
click at [537, 497] on div "( 'Fe' , ( 0.500 , 0.500 , 0.500 )), # Fe2 +/ Fe3 + ( 16d )" at bounding box center [397, 490] width 661 height 13
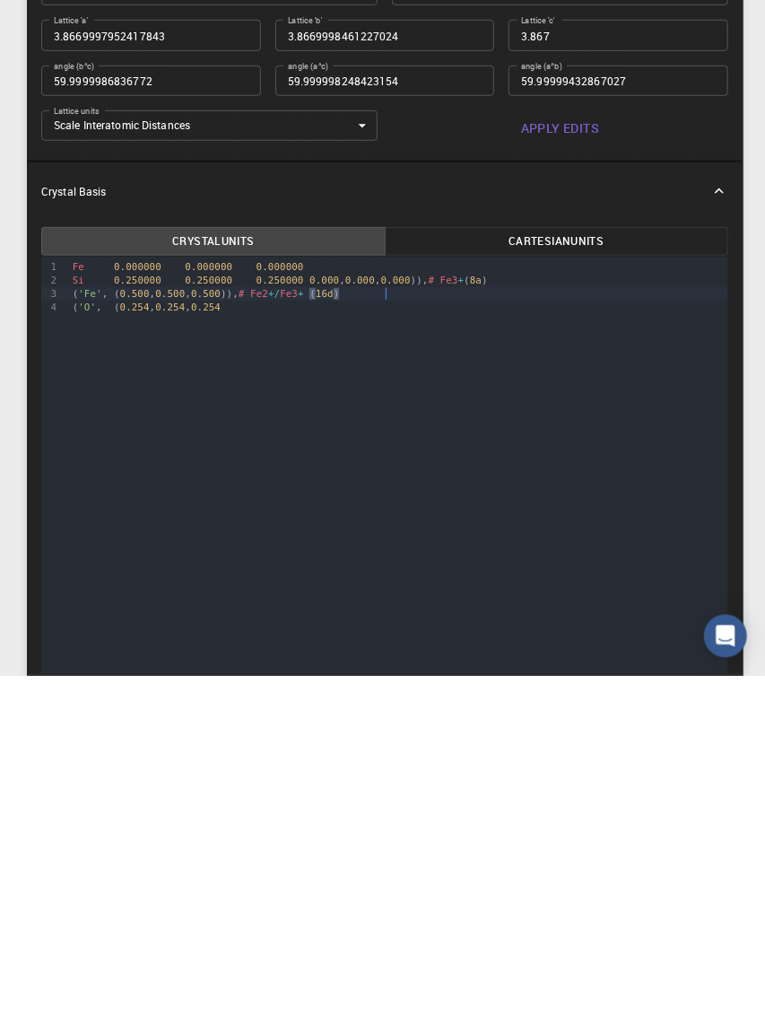
click at [522, 614] on div "Si 0.250000 0.250000 0.250000 0.000 , 0.000 , 0.000 )), # Fe3 + ( 8a )" at bounding box center [397, 628] width 661 height 13
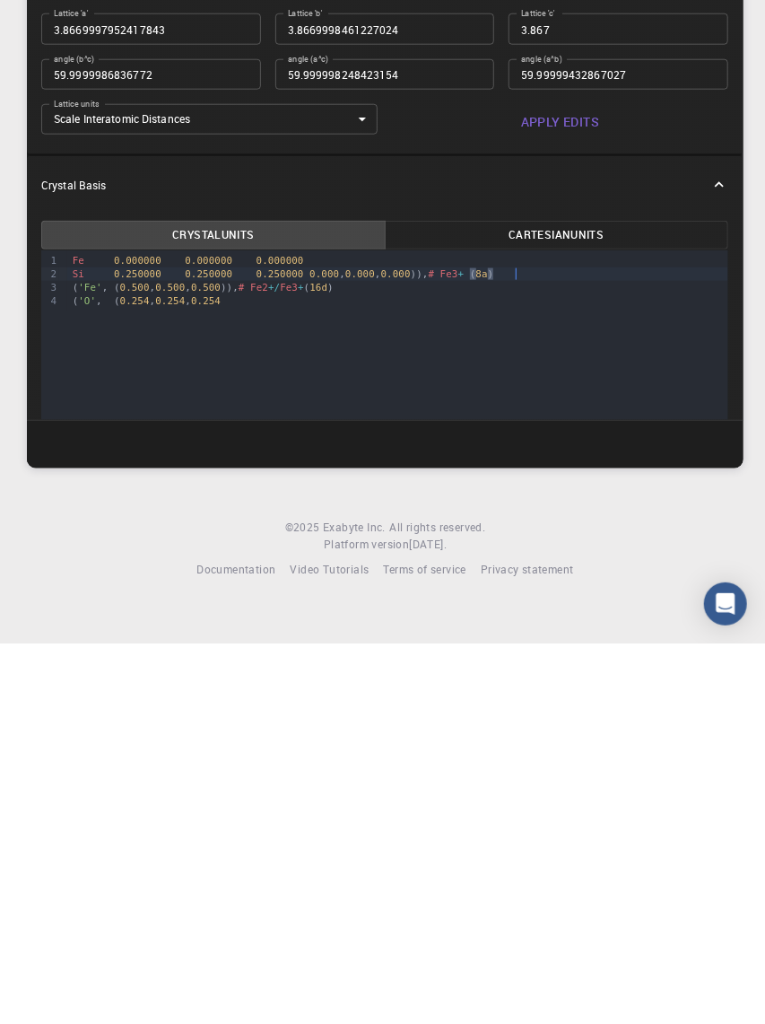
scroll to position [514, 0]
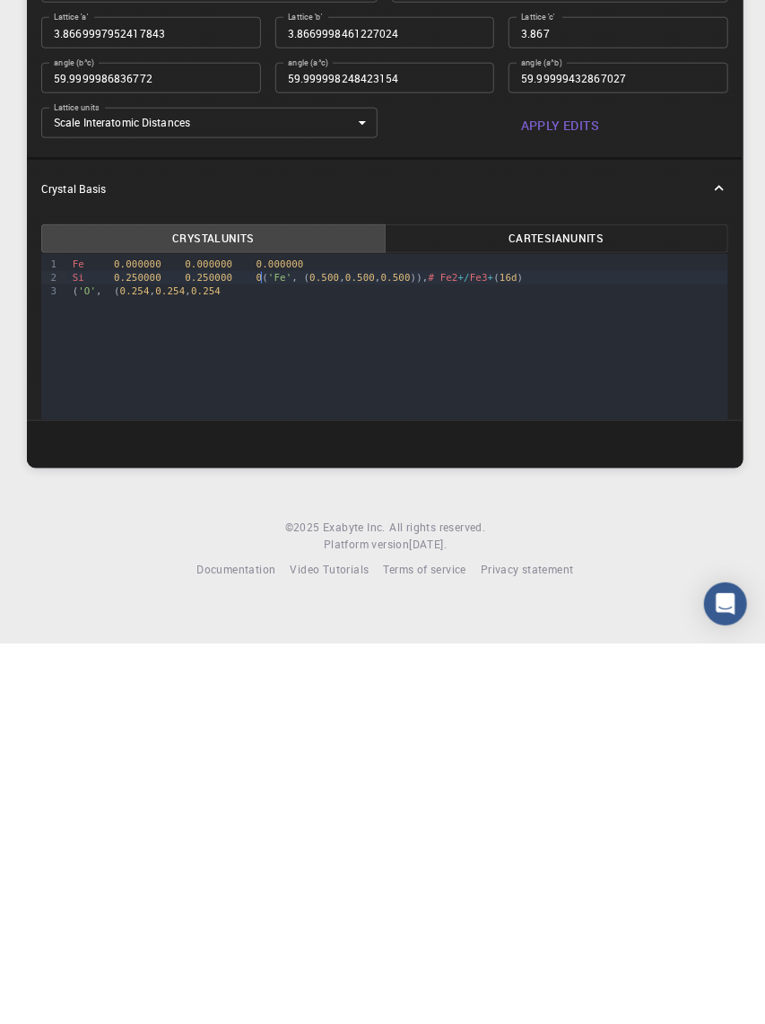
click at [310, 614] on div "Si 0.250000 0.250000 0 ( 'Fe' , ( 0.500 , 0.500 , 0.500 )), # Fe2 +/ Fe3 + ( 16…" at bounding box center [397, 657] width 661 height 13
click at [325, 614] on span "0.500" at bounding box center [325, 658] width 30 height 12
click at [166, 614] on div "Si 0.000000 , 0.500 , 0.500 )), # Fe2 +/ Fe3 + ( 16d )" at bounding box center [397, 657] width 661 height 13
click at [741, 517] on div "Lattice units angstrom angstrom Lattice units Lattice type Face-centered Cubic …" at bounding box center [385, 441] width 716 height 193
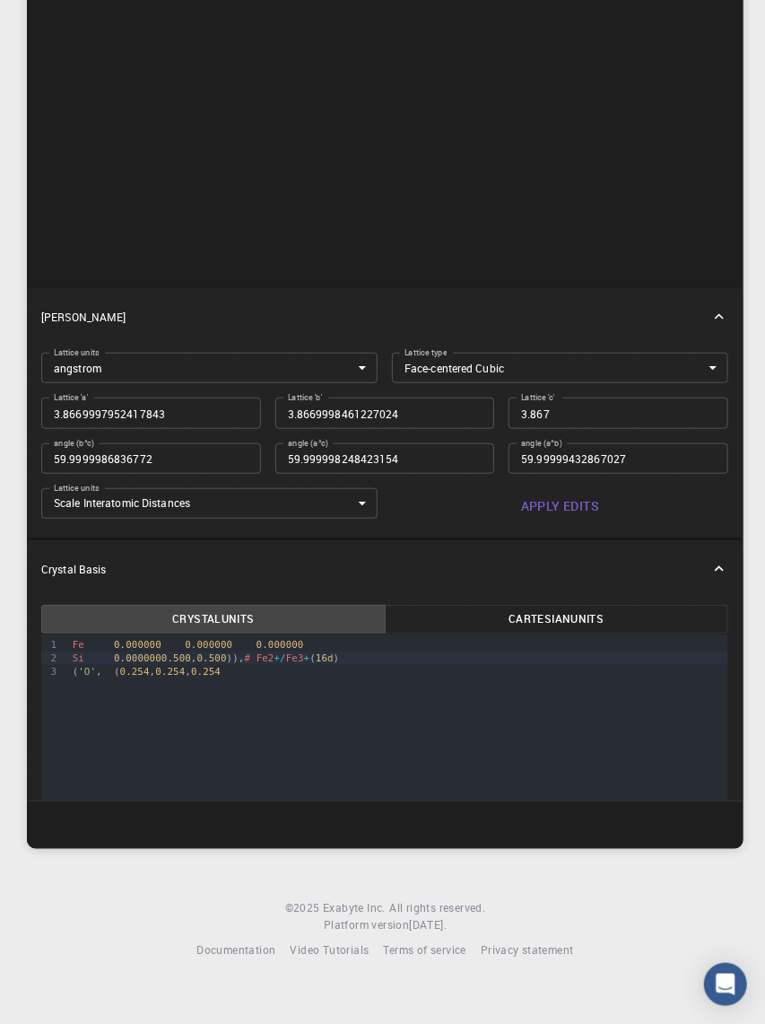
click at [168, 614] on span "0.0000000.500" at bounding box center [152, 658] width 77 height 12
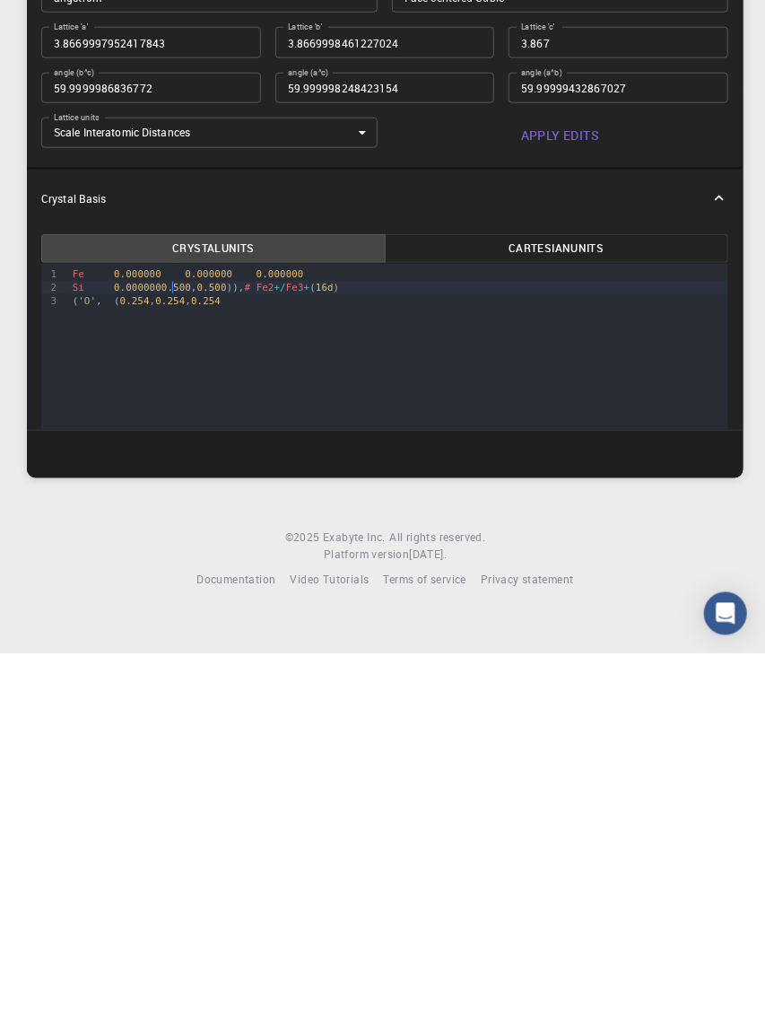
click at [156, 614] on span "0.0000000.500" at bounding box center [152, 658] width 77 height 12
click at [216, 614] on div "( 'O' , ( 0.254 , 0.254 , 0.254" at bounding box center [397, 671] width 661 height 13
click at [215, 614] on div "Si 0.000000 0.500 , 0.500 )), # Fe2 +/ Fe3 + ( 16d )" at bounding box center [397, 657] width 661 height 13
click at [221, 614] on span "0.254" at bounding box center [206, 672] width 30 height 12
click at [235, 614] on div "Si 0.000000 0.500000. 0.500 )), # Fe2 +/ Fe3 + ( 16d )" at bounding box center [397, 657] width 661 height 13
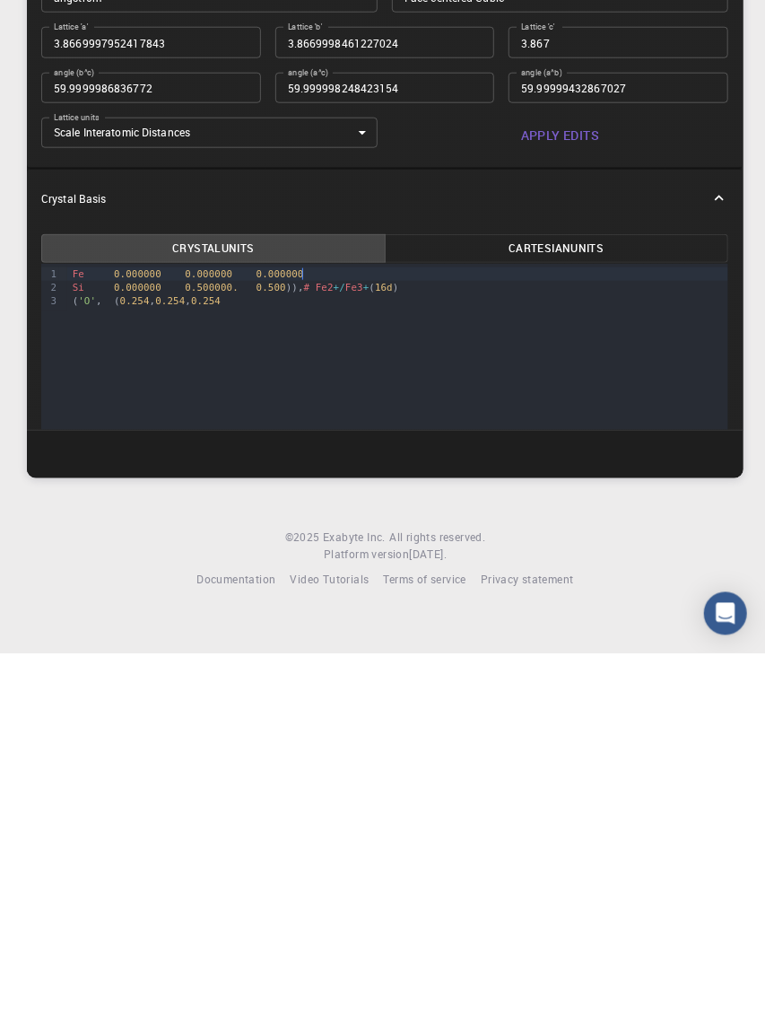
click at [282, 614] on div "( 'O' , ( 0.254 , 0.254 , 0.254" at bounding box center [397, 671] width 661 height 13
click at [284, 614] on div "Si 0.000000 0.500000. 0.500 )), # Fe2 +/ Fe3 + ( 16d )" at bounding box center [397, 657] width 661 height 13
click at [477, 614] on div "Si 0.000000 0.500000. 0.500 ) ), # Fe2 +/ Fe3 + ( 16d )" at bounding box center [397, 657] width 661 height 13
click at [311, 614] on div "Fe 0.000000 0.000000 0.000000 Si 0.000000 0.500000. 0.500000d ( 'O' , ( 0.254 ,…" at bounding box center [397, 651] width 661 height 34
click at [359, 614] on div "Si 0.000000 0.500000. 0.500000 ( 'O' , ( 0.254 , 0.254 , 0.254" at bounding box center [397, 657] width 661 height 13
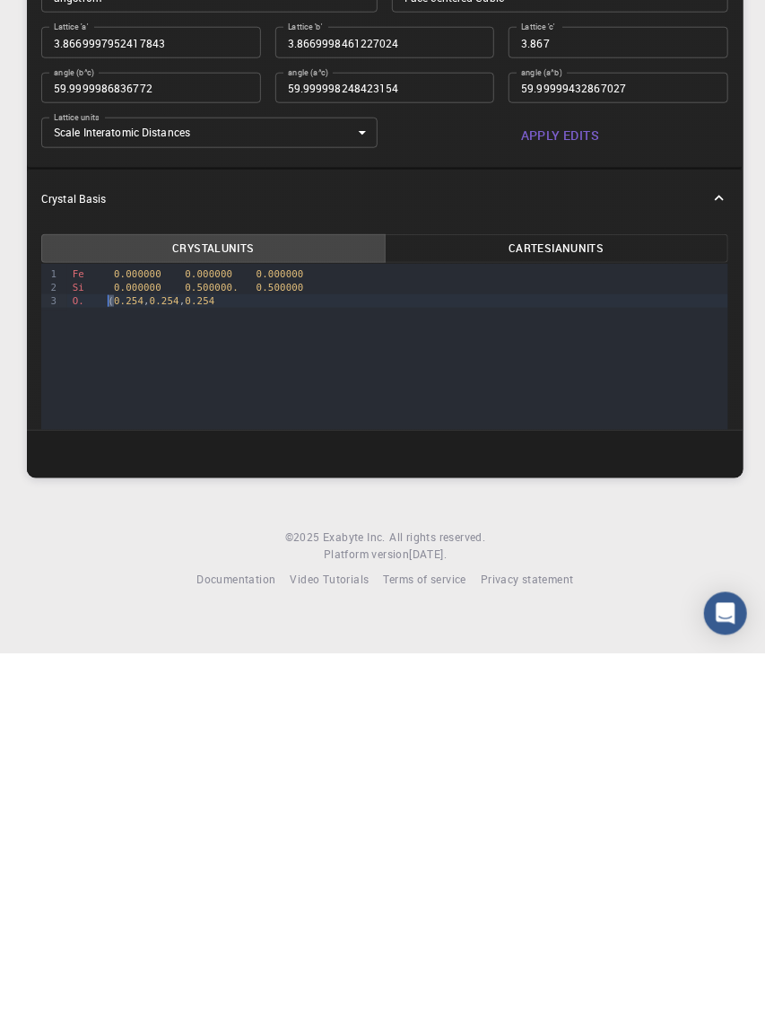
click at [129, 614] on div "Fe 0.000000 0.000000 0.000000 Si 0.000000 0.500000. 0.500000 O. ( 0.254 , 0.254…" at bounding box center [397, 658] width 661 height 48
click at [153, 614] on span "0.254" at bounding box center [141, 672] width 30 height 12
click at [120, 614] on span "0.254" at bounding box center [106, 672] width 30 height 12
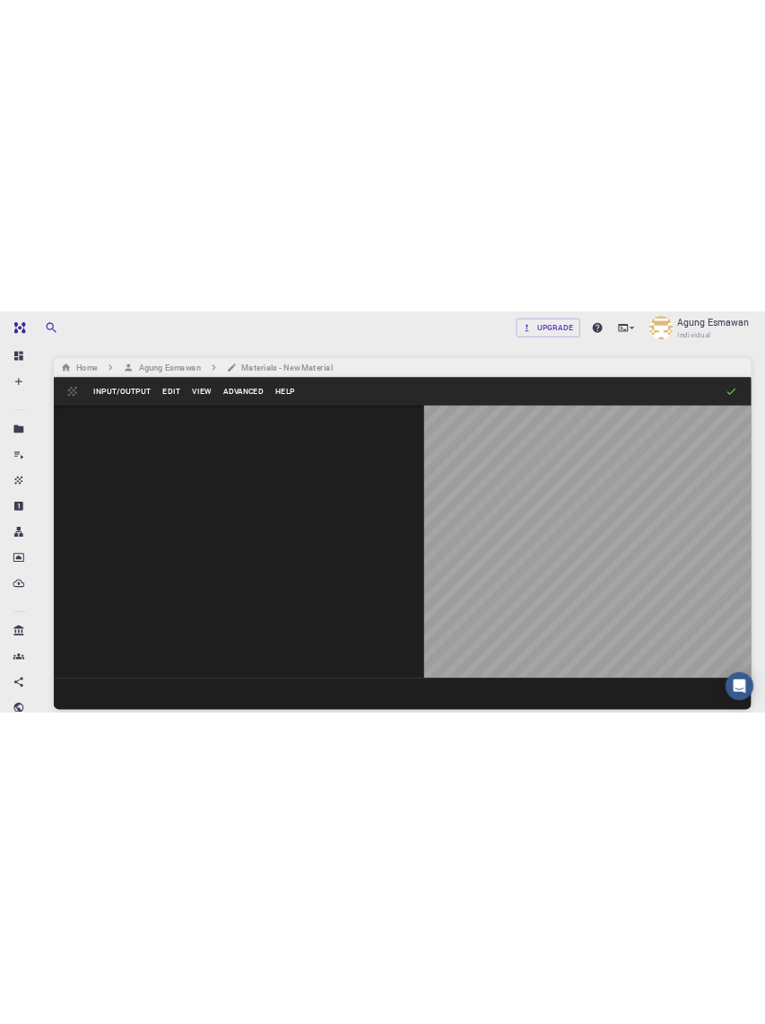
scroll to position [0, 0]
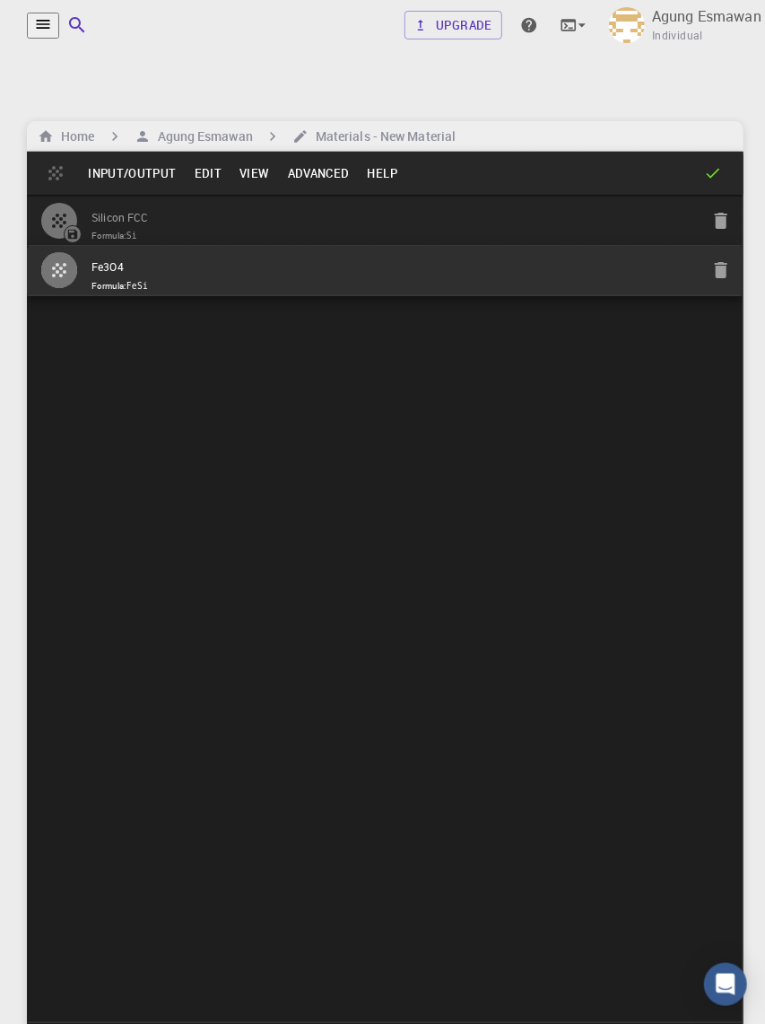
click at [437, 258] on input "Fe3O4" at bounding box center [396, 268] width 608 height 21
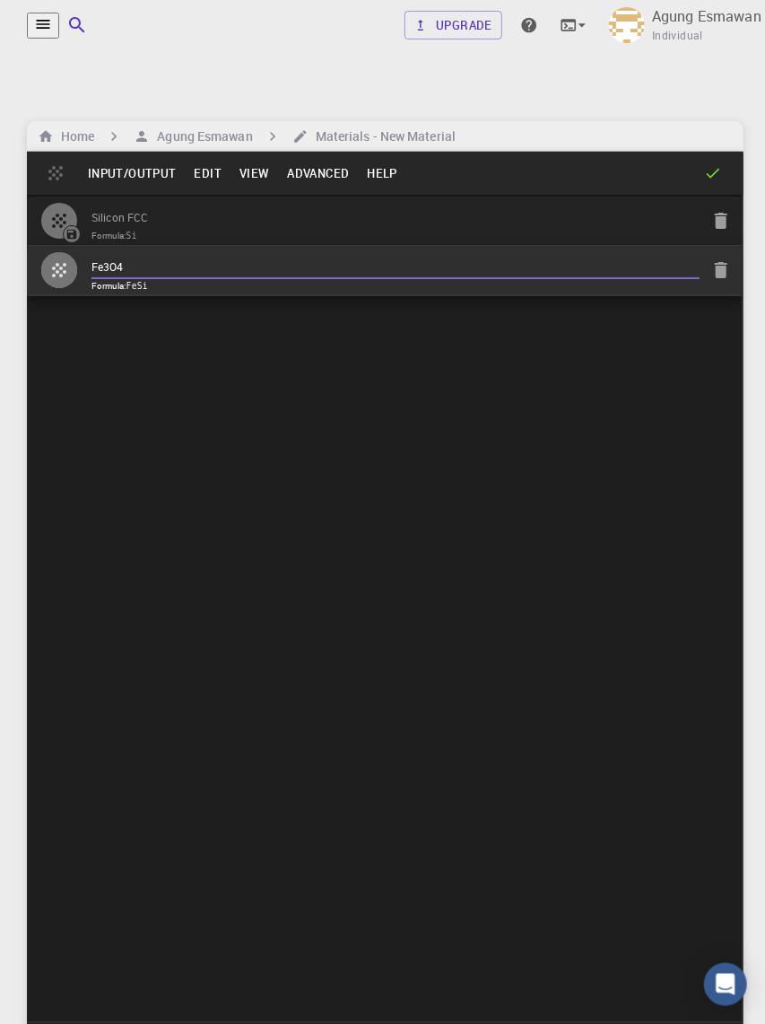
click at [467, 468] on div "Silicon FCC Formula: Si Fe3O4 Formula: FeSi" at bounding box center [385, 608] width 717 height 827
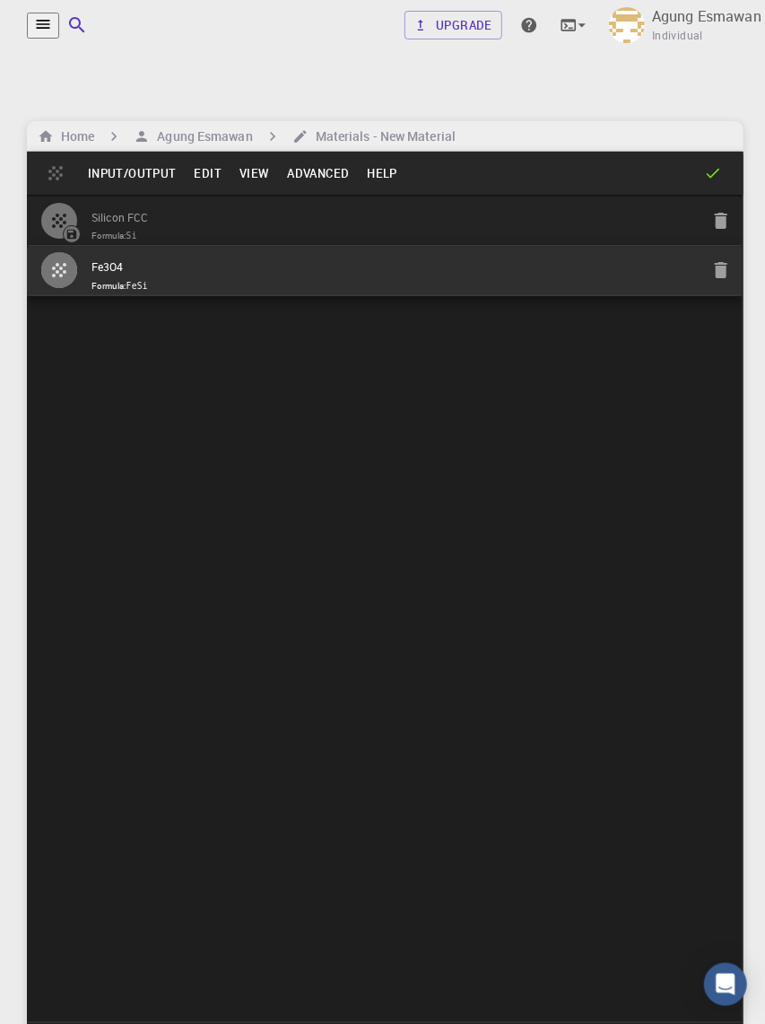
click at [142, 281] on code "FeSi" at bounding box center [138, 286] width 22 height 10
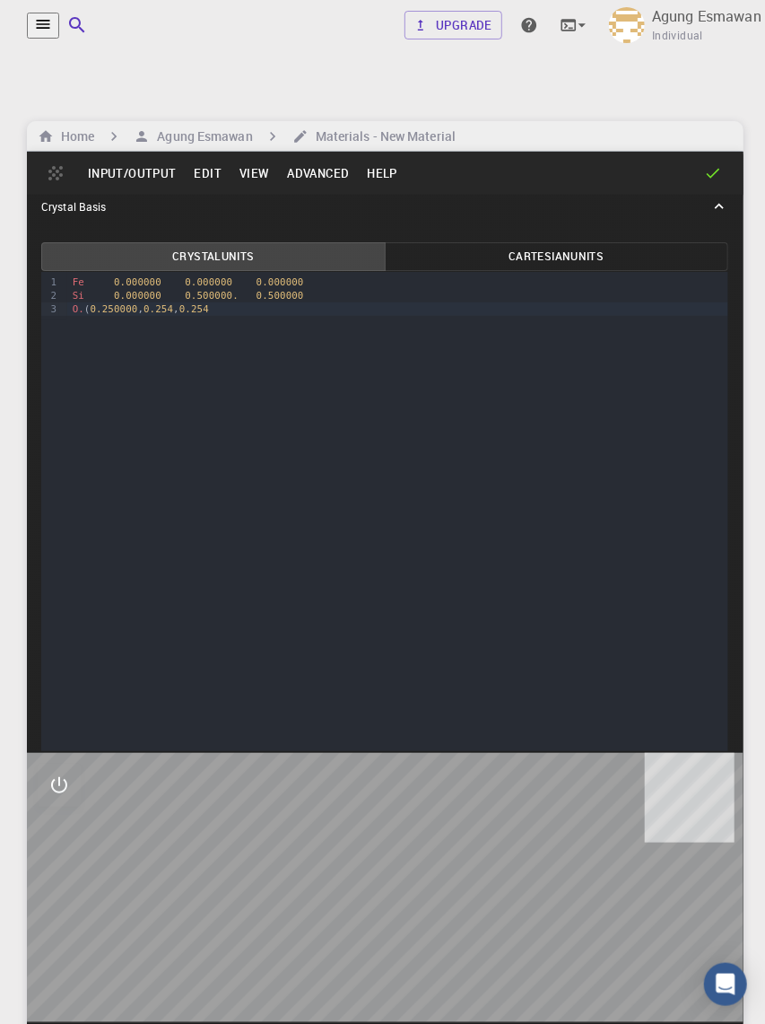
scroll to position [1041, 0]
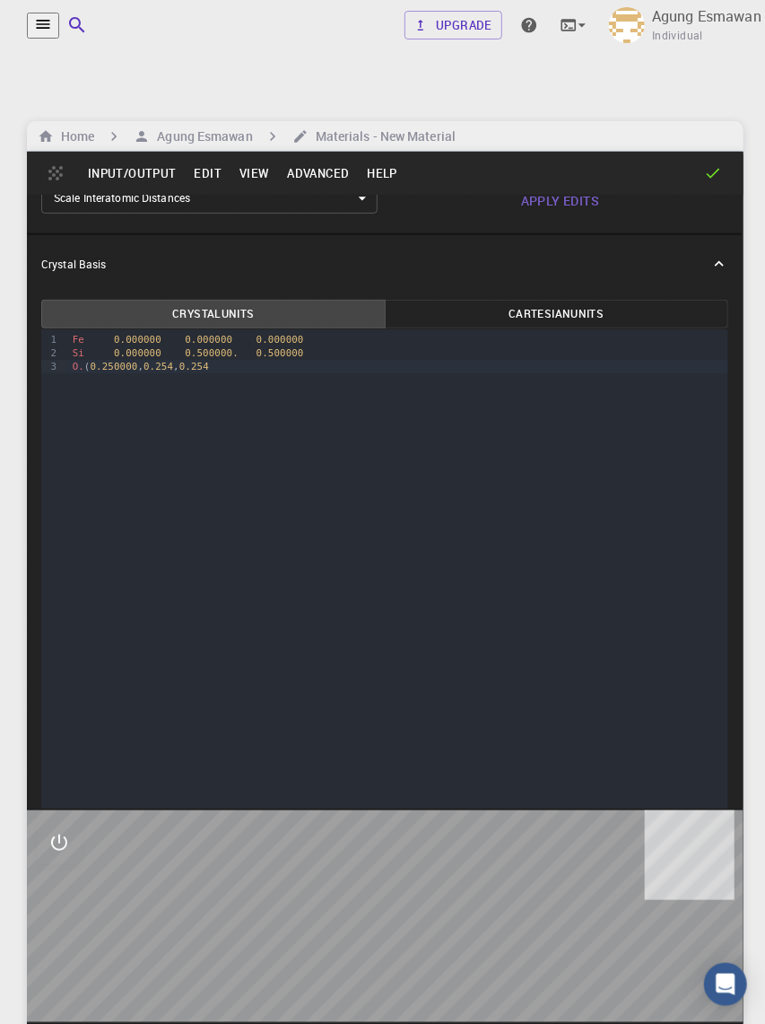
click at [74, 359] on span "Si" at bounding box center [79, 353] width 12 height 12
click at [92, 360] on div "i 0.000000 0.500000. 0.500000" at bounding box center [397, 352] width 661 height 13
click at [77, 360] on div "i 0.000000 0.500000. 0.500000" at bounding box center [397, 352] width 661 height 13
click at [72, 377] on div "Fe 0.000000 0.000000 0.000000 Fe 0.000000 0.500000. 0.500000 O. ( 0.2500005 0.2…" at bounding box center [397, 353] width 661 height 48
click at [88, 377] on div "Fe 0.000000 0.000000 0.000000 Fe 0.000000 0.500000. 0.500000 O . ( 0.2500005 0.…" at bounding box center [397, 353] width 661 height 48
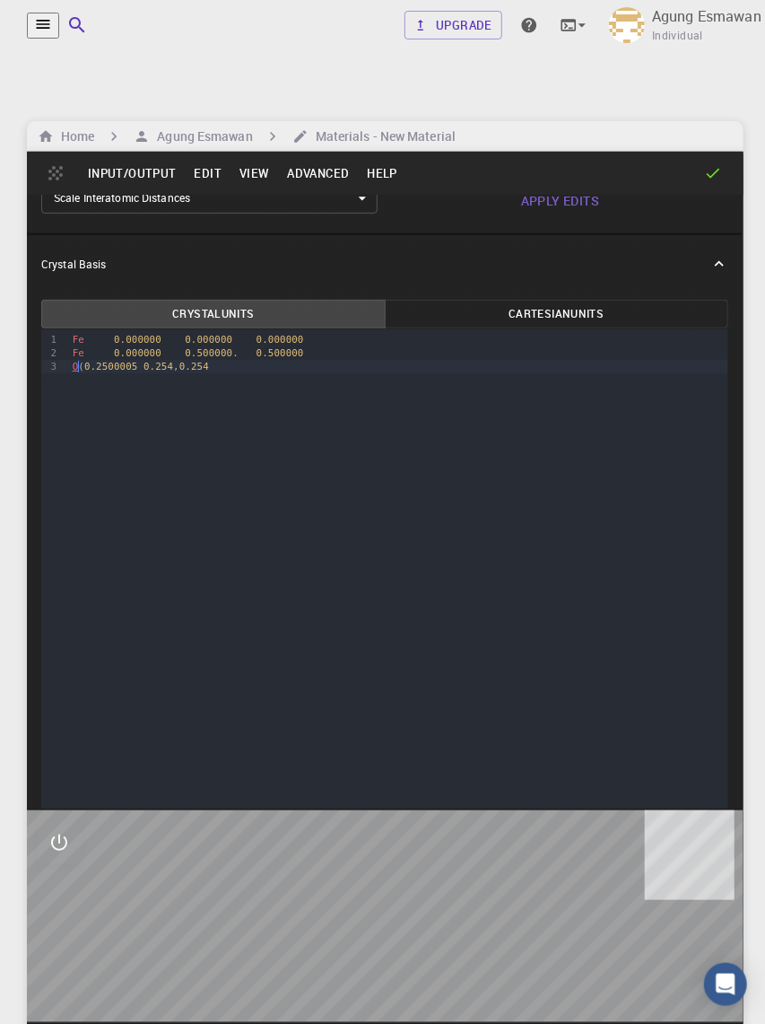
click at [98, 372] on span "0.2500005" at bounding box center [111, 367] width 54 height 12
click at [115, 359] on span "0.000000" at bounding box center [138, 353] width 48 height 12
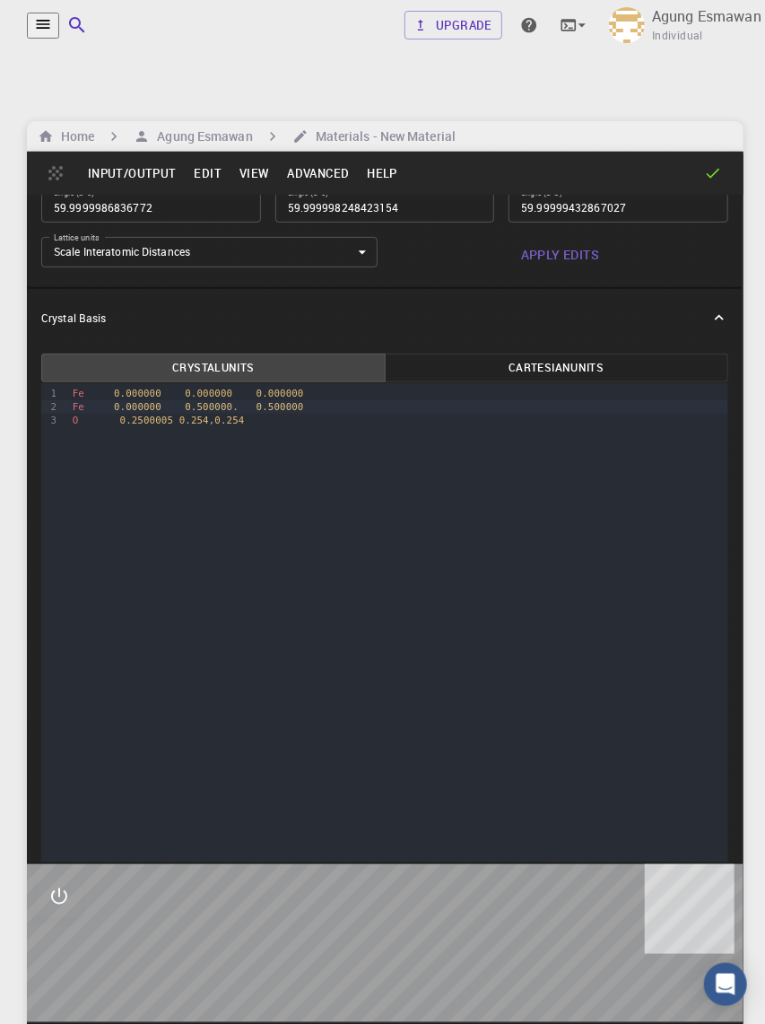
scroll to position [983, 0]
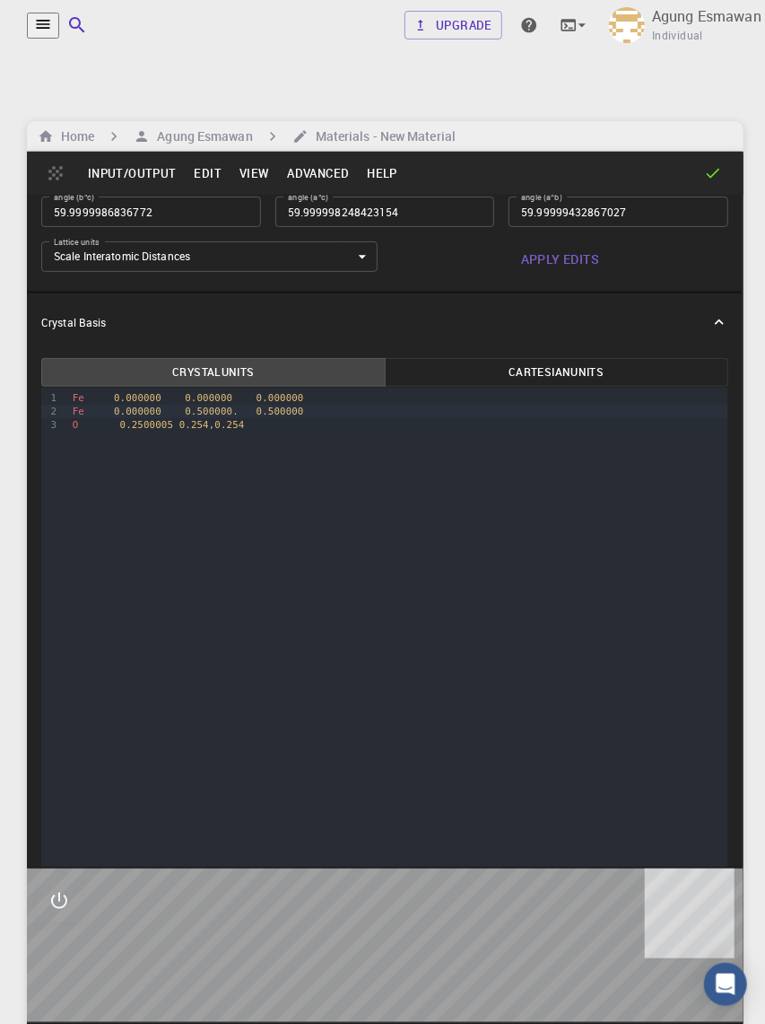
click at [169, 432] on div "O 0.2500005 0.254 , 0.254" at bounding box center [397, 424] width 661 height 13
click at [110, 432] on div "O 0.250000 0.254 , 0.254" at bounding box center [397, 424] width 661 height 13
click at [171, 431] on span "0.254" at bounding box center [183, 425] width 30 height 12
click at [168, 431] on span "0.254" at bounding box center [183, 425] width 30 height 12
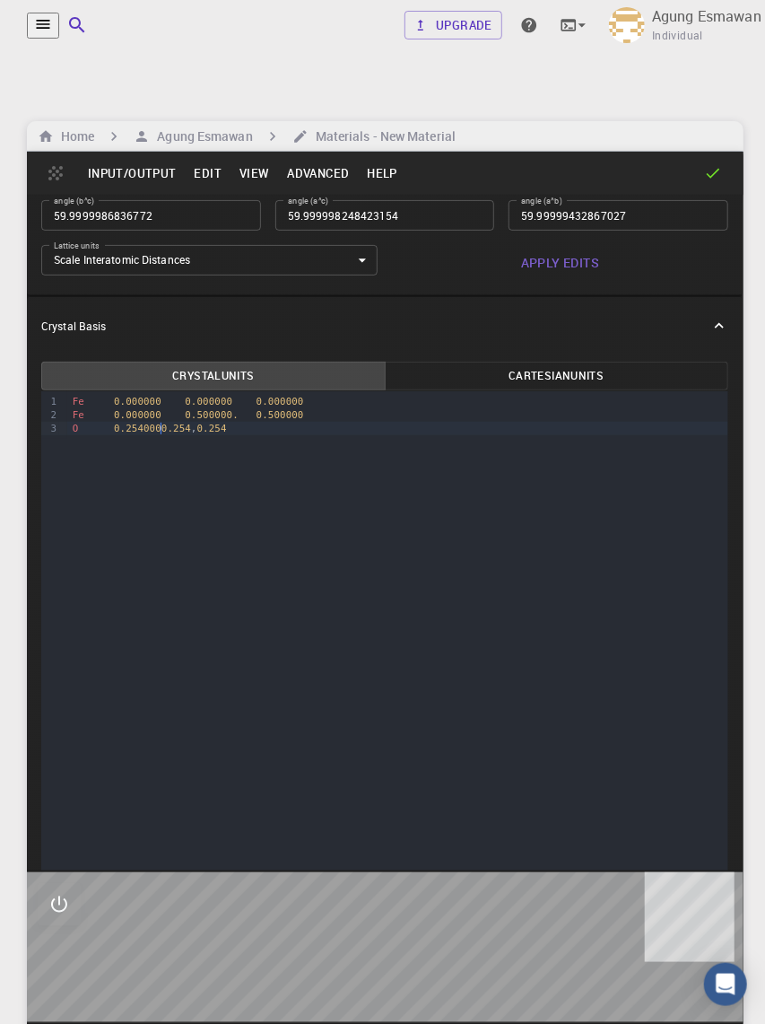
scroll to position [967, 0]
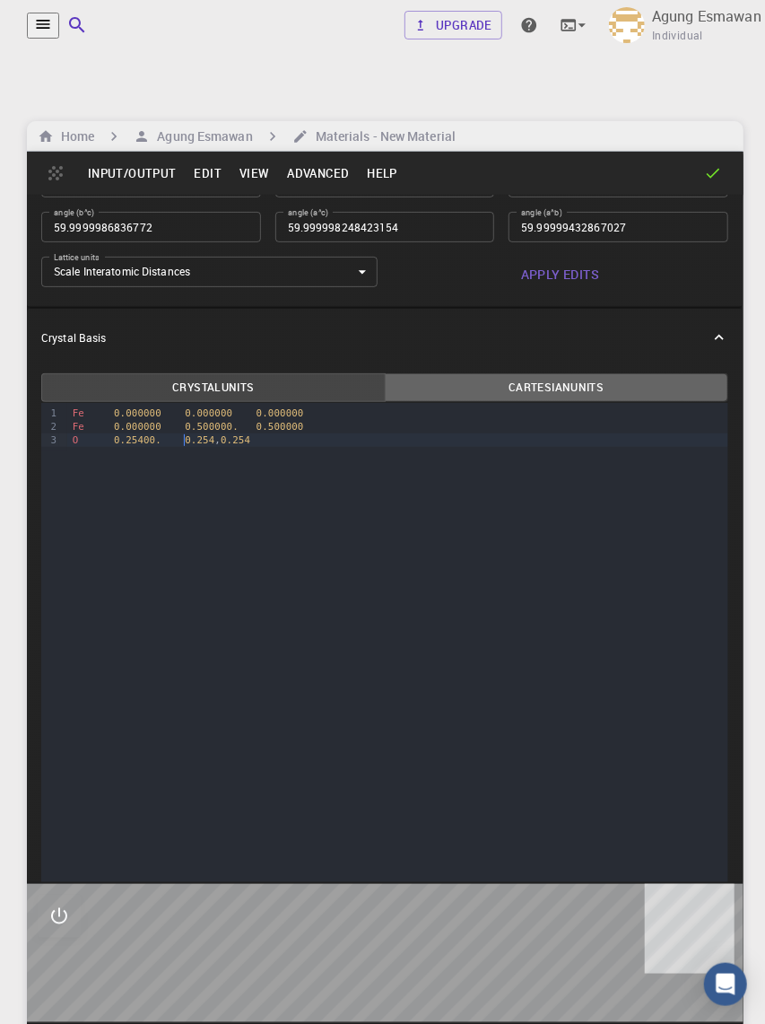
click at [564, 402] on button "Cartesian Units" at bounding box center [557, 387] width 344 height 29
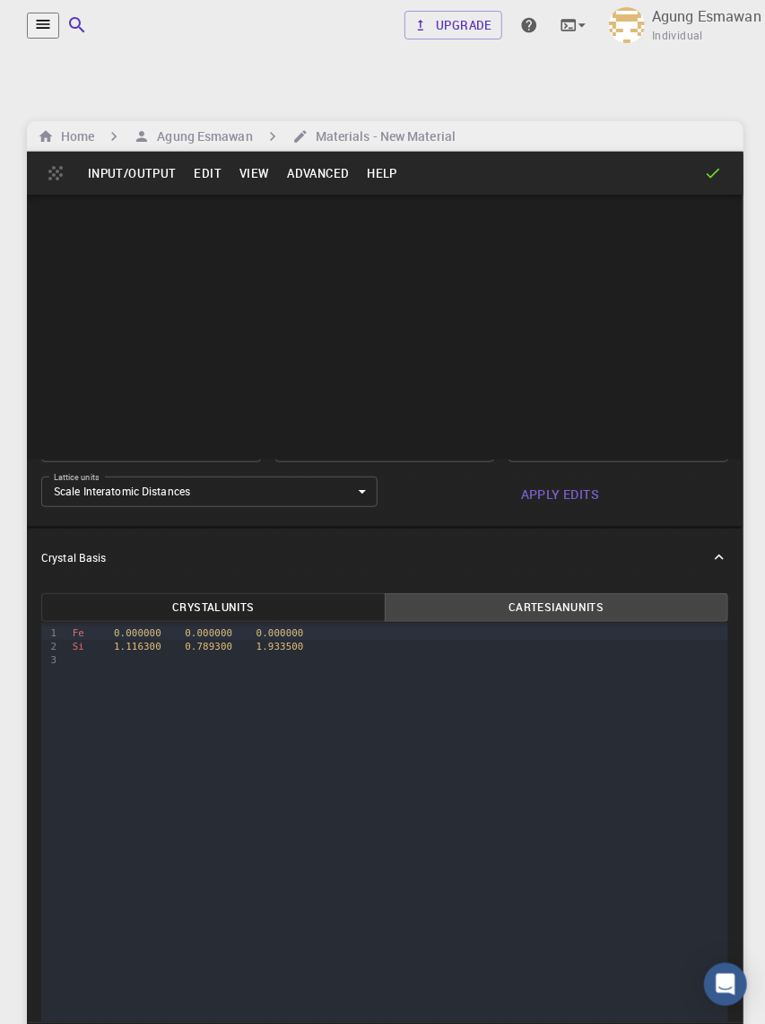
scroll to position [191, 0]
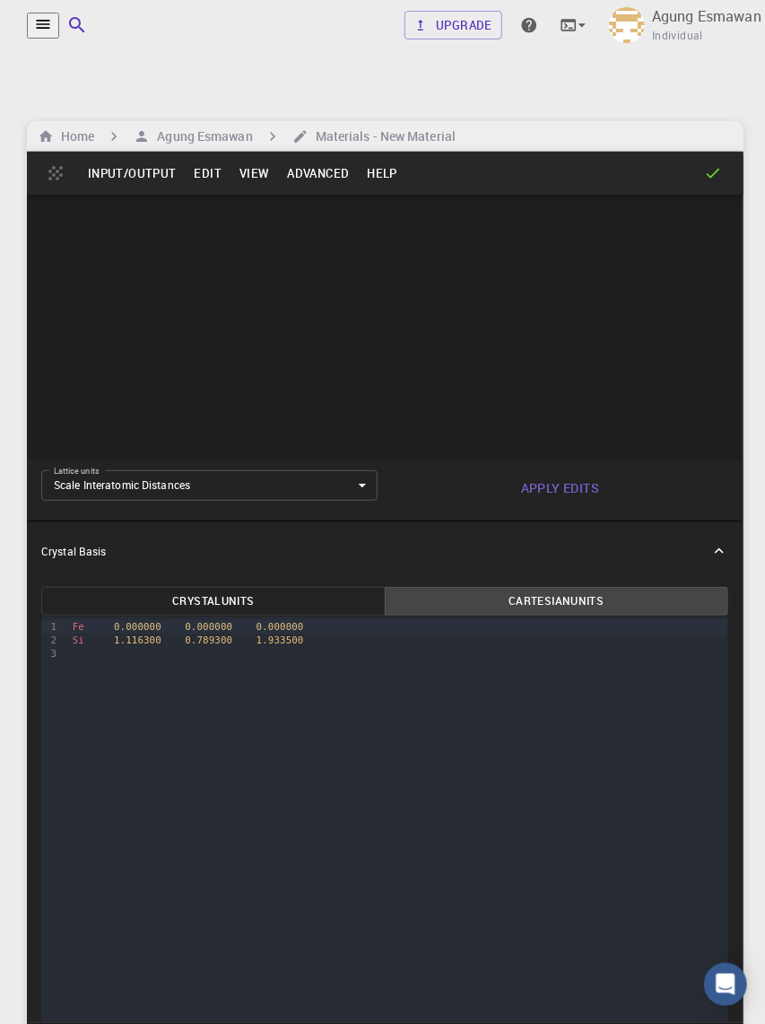
click at [325, 614] on button "Crystal Units" at bounding box center [213, 601] width 344 height 29
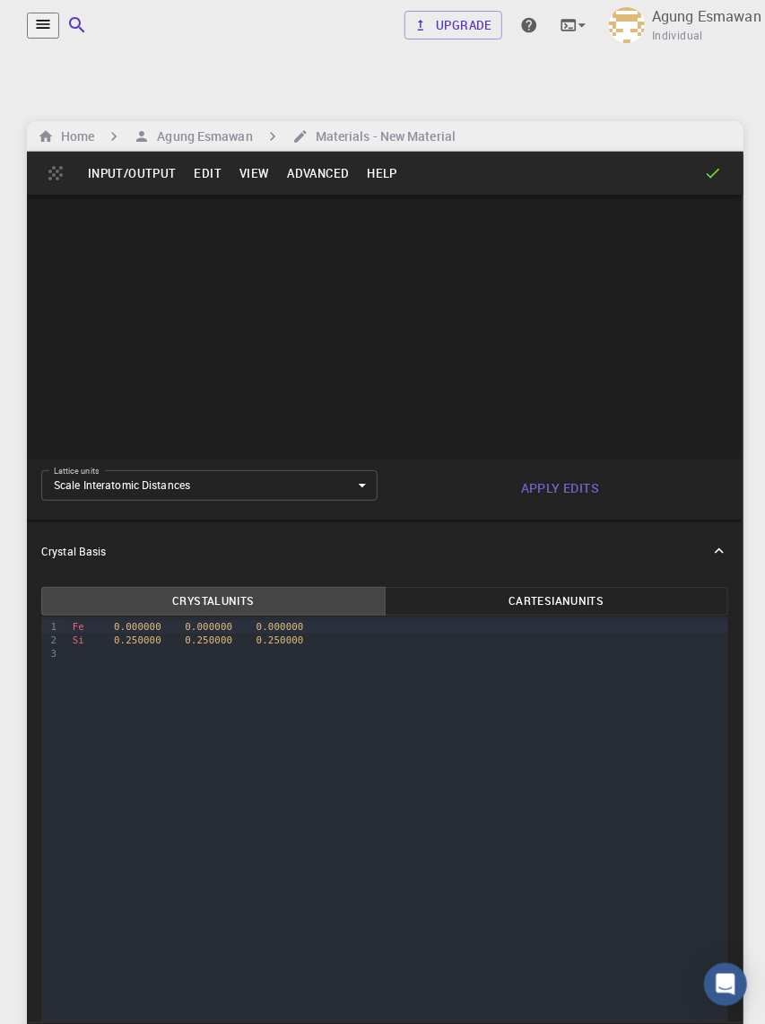
click at [73, 614] on span "Si" at bounding box center [79, 640] width 12 height 12
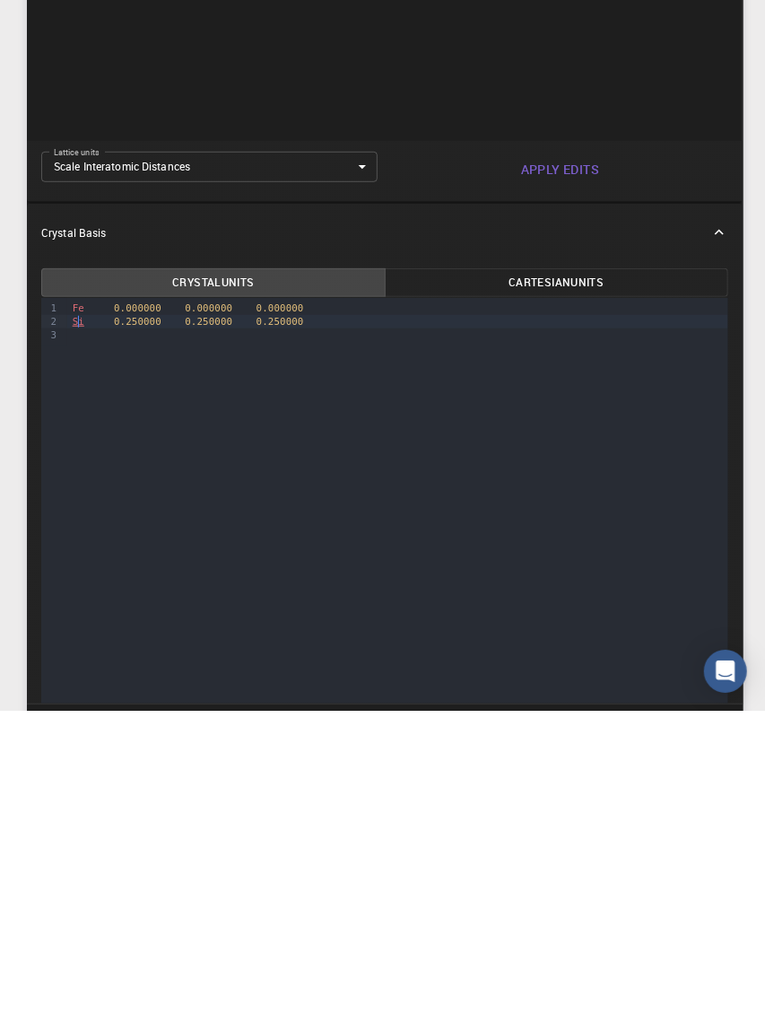
scroll to position [5, 0]
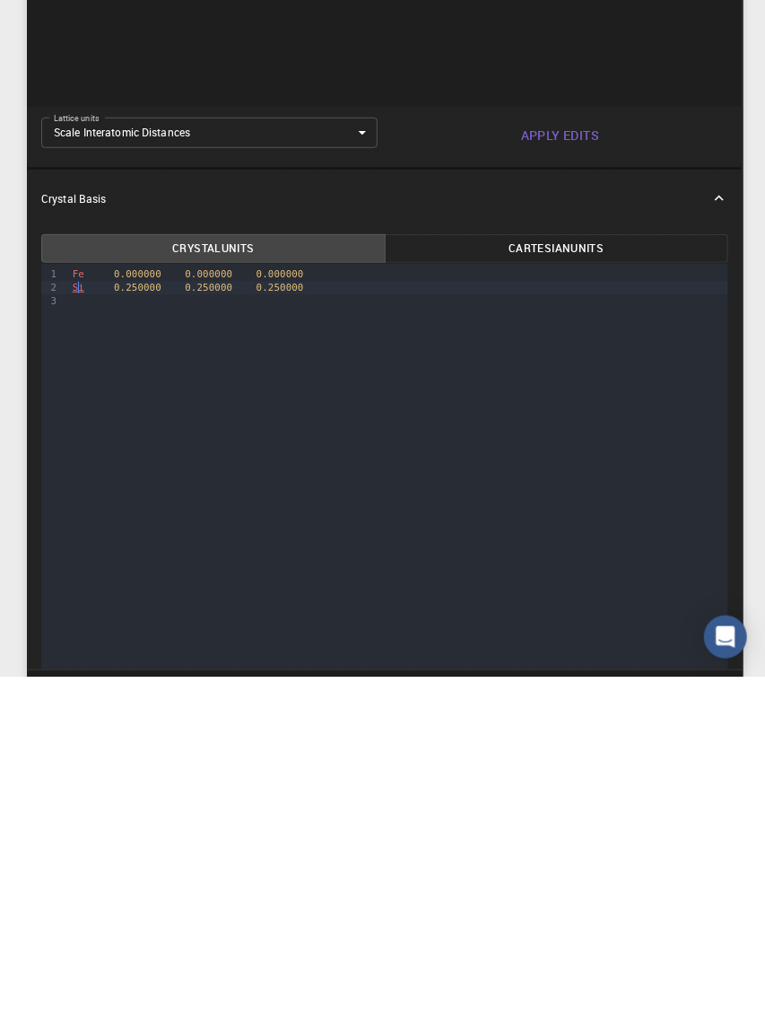
click at [67, 614] on div "Si 0.250000 0.250000 0.250000" at bounding box center [397, 634] width 661 height 13
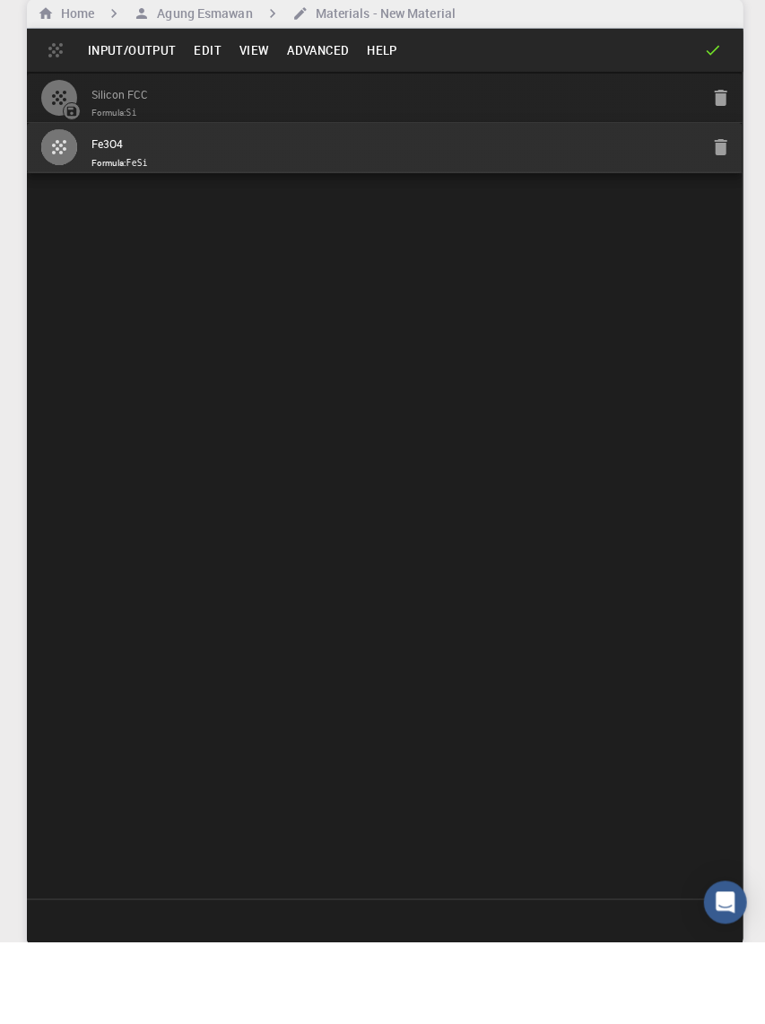
scroll to position [0, 0]
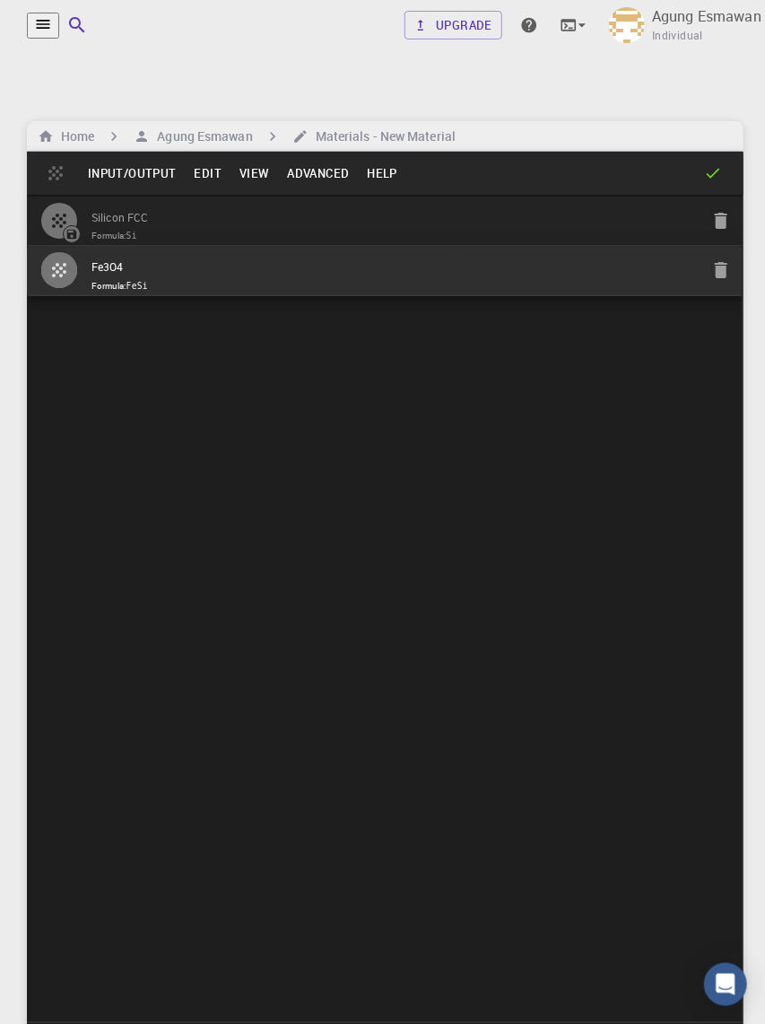
click at [367, 279] on span "Formula: FeSi" at bounding box center [396, 286] width 608 height 14
click at [368, 279] on span "Formula: FeSi" at bounding box center [396, 286] width 608 height 14
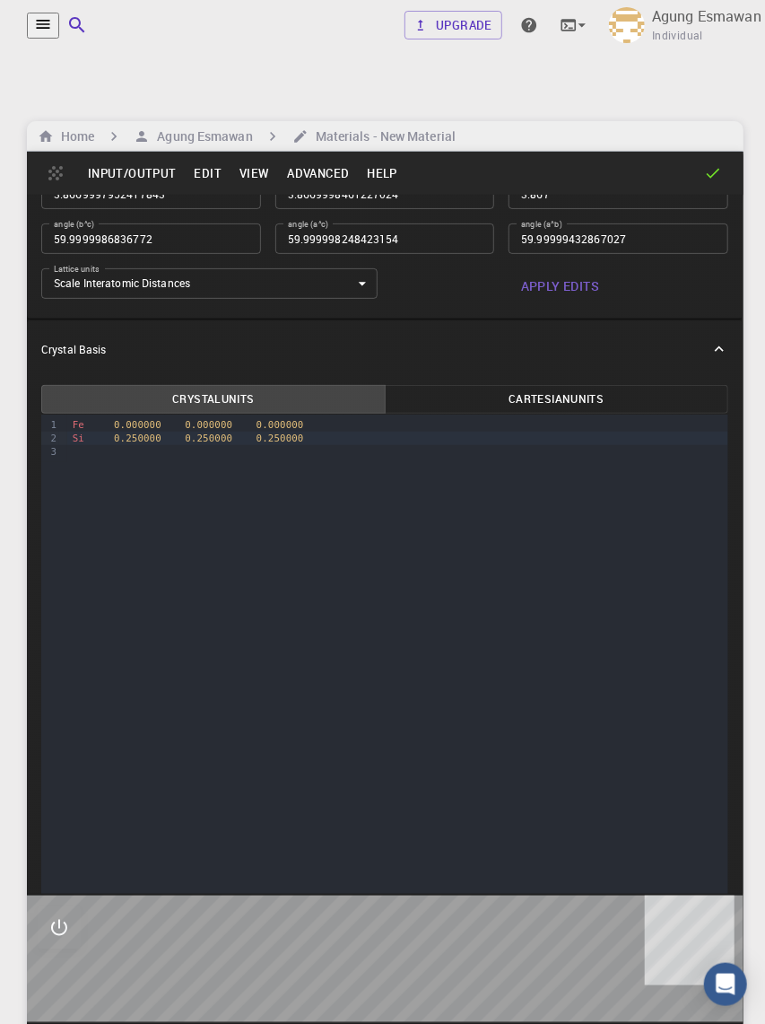
scroll to position [957, 0]
click at [74, 444] on div "Si 0.250000 0.250000 0.250000" at bounding box center [397, 437] width 661 height 13
click at [73, 444] on div "i 0.250000 0.250000 0.250000" at bounding box center [397, 437] width 661 height 13
click at [743, 512] on div "Crystal Lattice Lattice units angstrom angstrom Lattice units Lattice type Face…" at bounding box center [385, 479] width 717 height 827
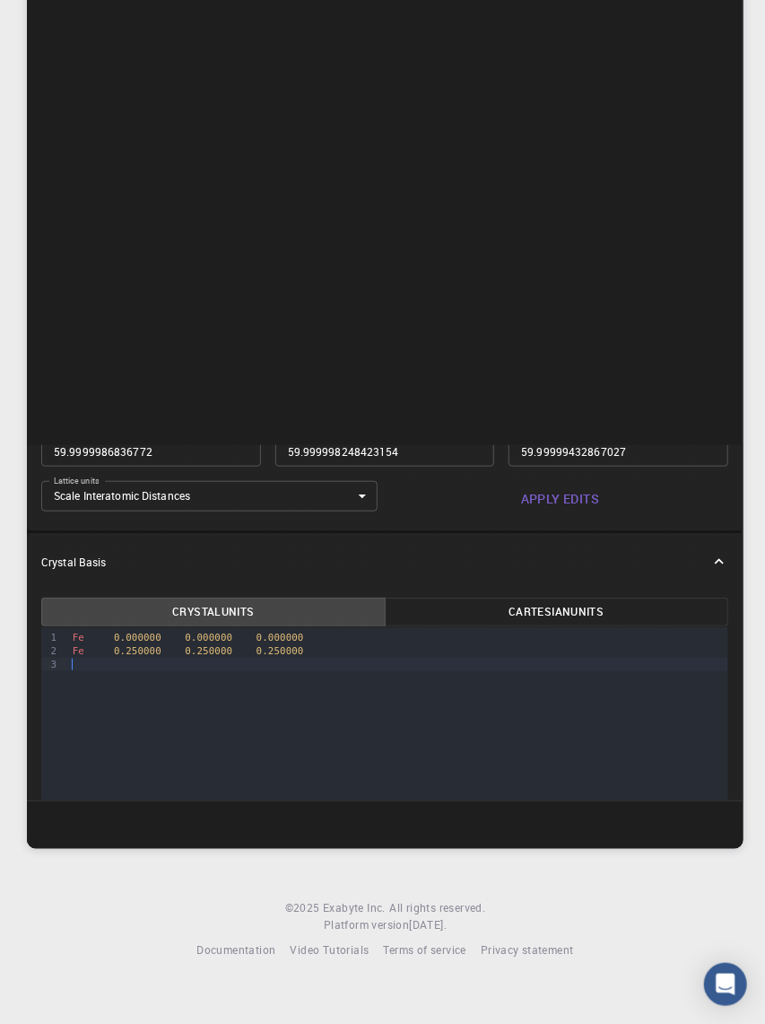
scroll to position [205, 0]
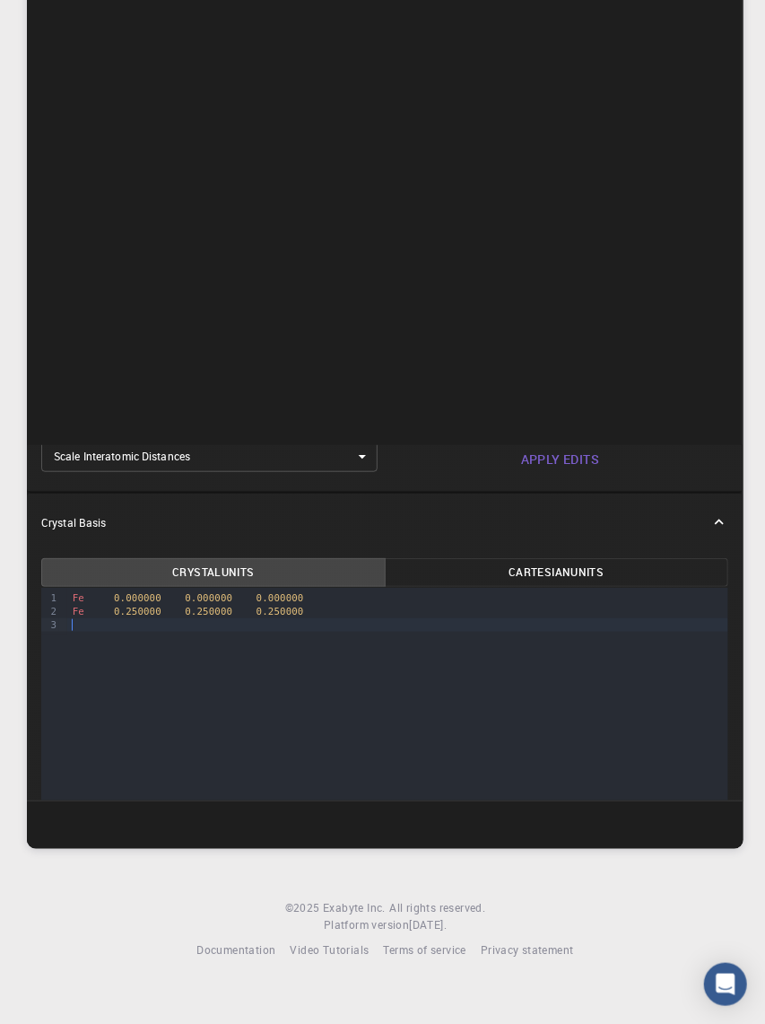
click at [130, 614] on span "0.250000" at bounding box center [138, 612] width 48 height 12
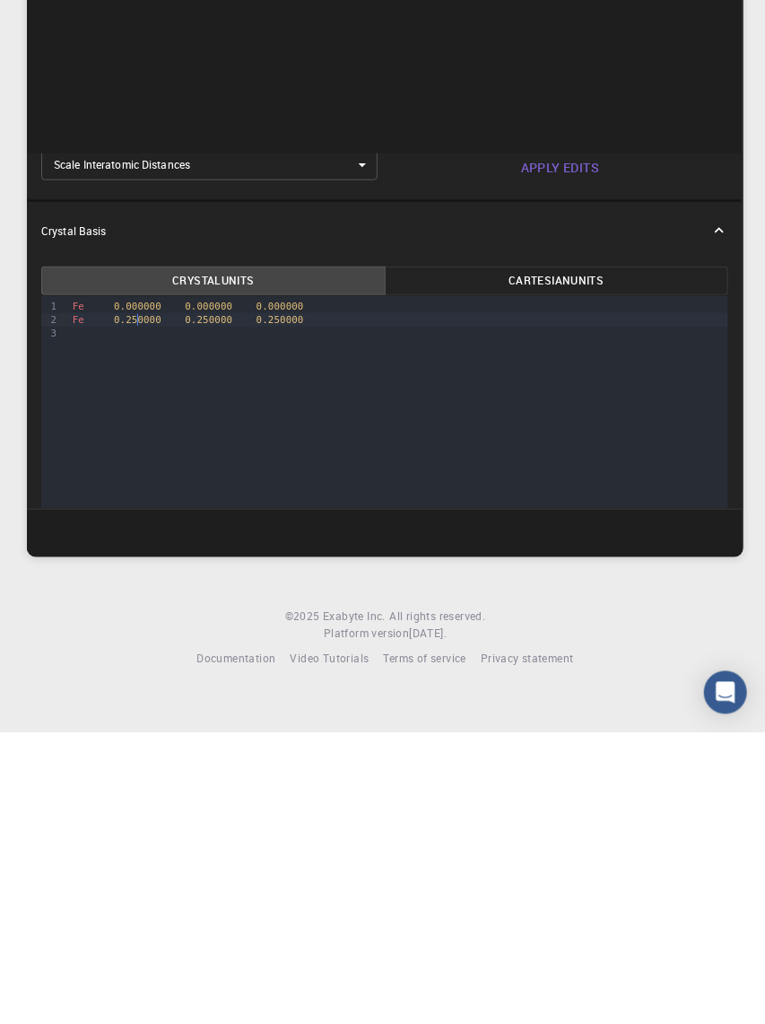
scroll to position [222, 0]
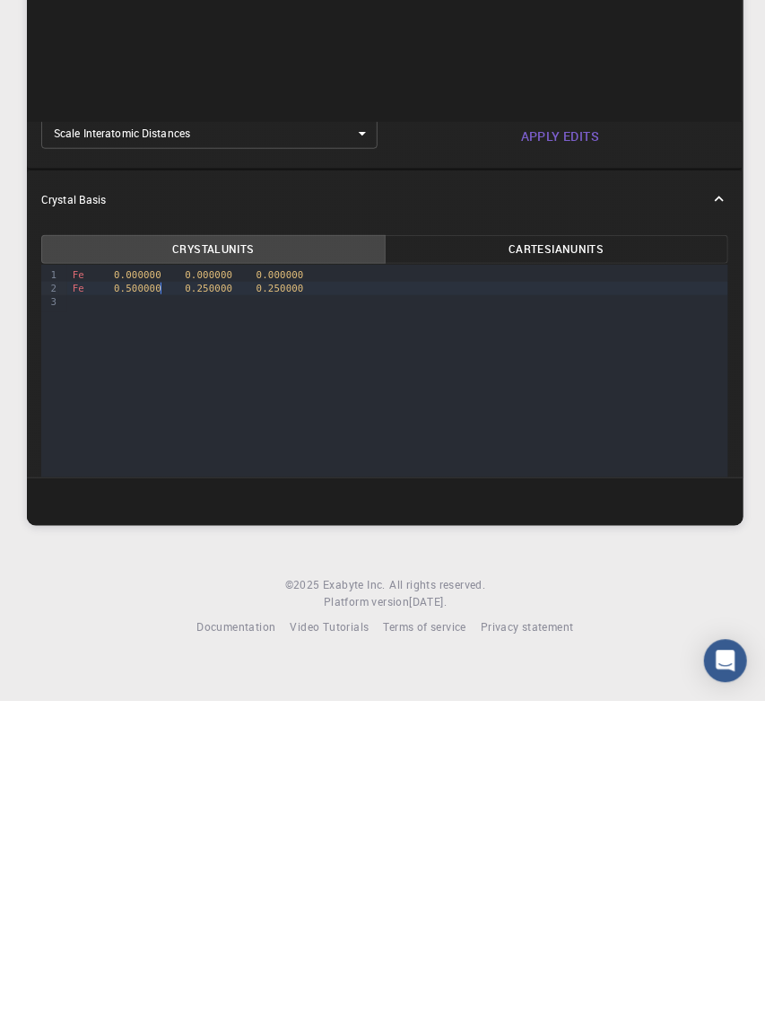
click at [201, 614] on div at bounding box center [397, 624] width 661 height 13
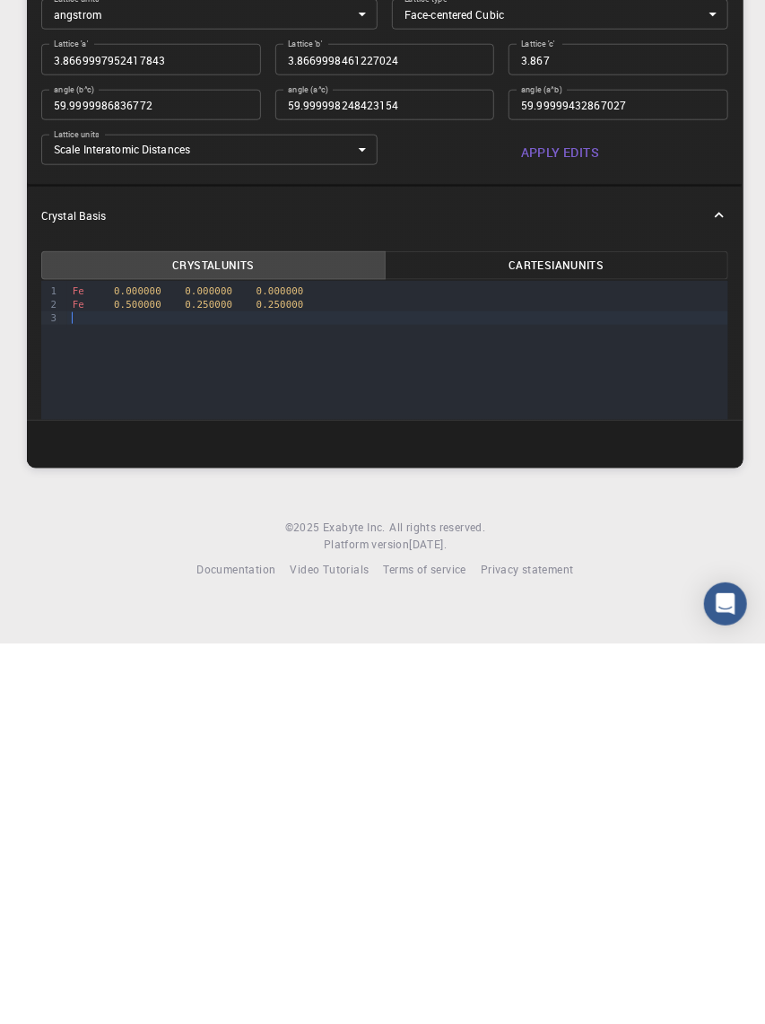
scroll to position [494, 0]
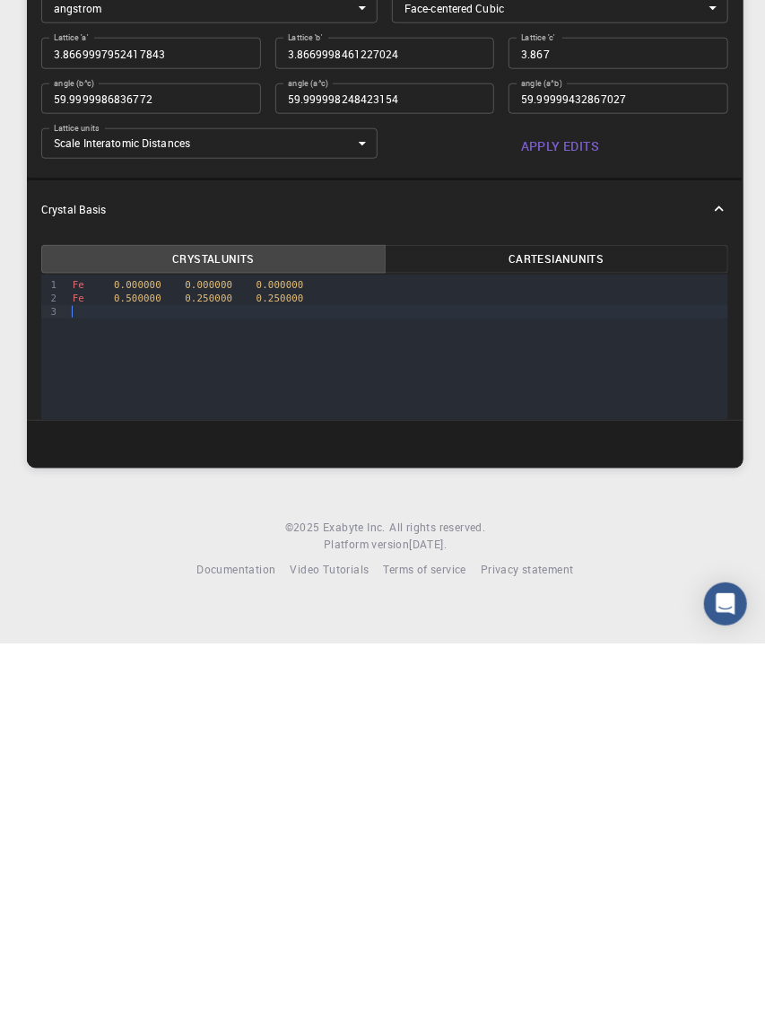
click at [195, 614] on span "0.250000" at bounding box center [209, 679] width 48 height 12
click at [212, 614] on div at bounding box center [397, 692] width 661 height 13
click at [214, 614] on div at bounding box center [397, 692] width 661 height 13
click at [207, 614] on span "0.50000" at bounding box center [205, 679] width 41 height 12
click at [268, 614] on span "0.250000" at bounding box center [281, 679] width 48 height 12
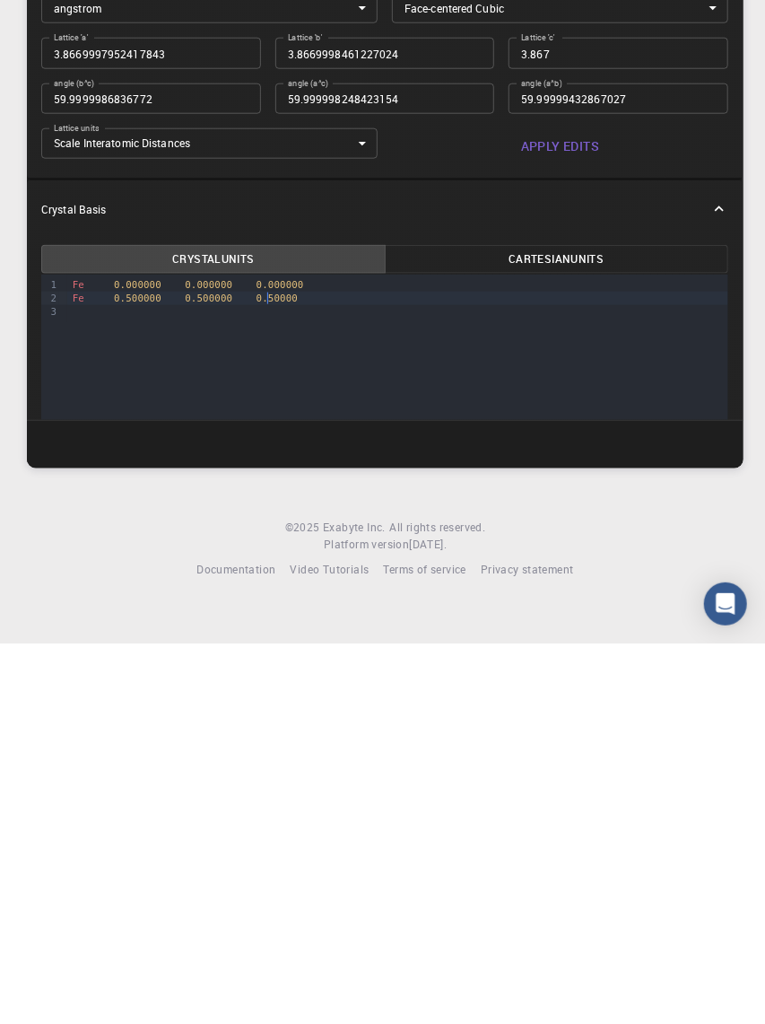
click at [289, 614] on span "0.50000" at bounding box center [277, 679] width 41 height 12
click at [74, 614] on div at bounding box center [397, 692] width 661 height 13
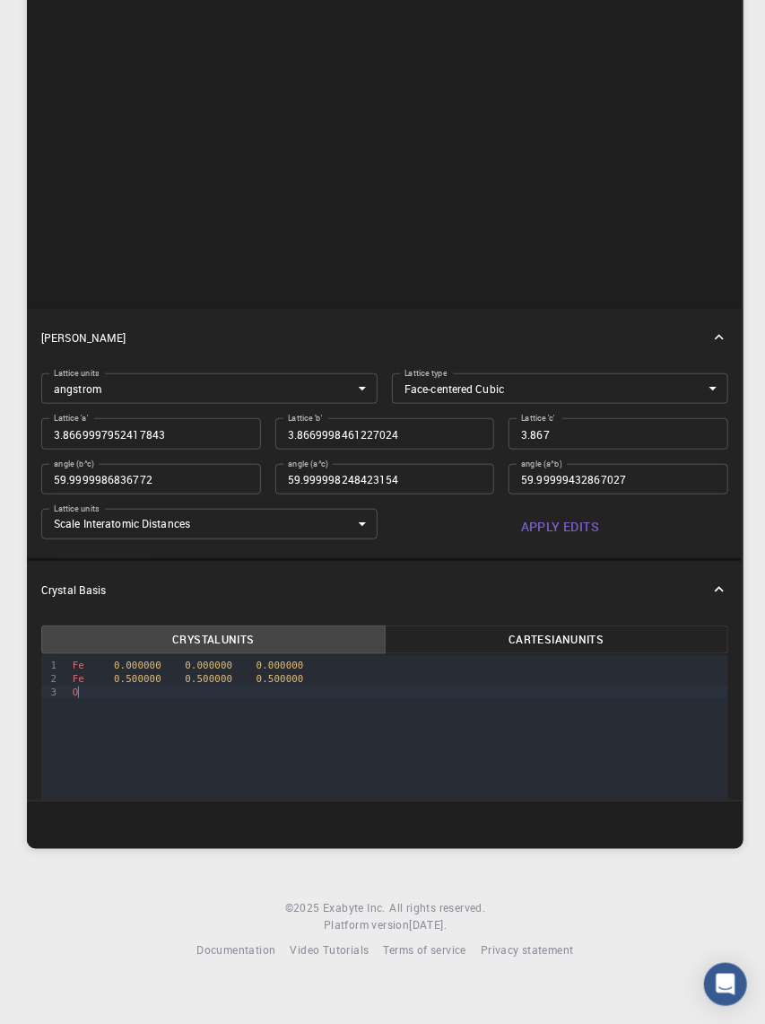
click at [169, 614] on div "Fe 0.000000 0.000000 0.000000 Fe 0.500000 0.500000 0.500000 O" at bounding box center [397, 679] width 661 height 48
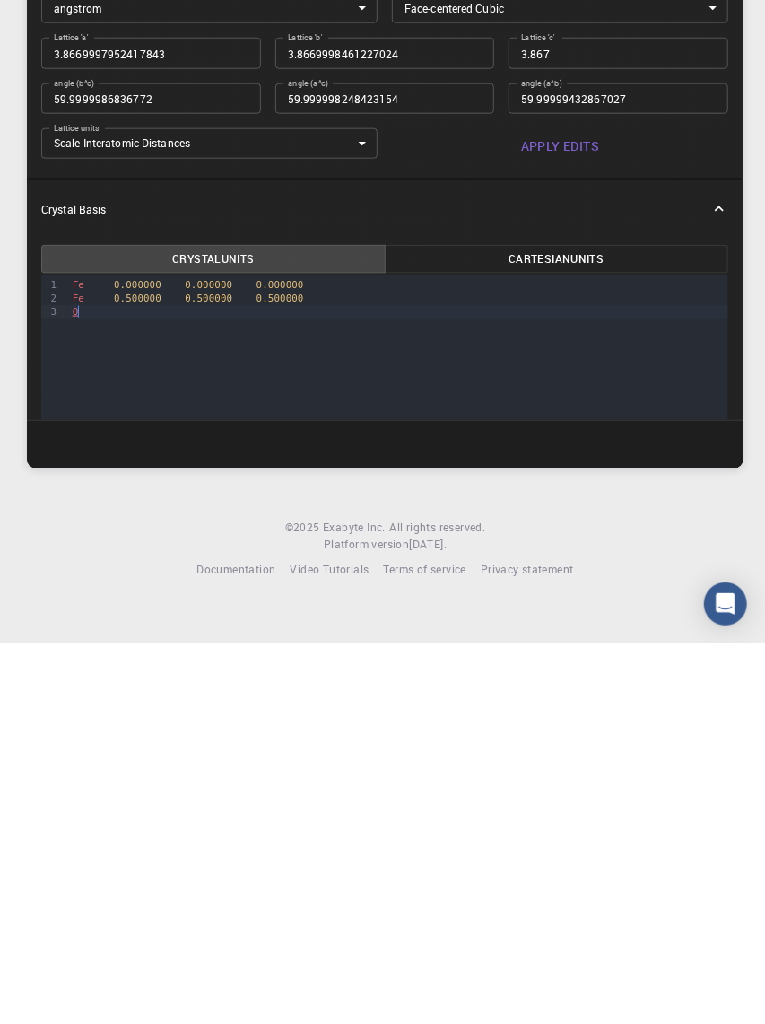
click at [132, 614] on div "Fe 0.000000 0.000000 0.000000 Fe 0.500000 0.500000 0.500000 O" at bounding box center [397, 679] width 661 height 48
click at [126, 614] on div "O" at bounding box center [397, 692] width 661 height 13
click at [127, 614] on div "O" at bounding box center [397, 692] width 661 height 13
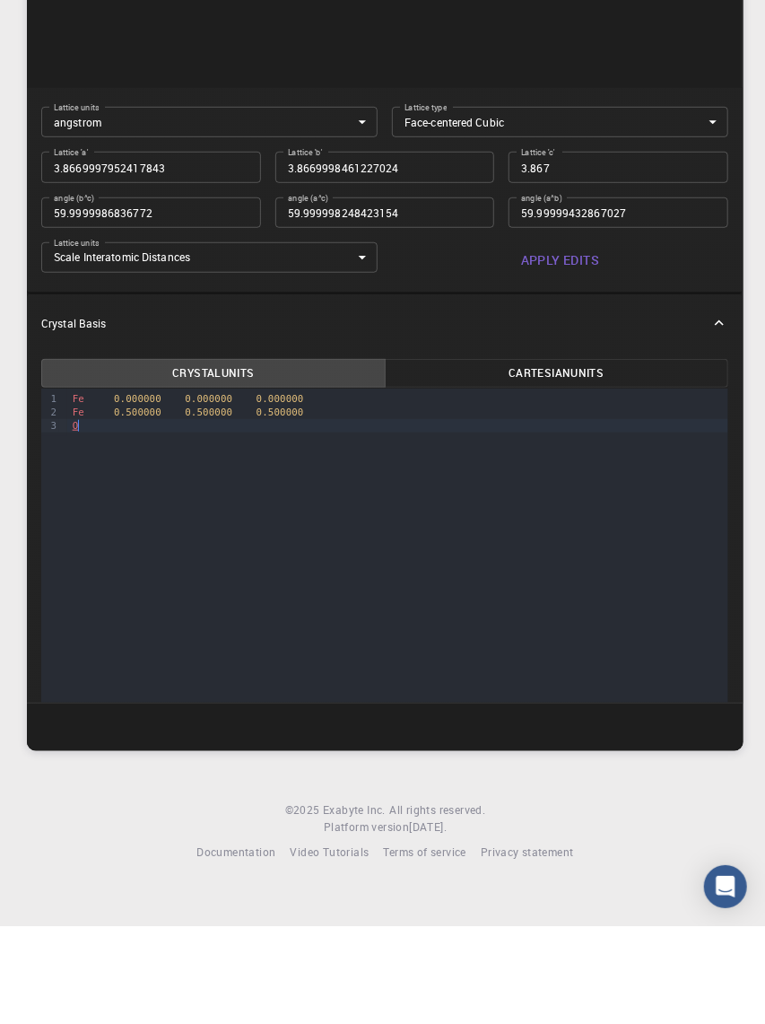
scroll to position [0, 0]
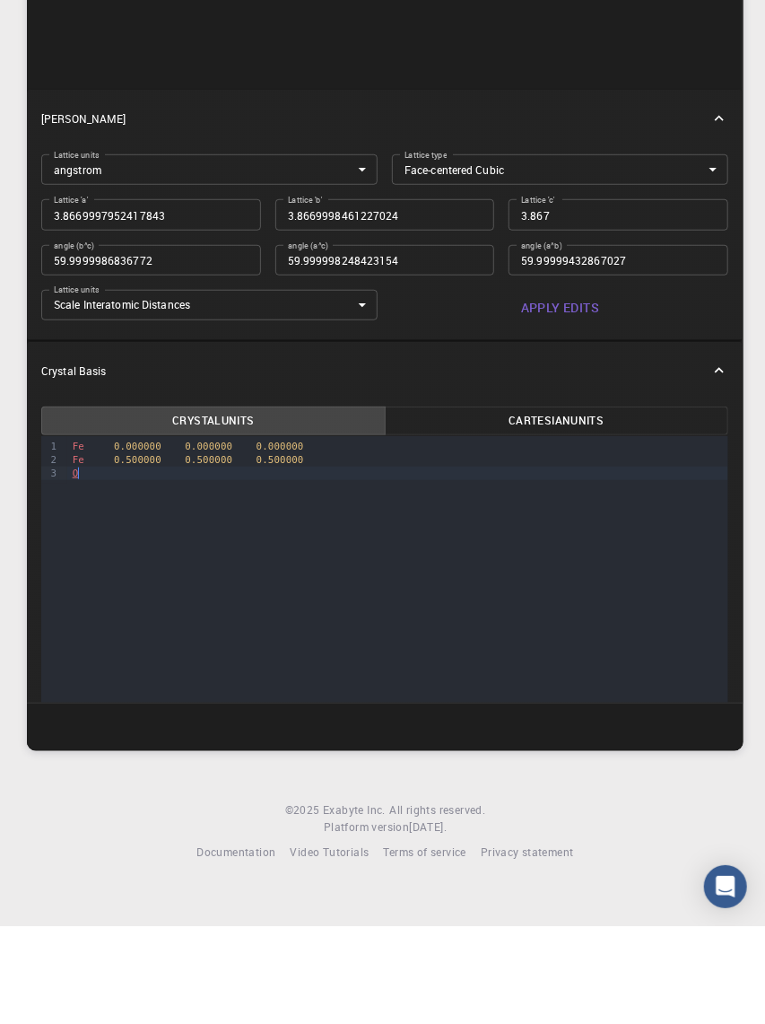
click at [478, 614] on div "9 1 2 3 › Fe 0.000000 0.000000 0.000000 Fe 0.500000 0.500000 0.500000 O" at bounding box center [384, 869] width 687 height 671
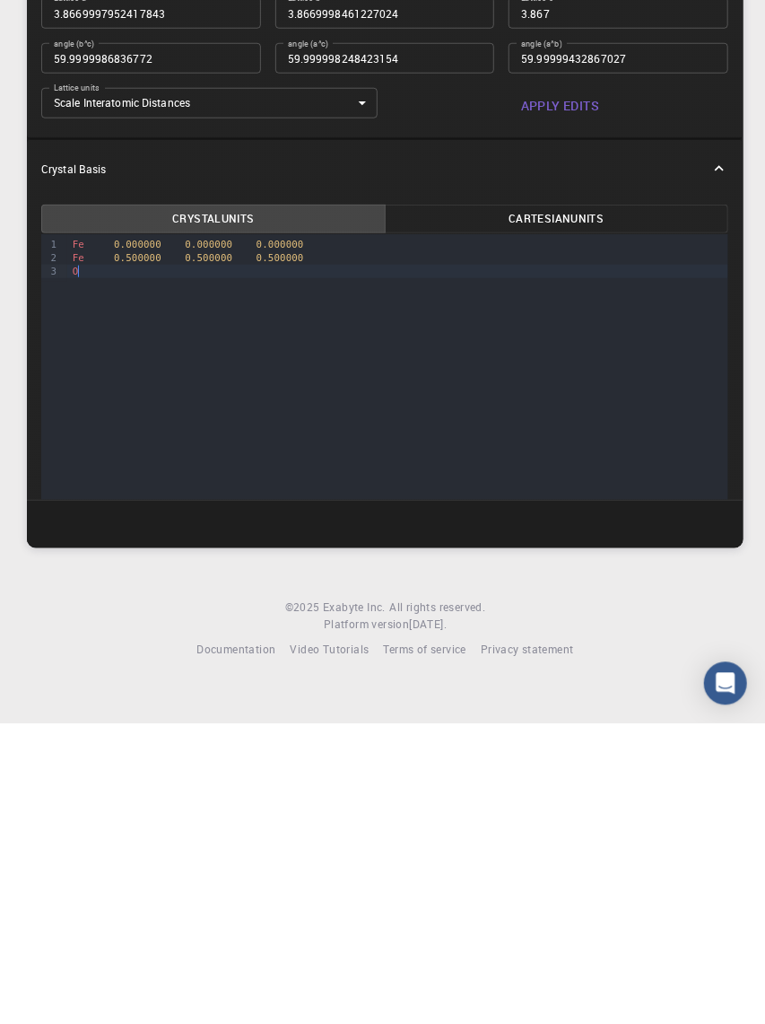
scroll to position [222, 0]
click at [105, 565] on div "Fe 0.500000 0.500000 0.500000" at bounding box center [397, 558] width 661 height 13
click at [149, 614] on div "9 1 2 3 › Fe 0.000000 0.000000 0.000000 Fe 0.500000 0.500000 0.500000 O" at bounding box center [384, 870] width 687 height 671
click at [137, 582] on div "Fe 0.000000 0.000000 0.000000 Fe 0.500000 0.500000 0.500000 O" at bounding box center [397, 559] width 661 height 48
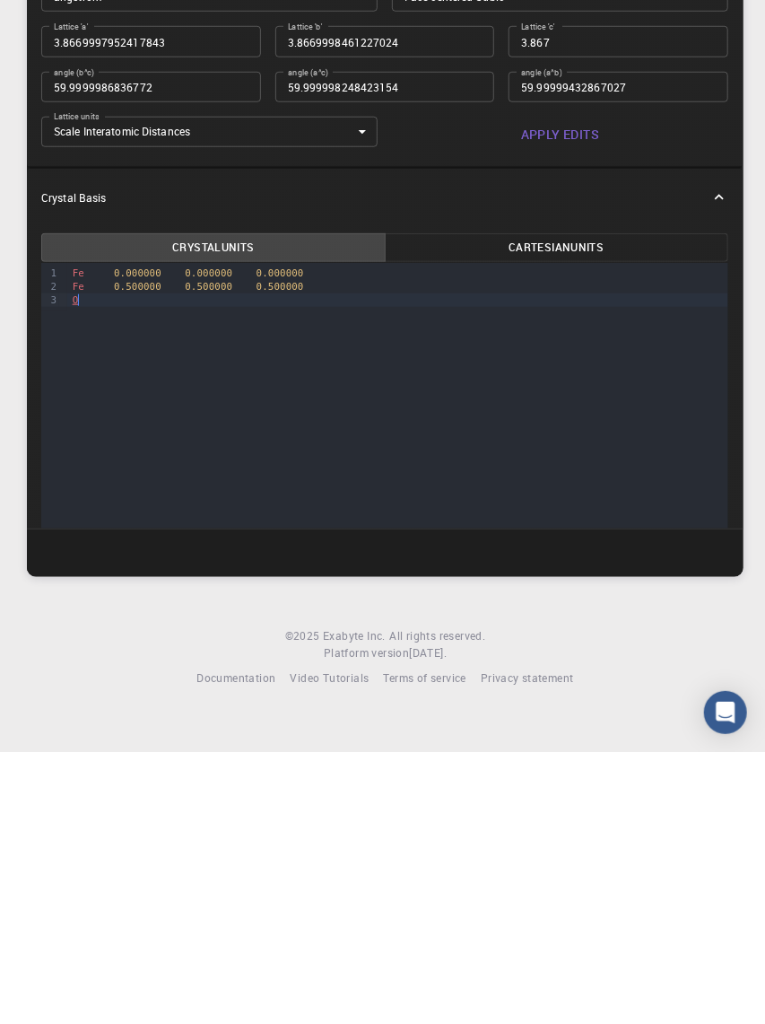
click at [142, 579] on div "O" at bounding box center [397, 571] width 661 height 13
click at [147, 579] on div "O" at bounding box center [397, 571] width 661 height 13
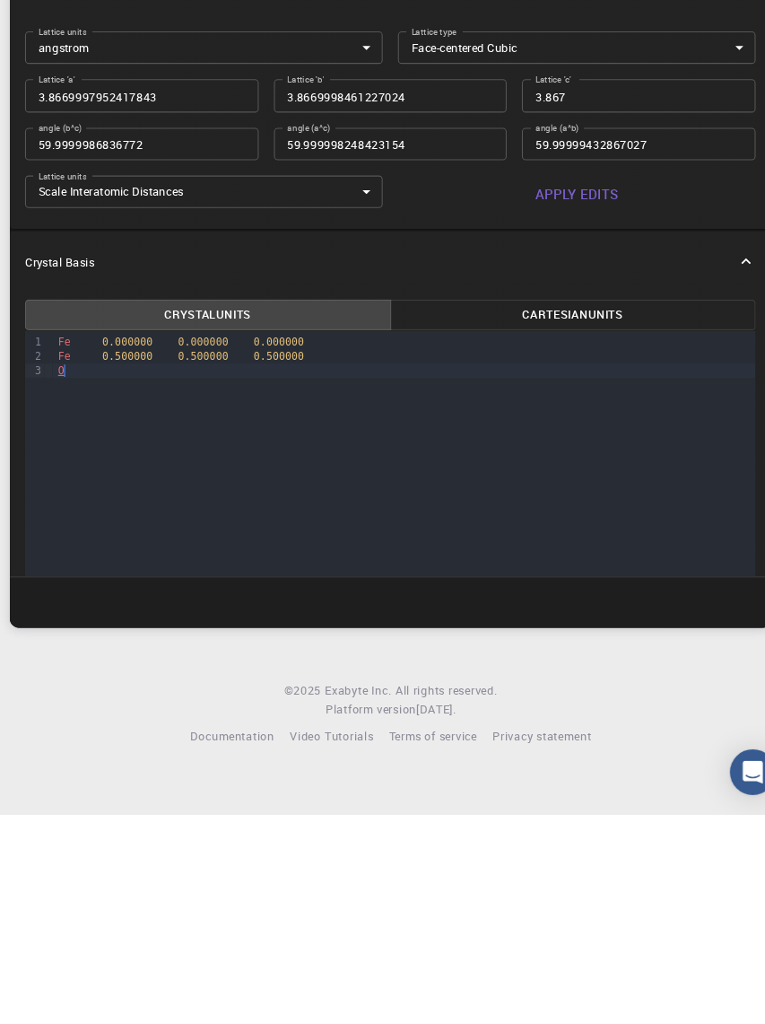
click at [139, 614] on div "Fe 0.000000 0.000000 0.000000 Fe 0.500000 0.500000 0.500000 O" at bounding box center [397, 594] width 661 height 48
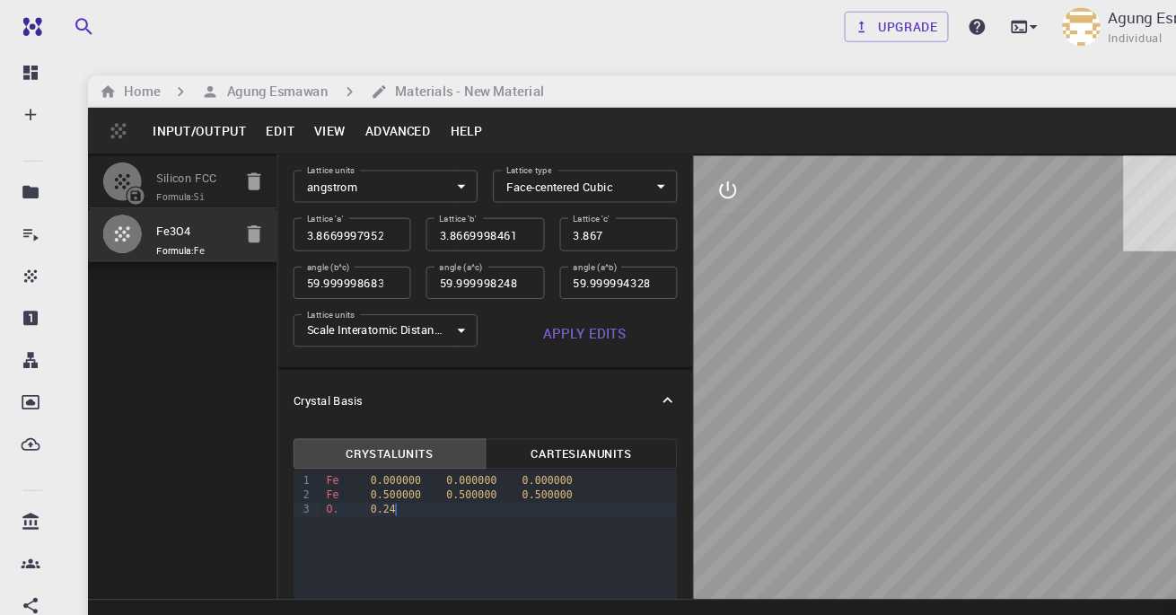
scroll to position [54, 0]
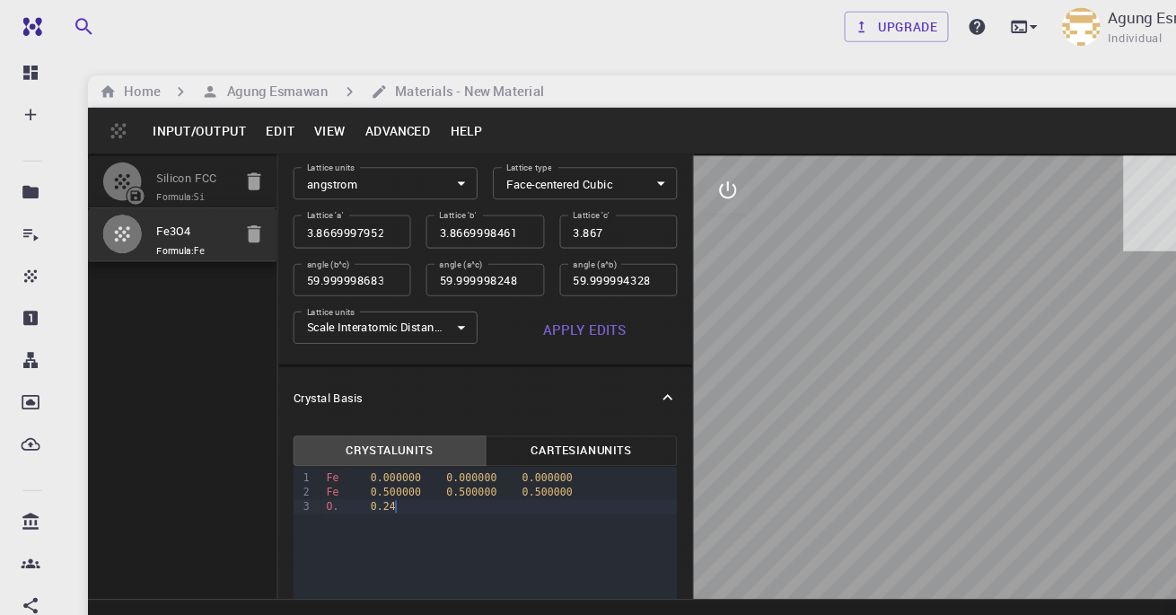
click at [389, 477] on div "O. 0.24" at bounding box center [470, 475] width 336 height 13
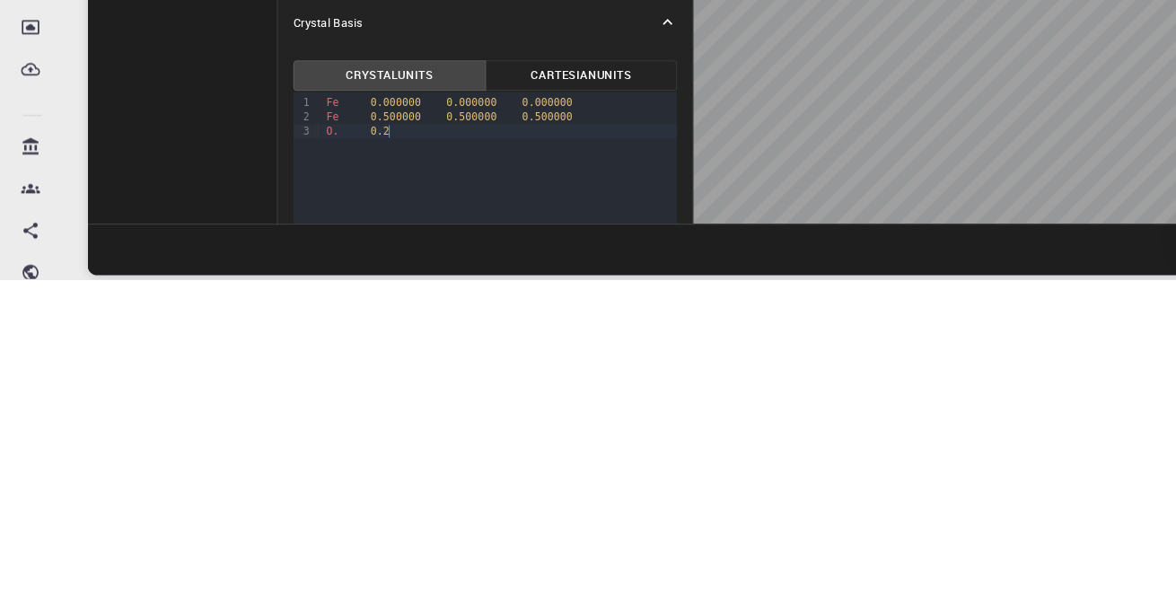
scroll to position [222, 0]
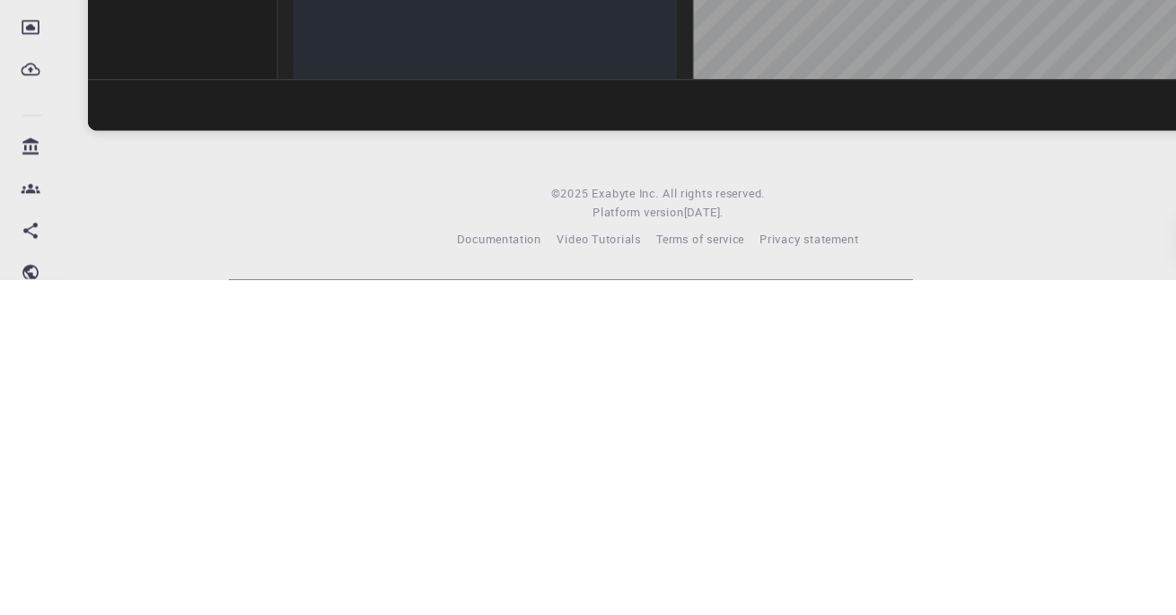
click at [437, 411] on div "9 1 2 3 › Fe 0.000000 0.000000 0.000000 Fe 0.500000 0.500000 0.500000 O. 0.254" at bounding box center [455, 433] width 361 height 262
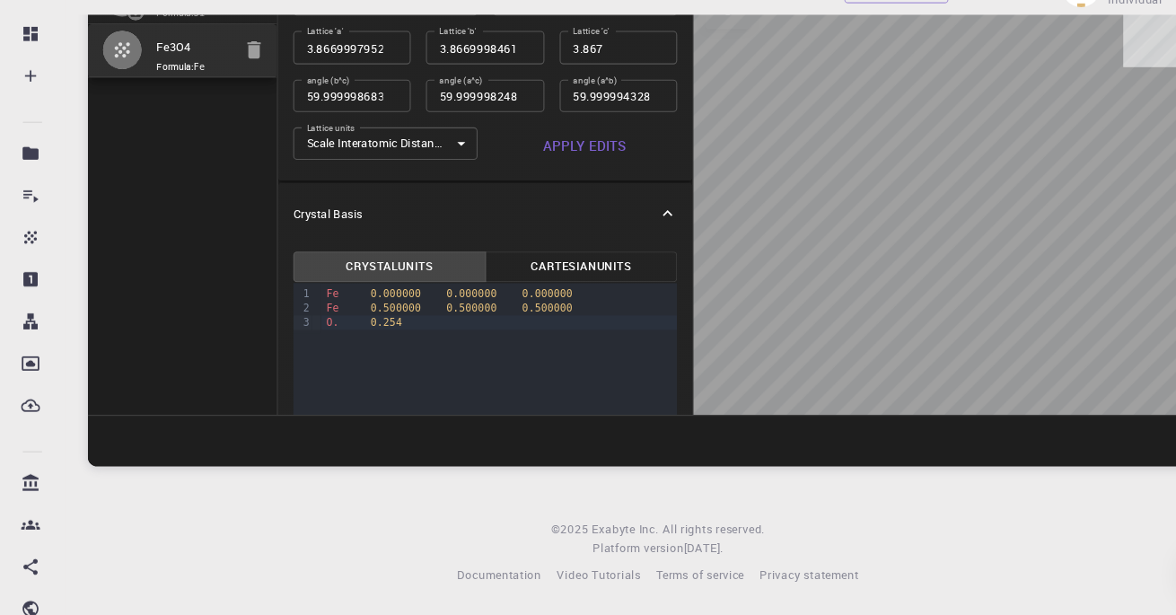
click at [435, 320] on span "0.500000" at bounding box center [443, 326] width 48 height 12
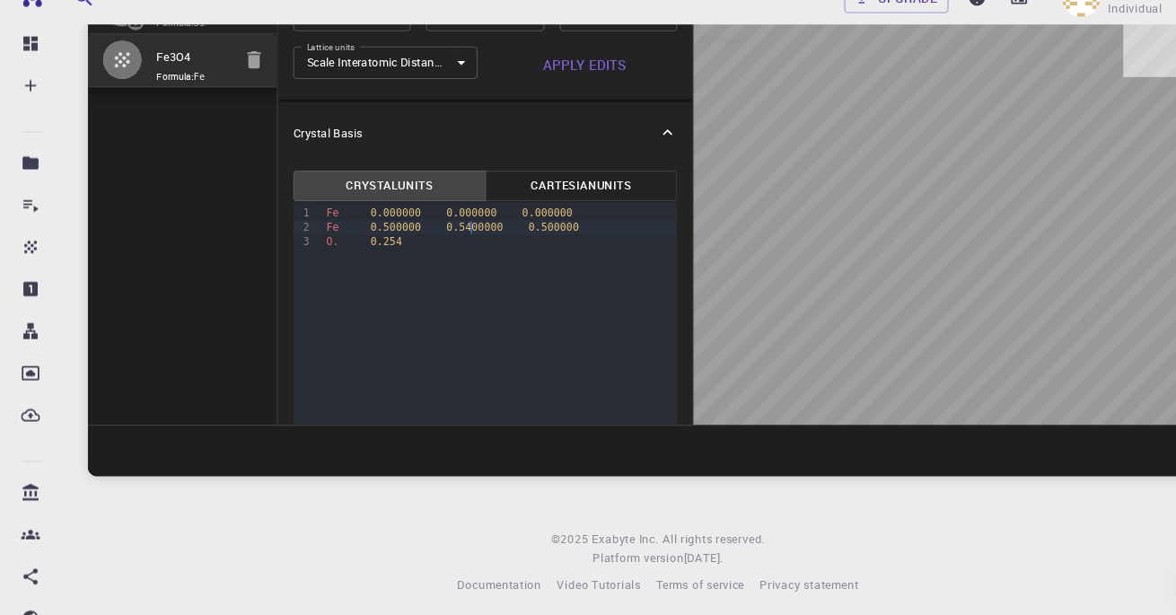
scroll to position [140, 0]
click at [355, 248] on span "0.254" at bounding box center [363, 254] width 30 height 12
click at [432, 247] on div "O. 0.254" at bounding box center [470, 253] width 336 height 13
click at [425, 247] on div "O. 0.254" at bounding box center [470, 253] width 336 height 13
